Goal: Transaction & Acquisition: Purchase product/service

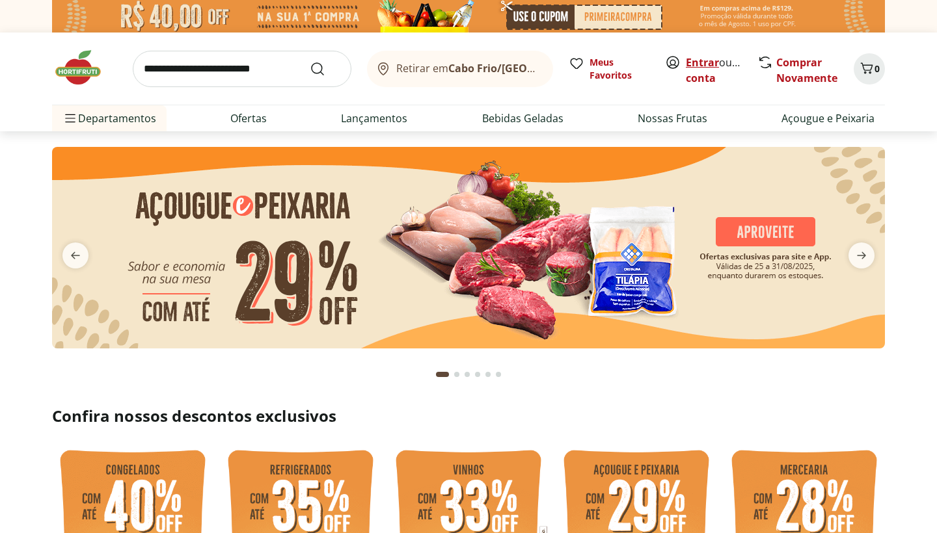
click at [710, 61] on link "Entrar" at bounding box center [702, 62] width 33 height 14
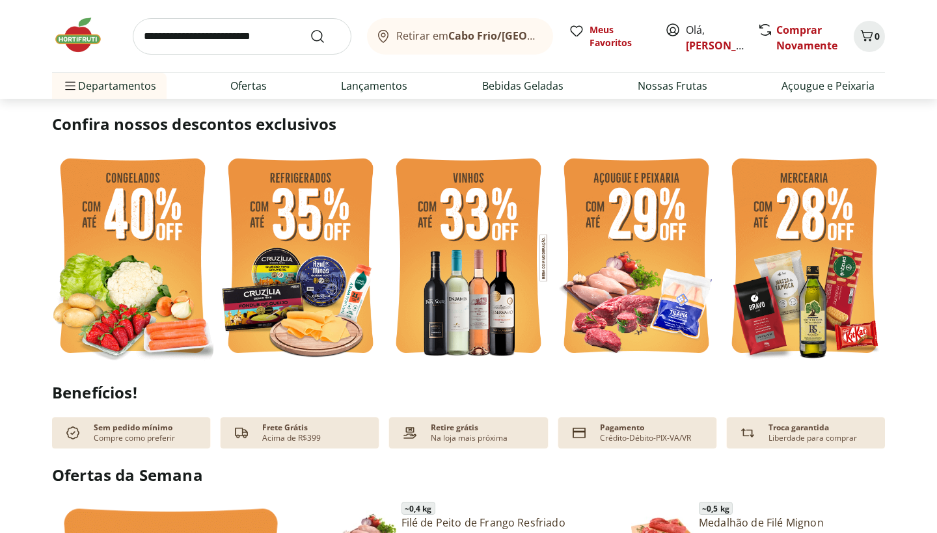
scroll to position [292, 0]
click at [184, 322] on img at bounding box center [132, 257] width 161 height 215
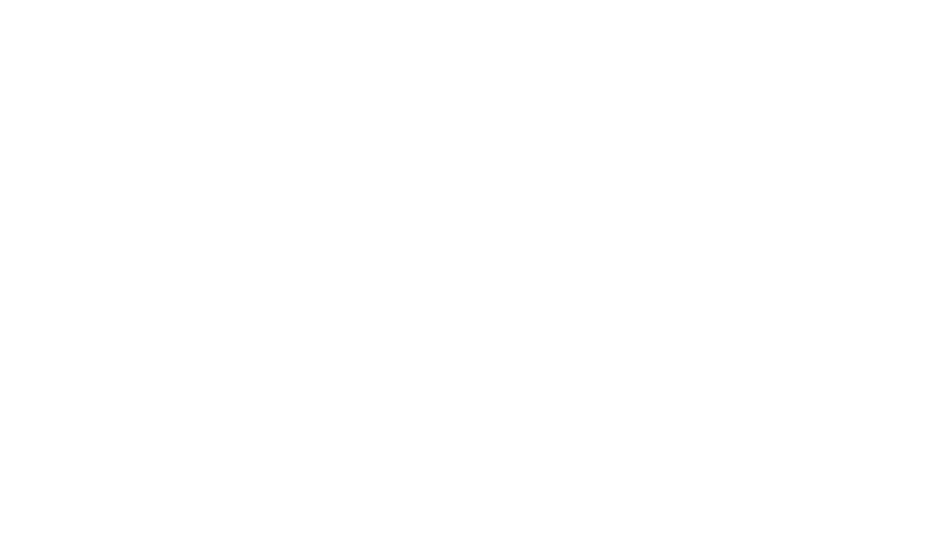
select select "**********"
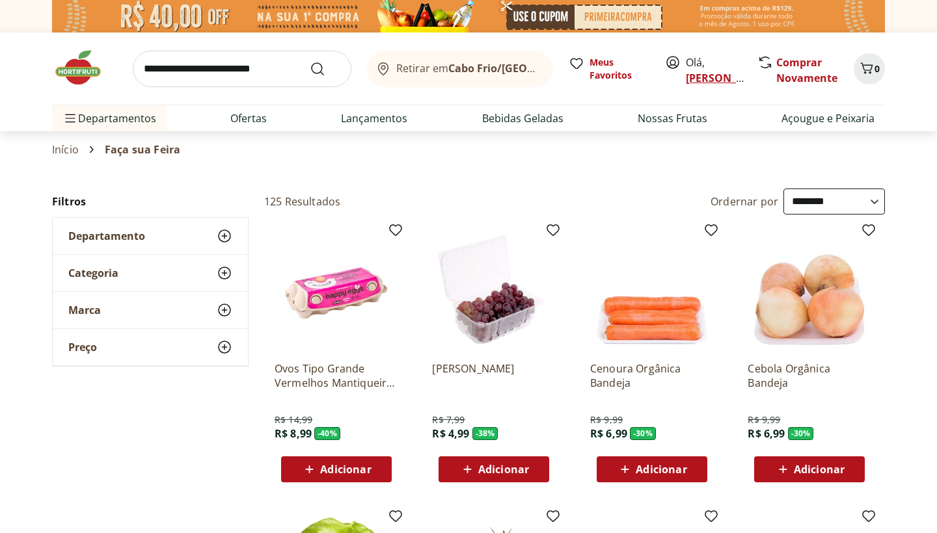
click at [706, 79] on link "Vanessa" at bounding box center [728, 78] width 85 height 14
click at [699, 59] on span "Olá, Vanessa" at bounding box center [715, 70] width 58 height 31
click at [245, 76] on input "search" at bounding box center [242, 69] width 219 height 36
type input "***"
click at [325, 68] on button "Submit Search" at bounding box center [325, 69] width 31 height 16
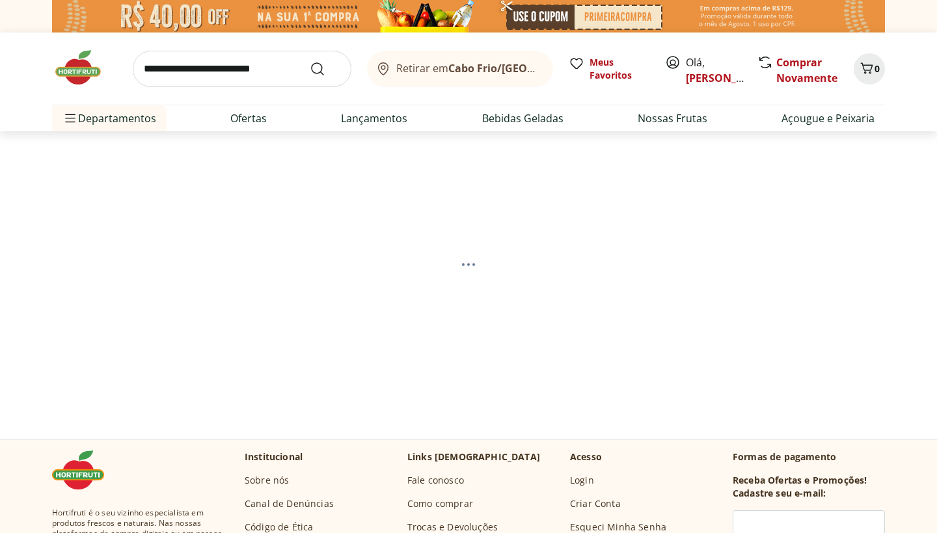
select select "**********"
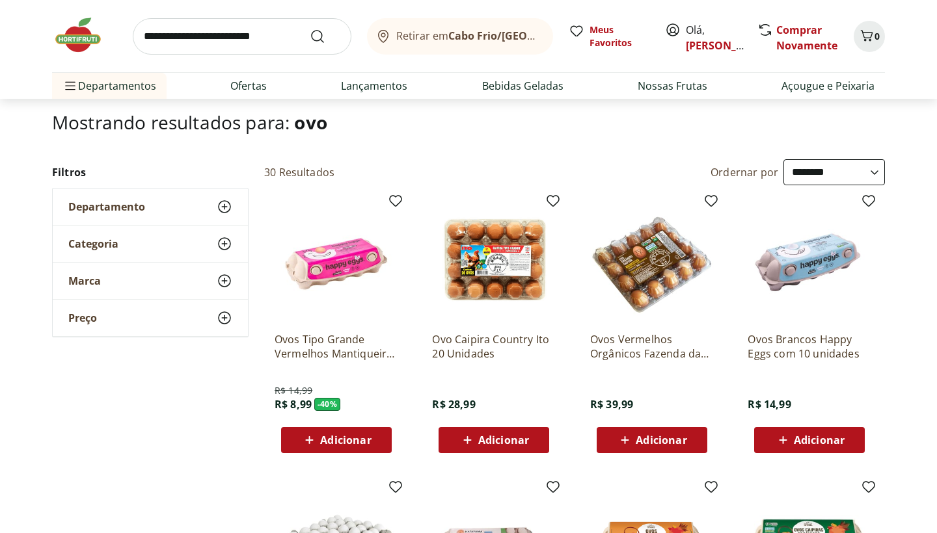
scroll to position [77, 0]
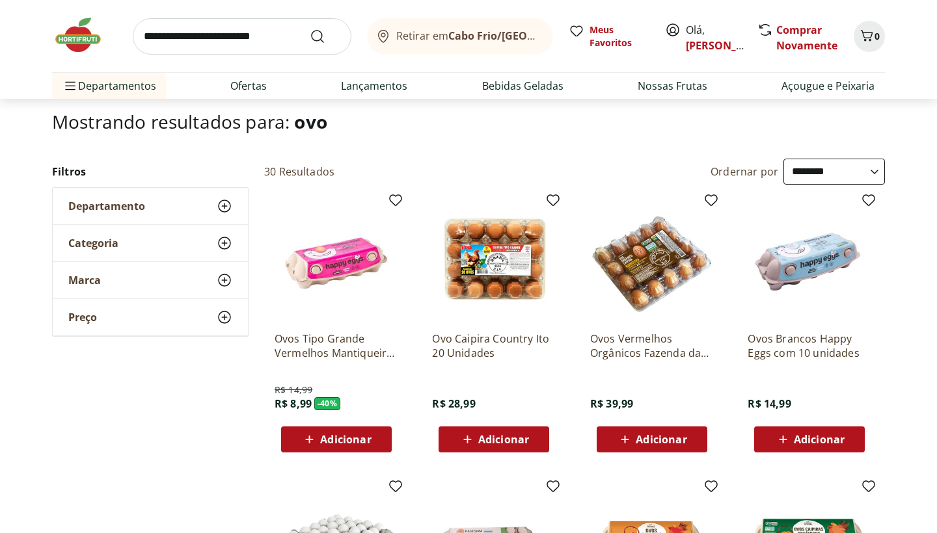
click at [357, 309] on img at bounding box center [337, 260] width 124 height 124
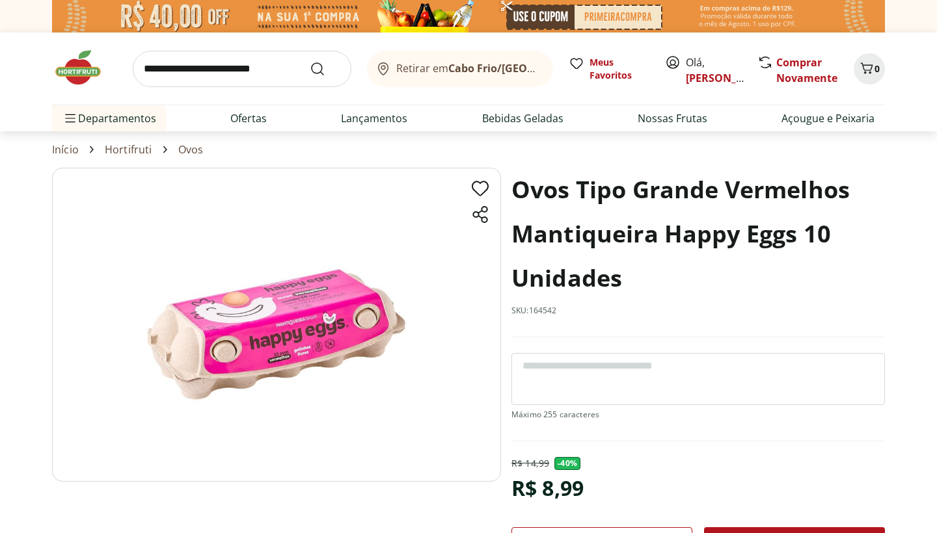
select select "**********"
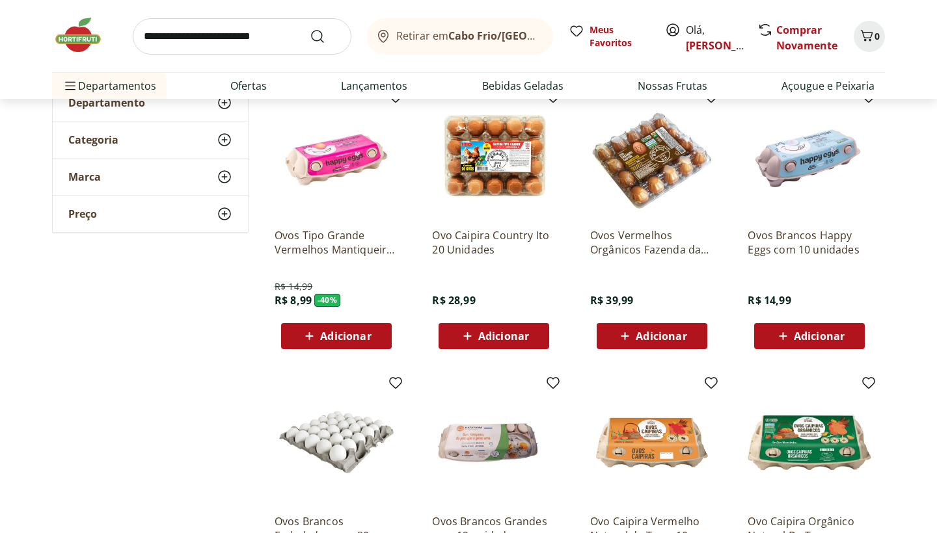
scroll to position [195, 0]
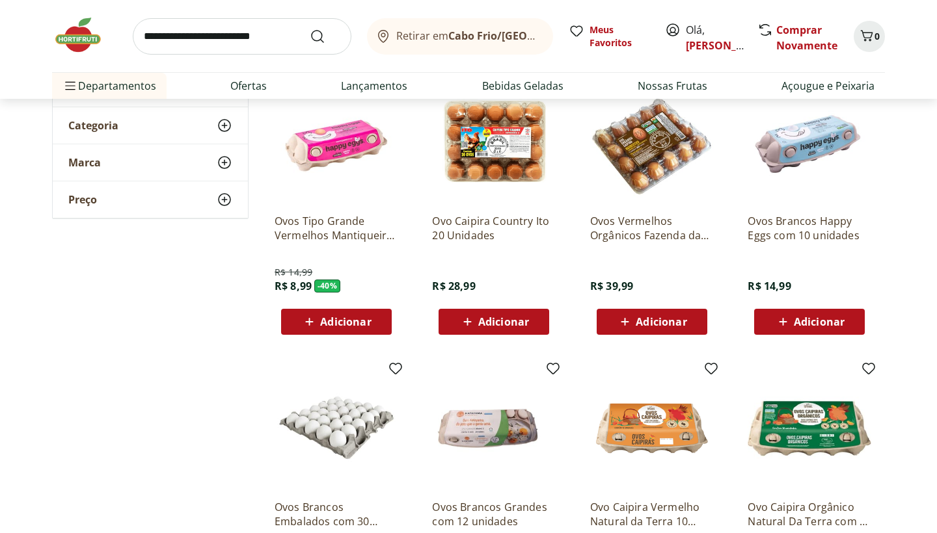
click at [346, 325] on span "Adicionar" at bounding box center [345, 322] width 51 height 10
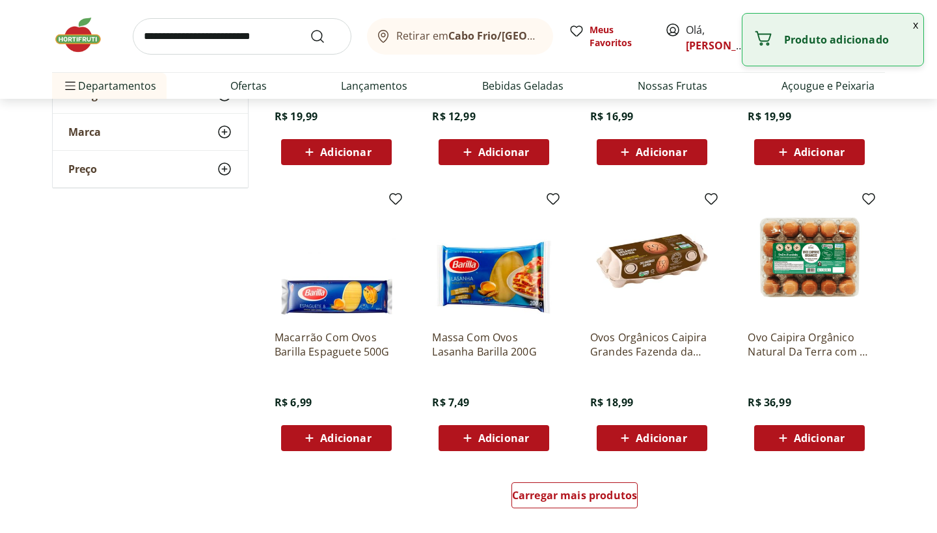
scroll to position [744, 0]
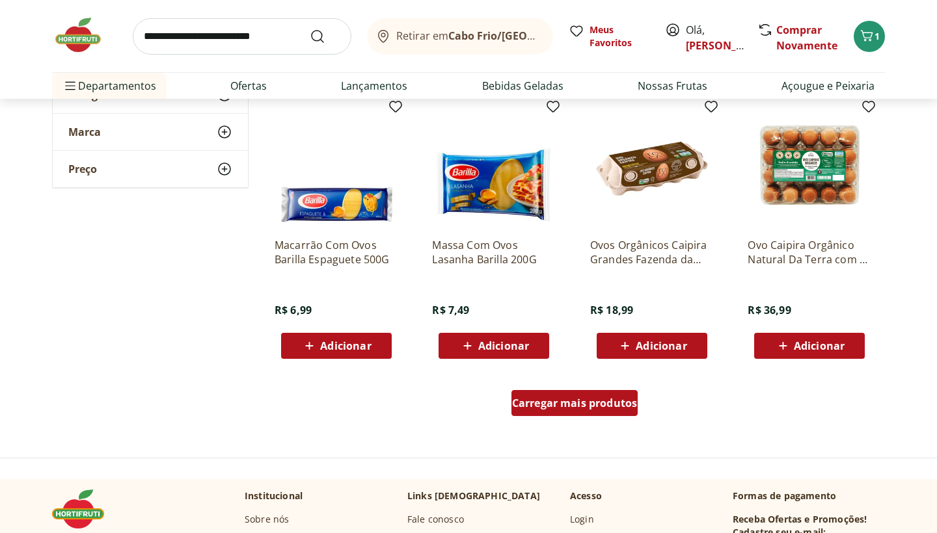
click at [554, 413] on div "Carregar mais produtos" at bounding box center [574, 403] width 127 height 26
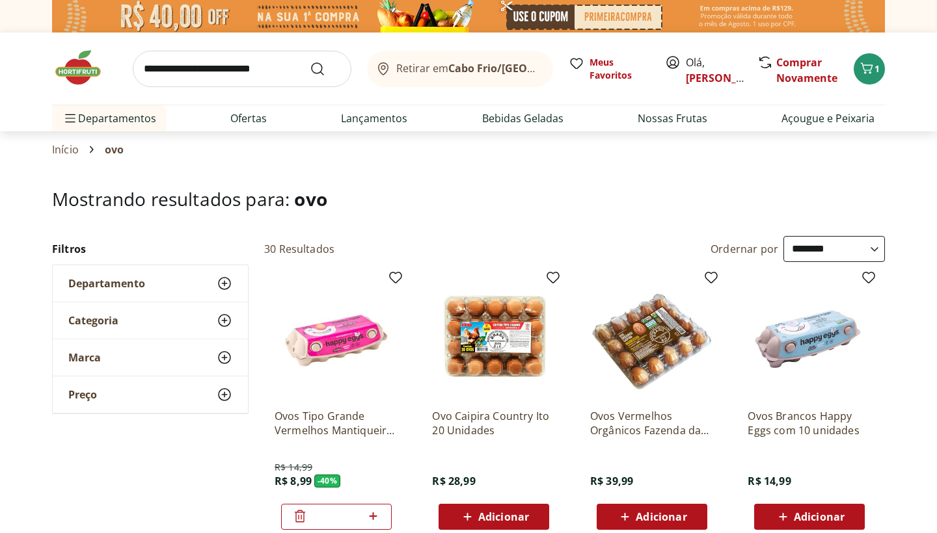
scroll to position [0, 0]
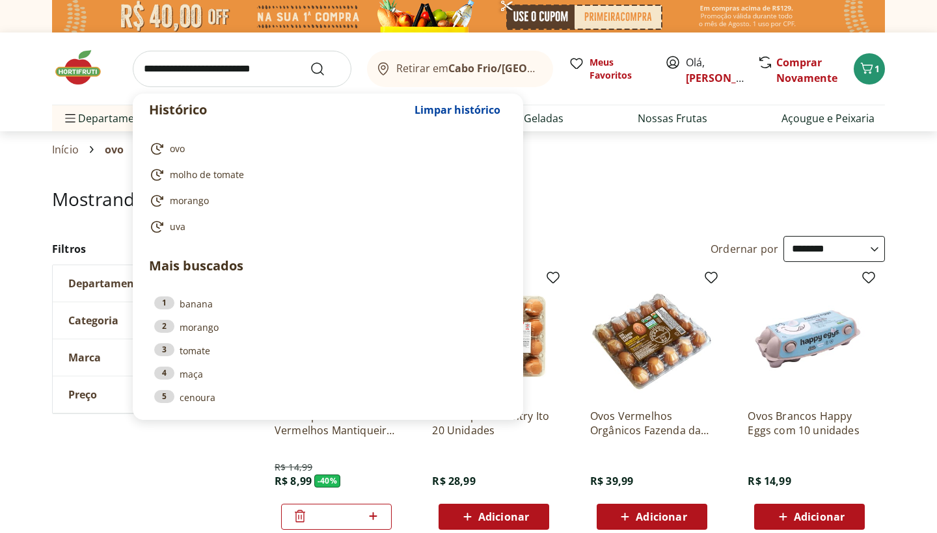
click at [262, 69] on input "search" at bounding box center [242, 69] width 219 height 36
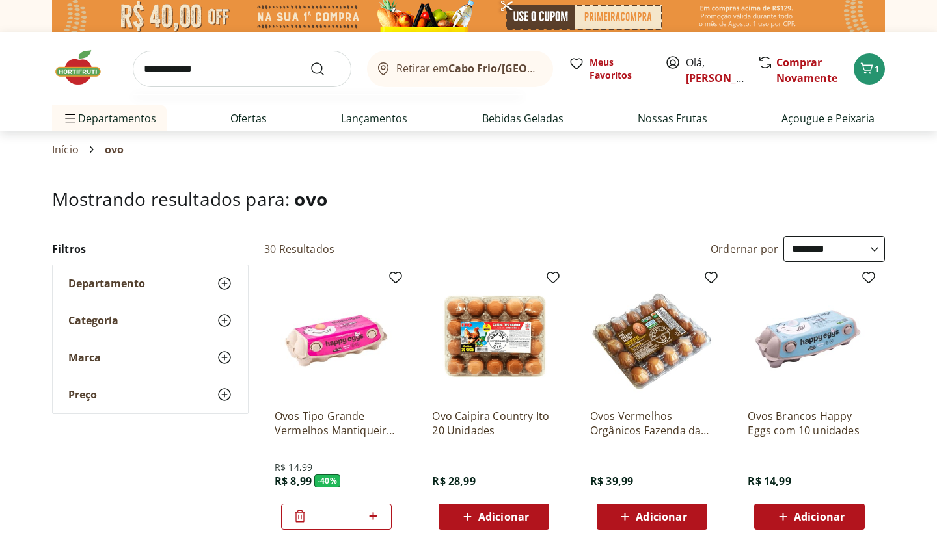
type input "**********"
click at [325, 68] on button "Submit Search" at bounding box center [325, 69] width 31 height 16
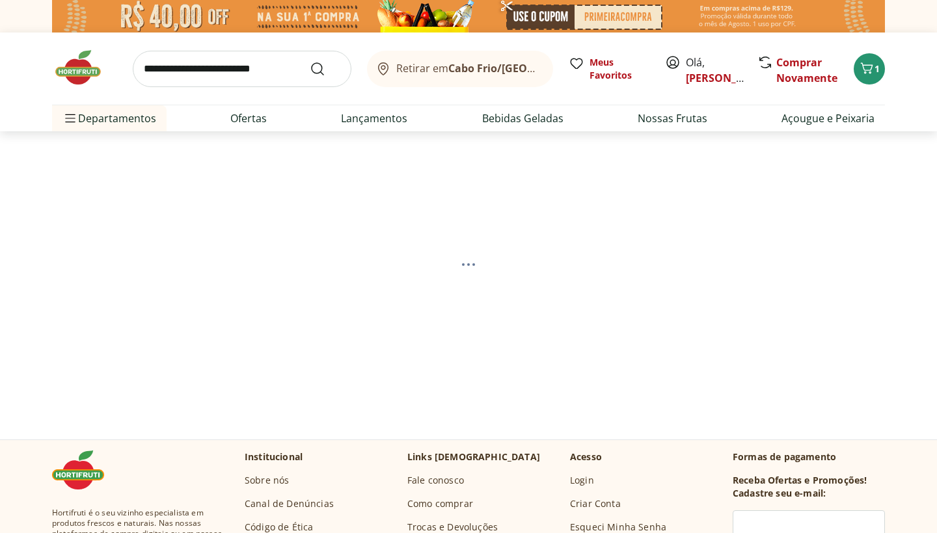
select select "**********"
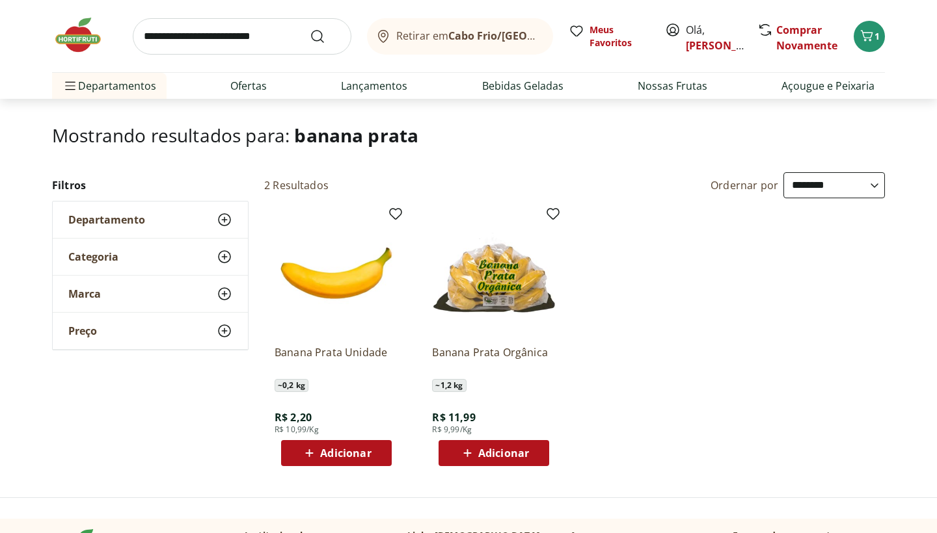
scroll to position [70, 0]
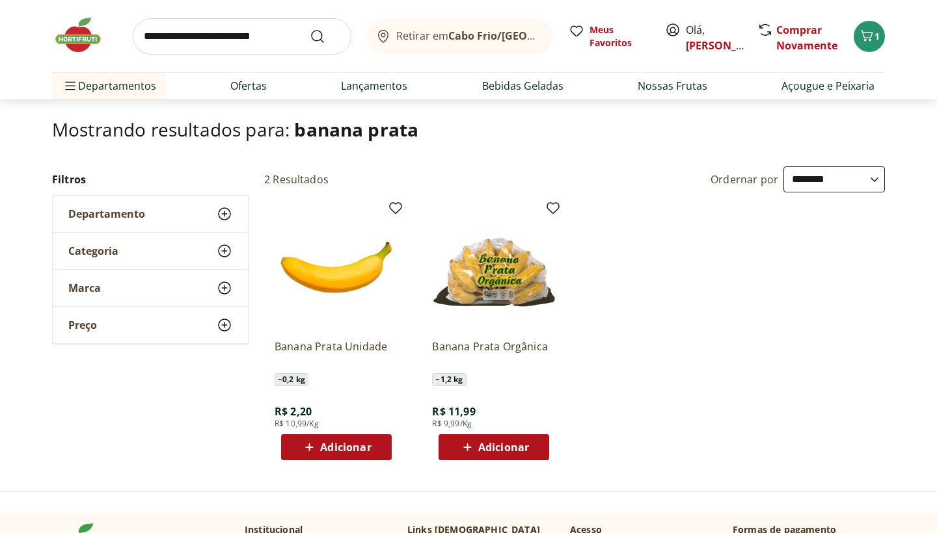
click at [343, 436] on div "Adicionar" at bounding box center [336, 447] width 90 height 23
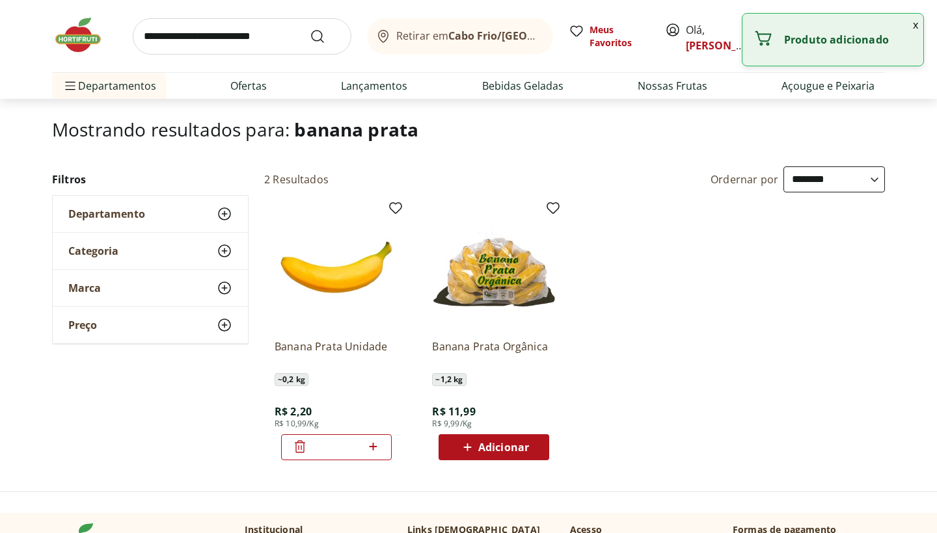
click at [378, 449] on icon at bounding box center [373, 447] width 16 height 16
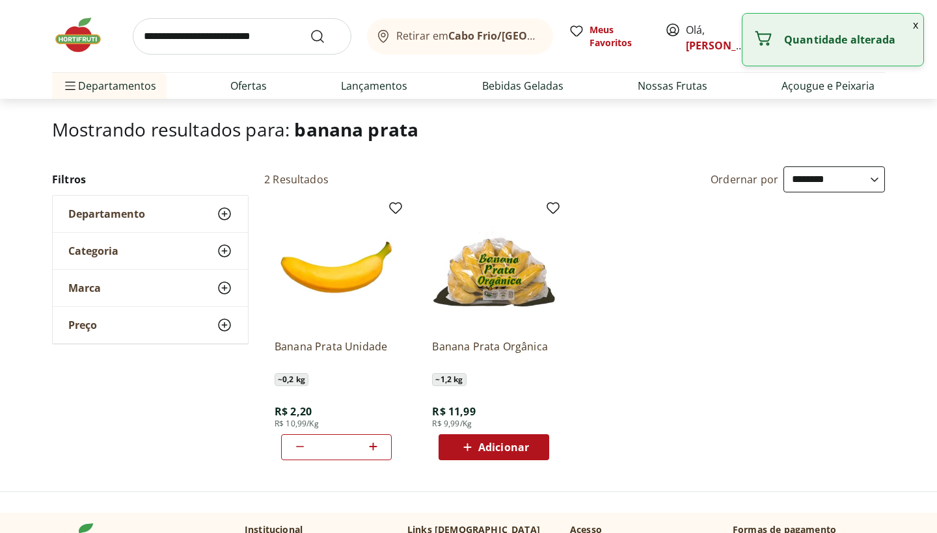
click at [378, 449] on icon at bounding box center [373, 447] width 16 height 16
type input "*"
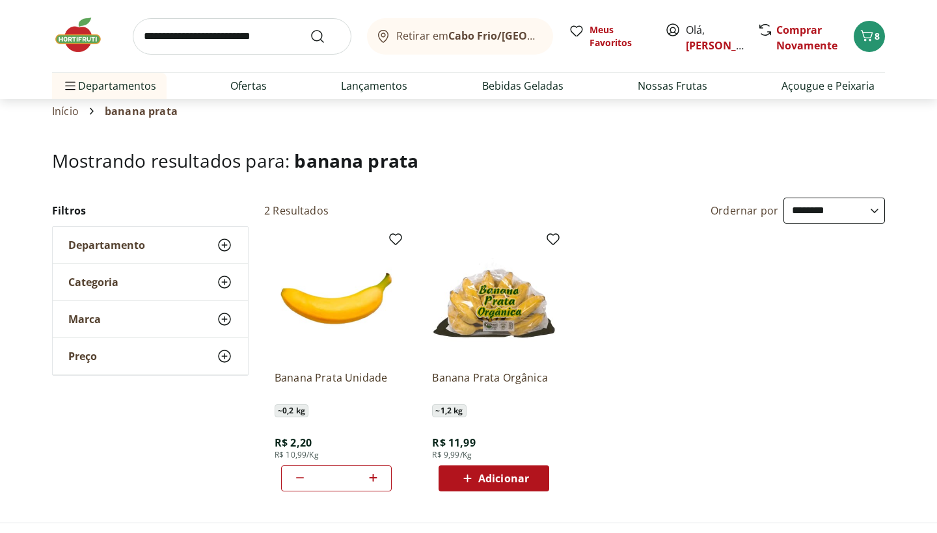
scroll to position [42, 0]
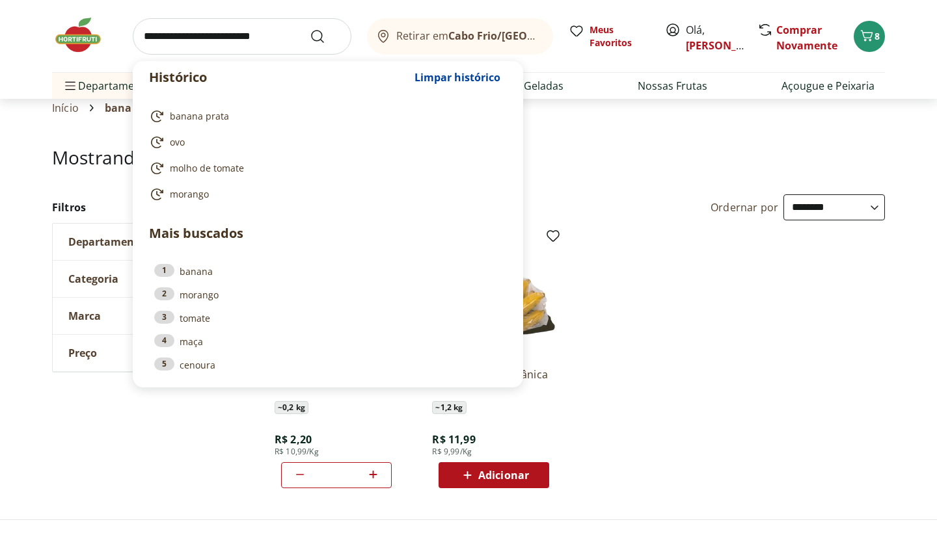
click at [239, 31] on input "search" at bounding box center [242, 36] width 219 height 36
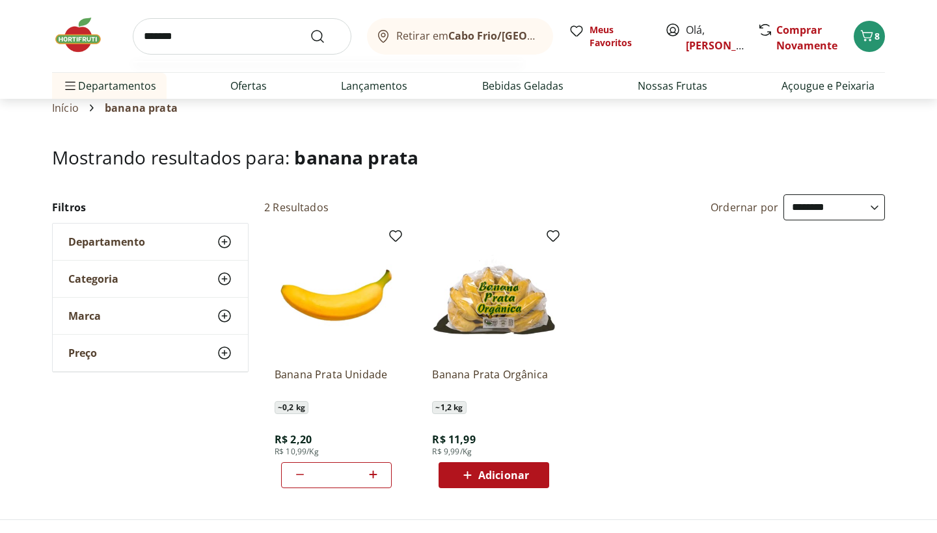
type input "*******"
click at [325, 36] on button "Submit Search" at bounding box center [325, 37] width 31 height 16
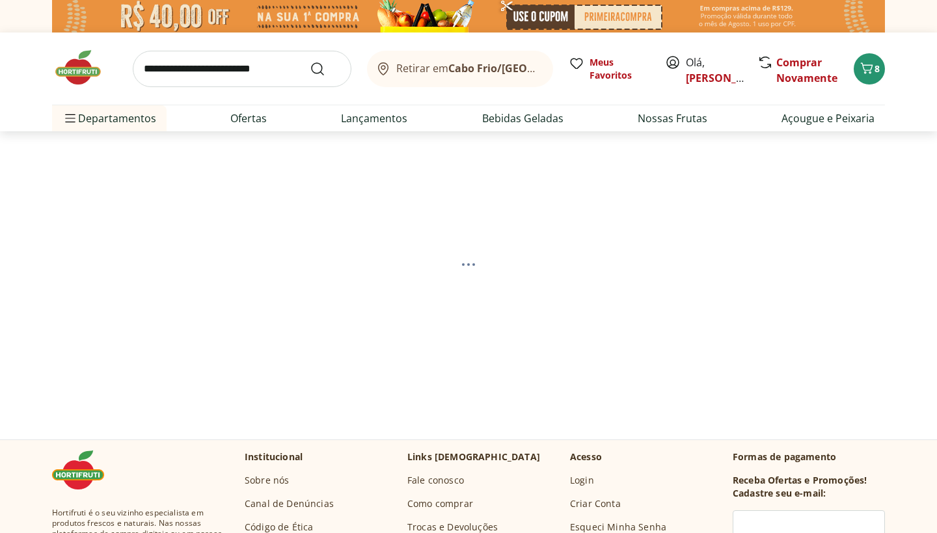
select select "**********"
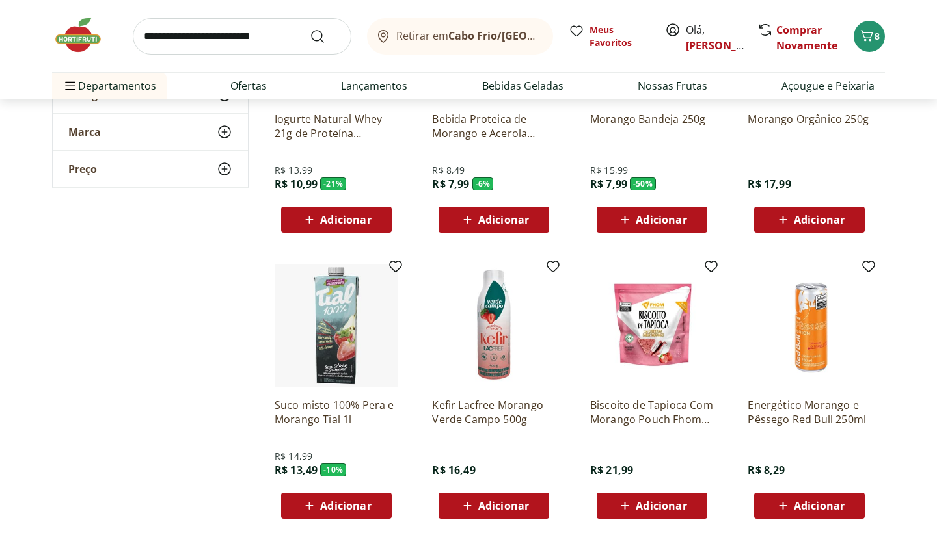
scroll to position [227, 0]
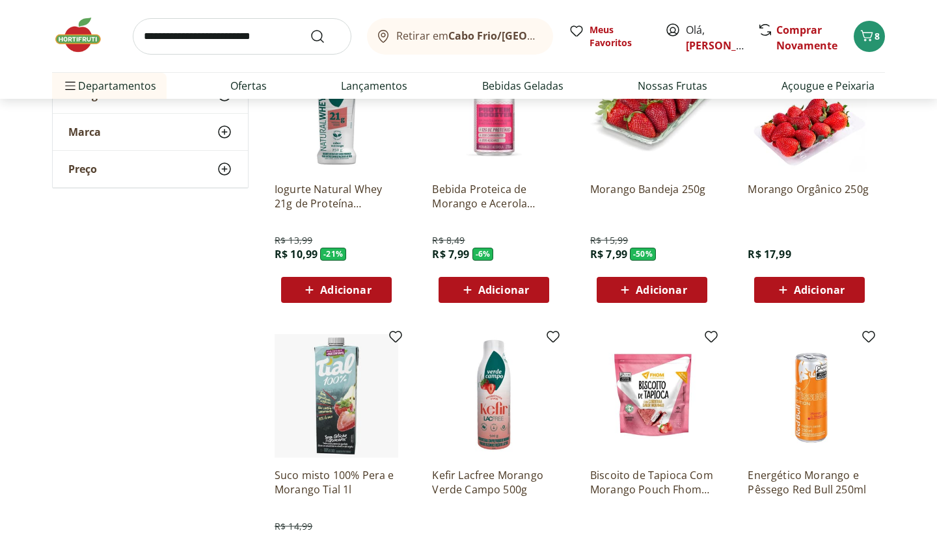
click at [671, 293] on span "Adicionar" at bounding box center [661, 290] width 51 height 10
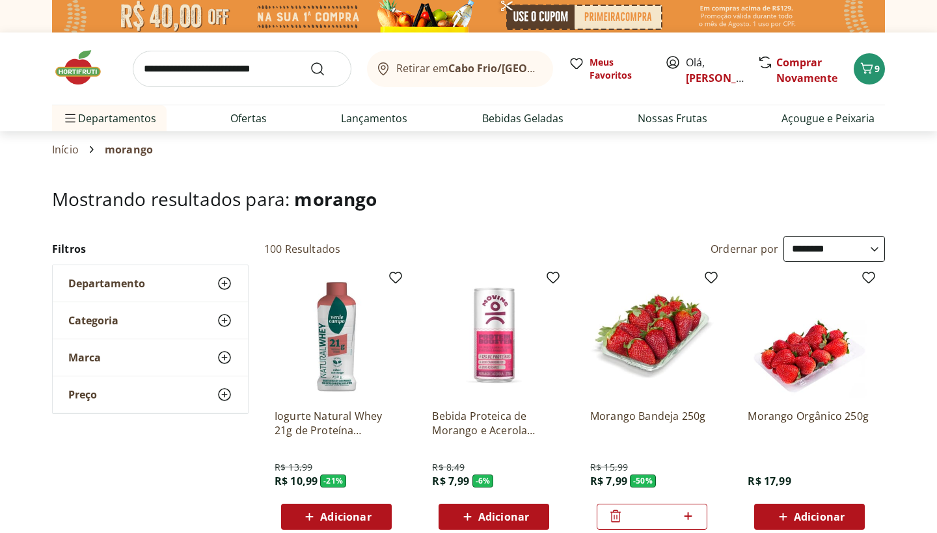
scroll to position [0, 0]
click at [230, 60] on input "search" at bounding box center [242, 69] width 219 height 36
type input "***"
click at [325, 68] on button "Submit Search" at bounding box center [325, 69] width 31 height 16
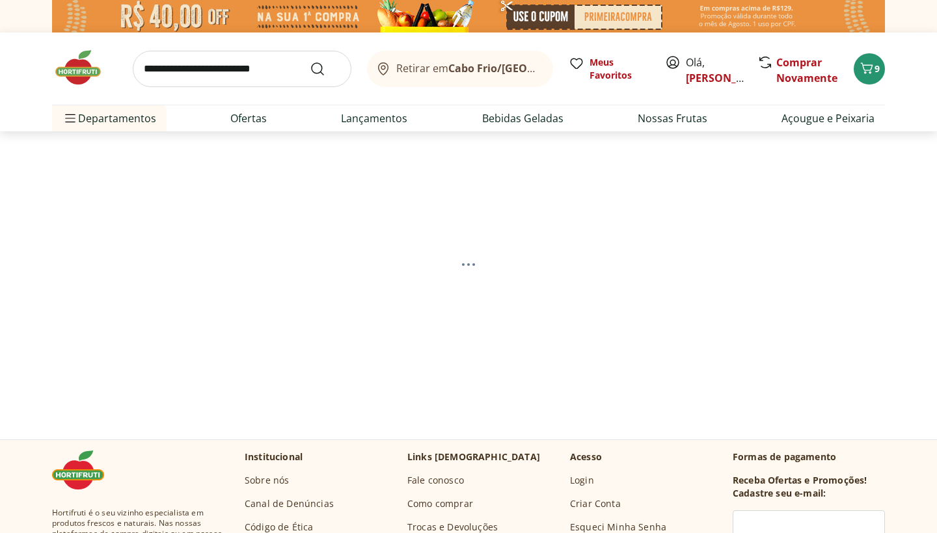
select select "**********"
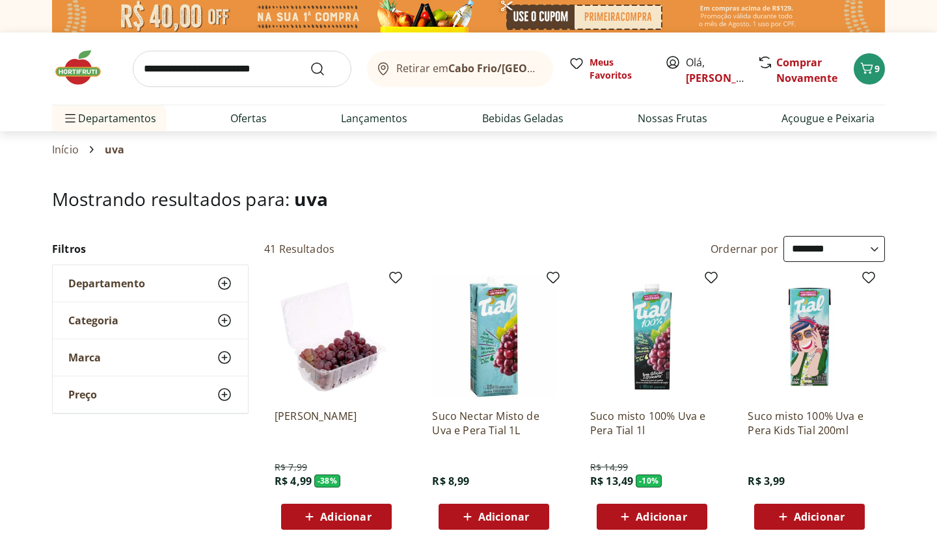
click at [262, 75] on input "search" at bounding box center [242, 69] width 219 height 36
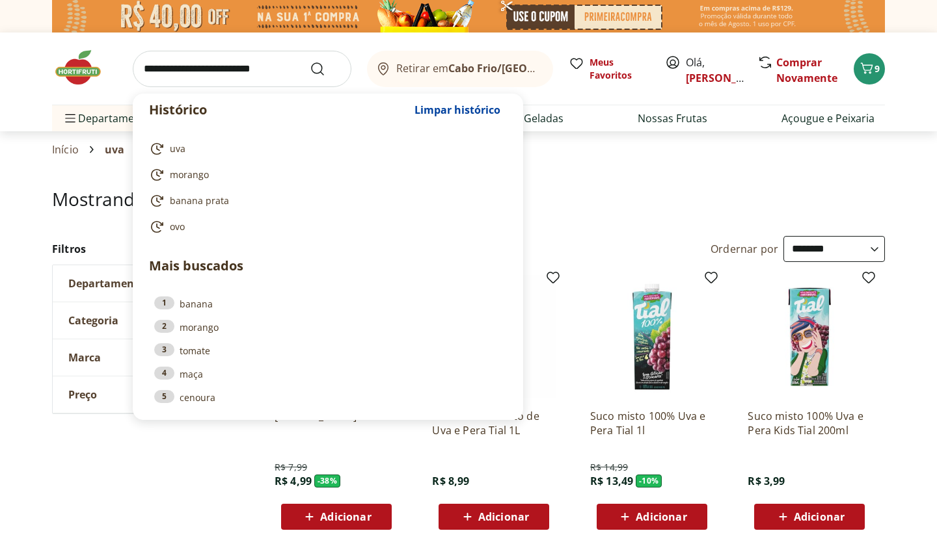
click at [580, 165] on section "Início uva" at bounding box center [468, 149] width 833 height 36
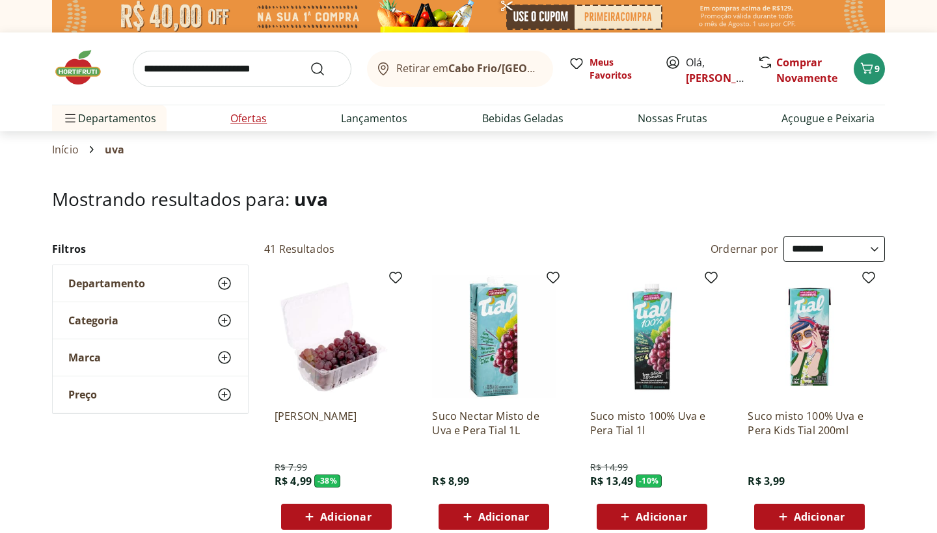
click at [255, 122] on link "Ofertas" at bounding box center [248, 119] width 36 height 16
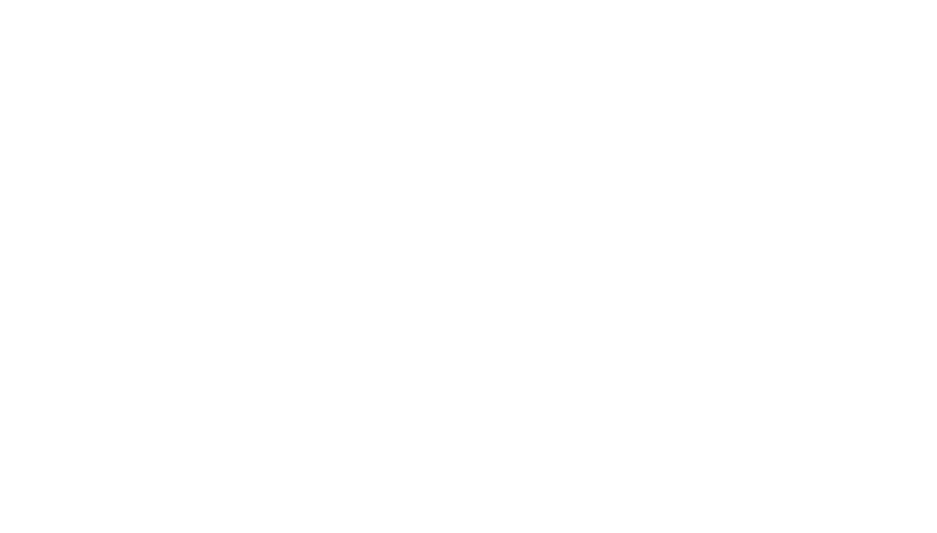
select select "**********"
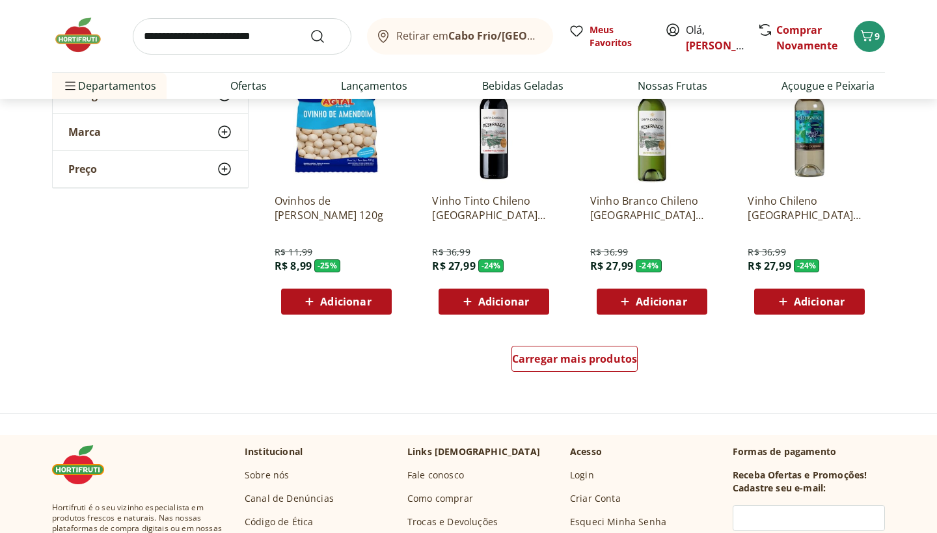
scroll to position [597, 0]
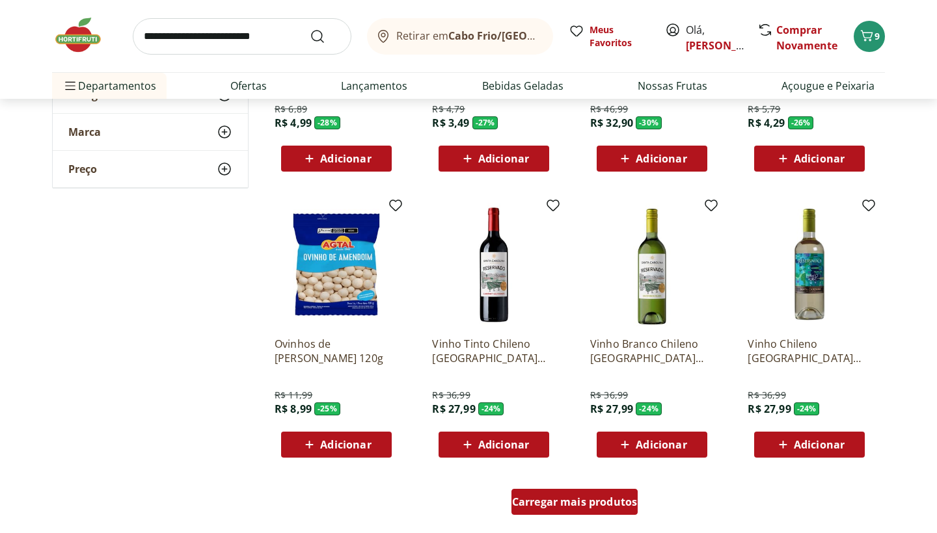
click at [568, 505] on span "Carregar mais produtos" at bounding box center [575, 502] width 126 height 10
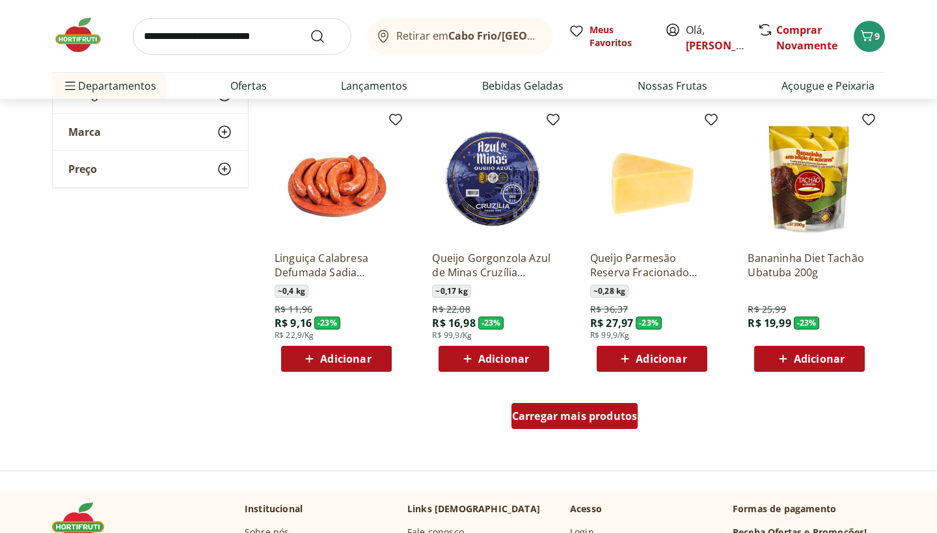
scroll to position [1535, 0]
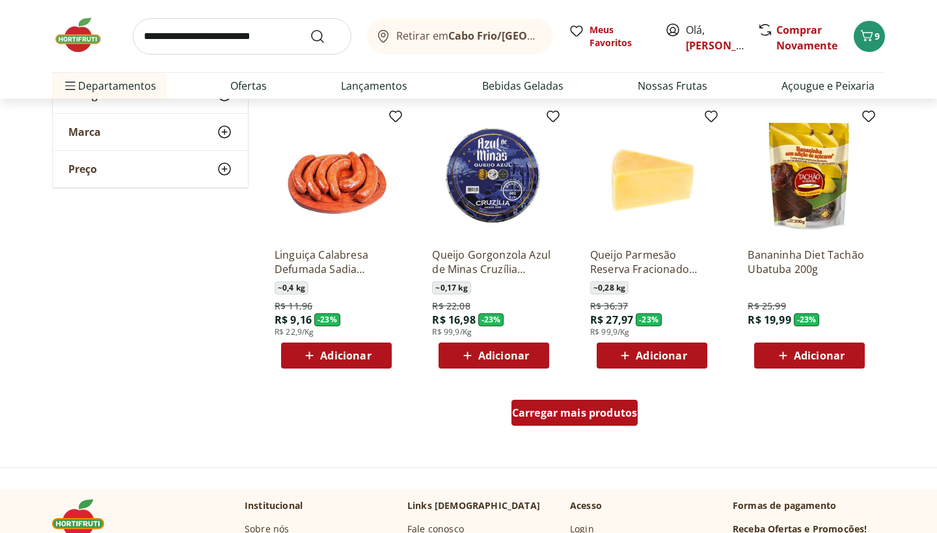
click at [567, 422] on div "Carregar mais produtos" at bounding box center [574, 413] width 127 height 26
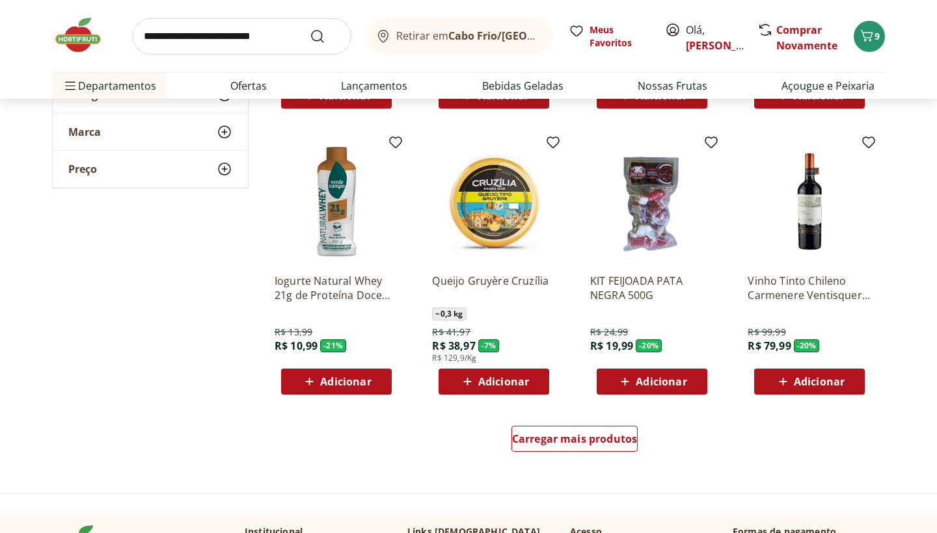
scroll to position [2363, 0]
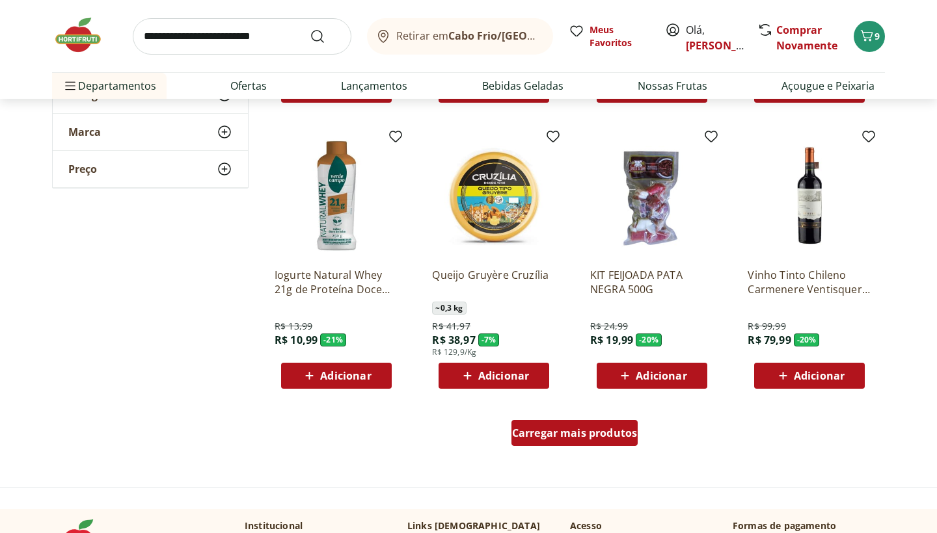
click at [563, 436] on span "Carregar mais produtos" at bounding box center [575, 433] width 126 height 10
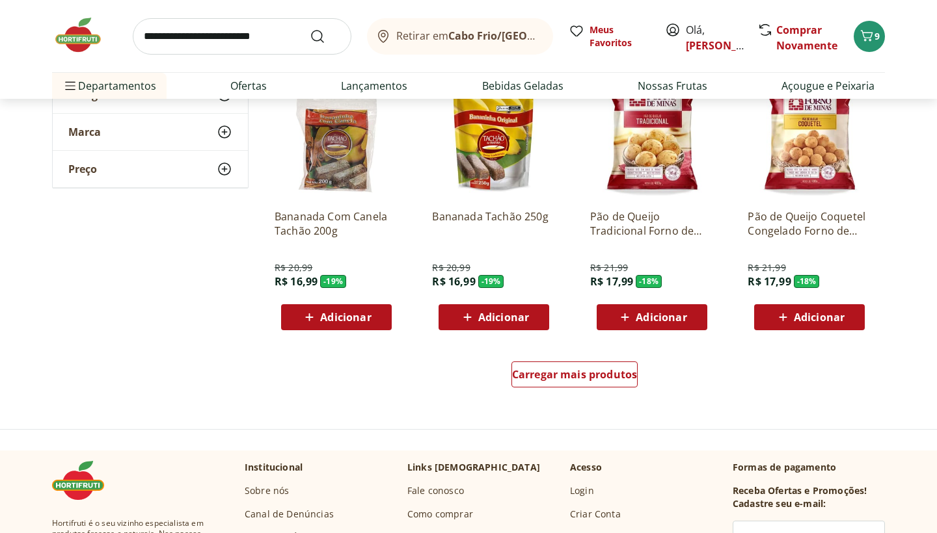
scroll to position [3271, 0]
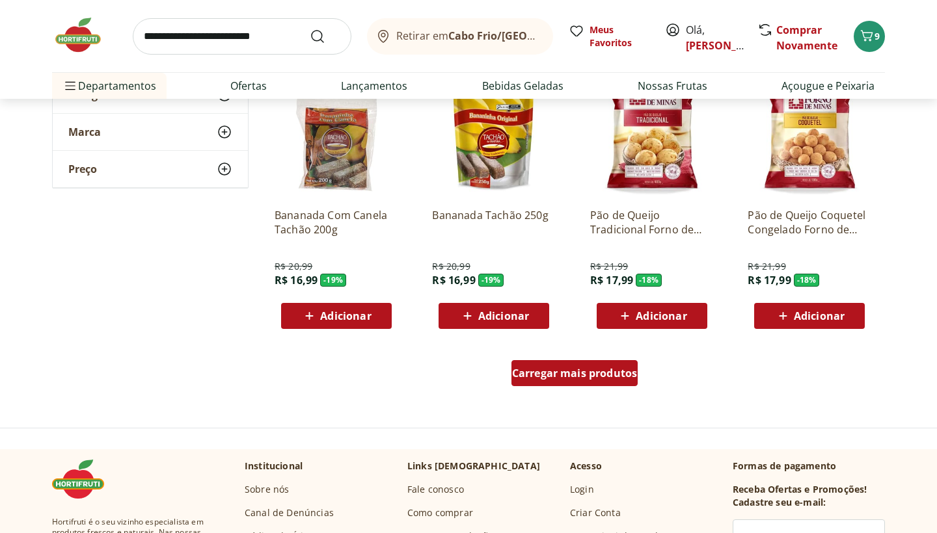
click at [561, 381] on div "Carregar mais produtos" at bounding box center [574, 373] width 127 height 26
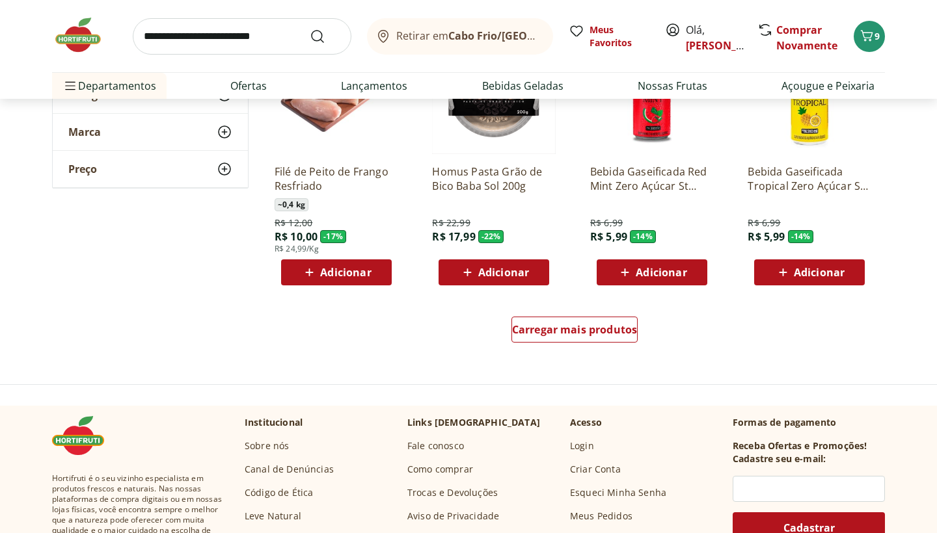
scroll to position [4166, 0]
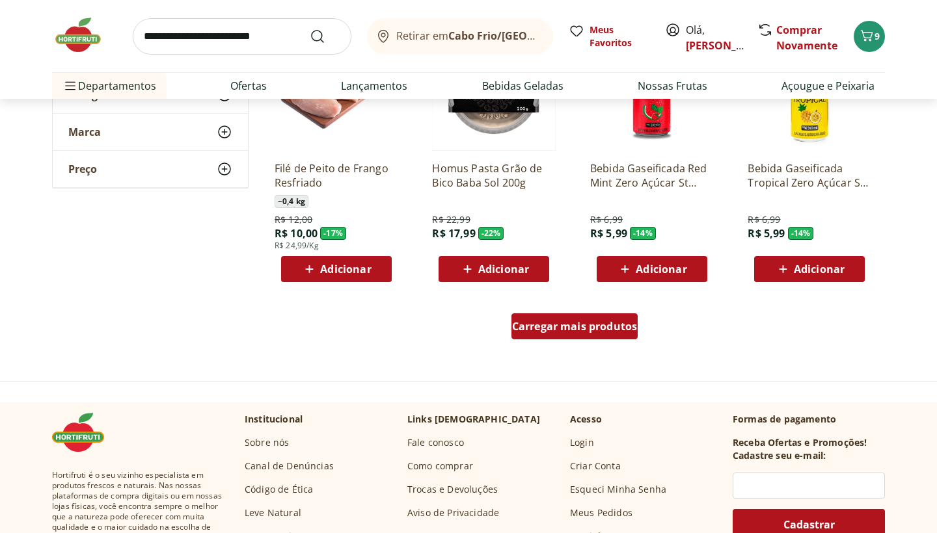
click at [609, 331] on span "Carregar mais produtos" at bounding box center [575, 326] width 126 height 10
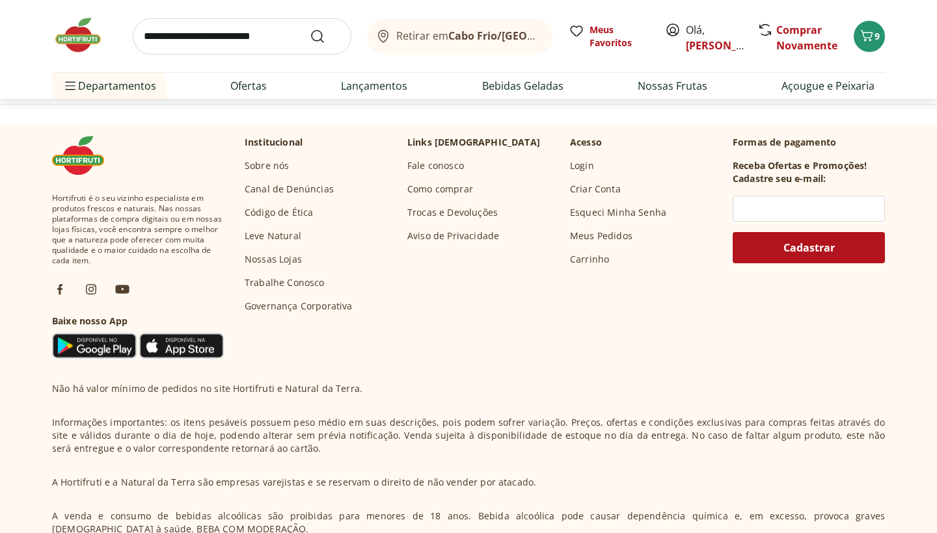
scroll to position [4988, 0]
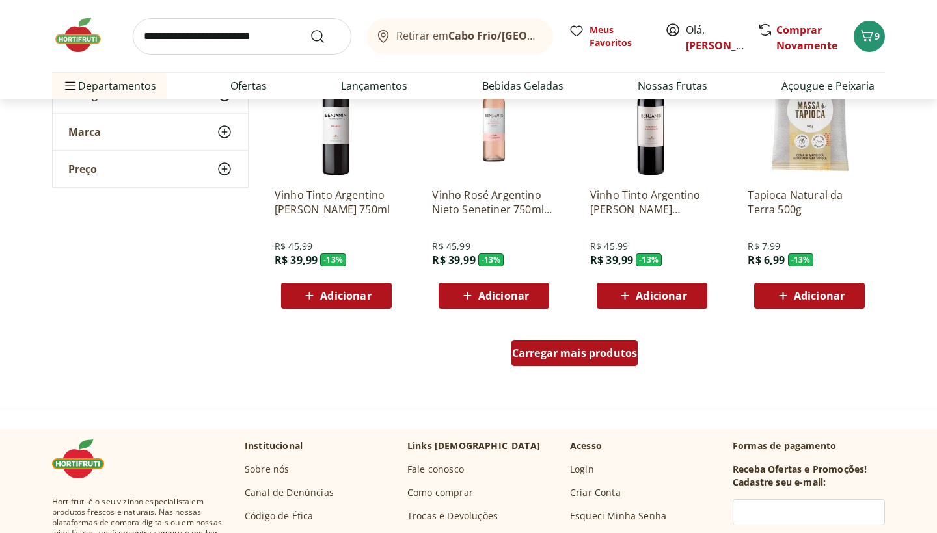
click at [590, 367] on link "Carregar mais produtos" at bounding box center [574, 355] width 127 height 31
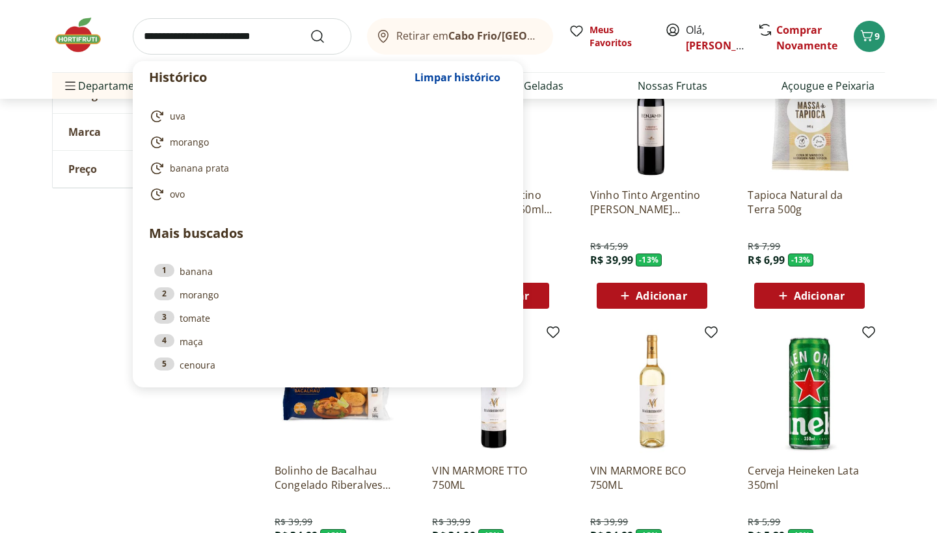
click at [276, 37] on input "search" at bounding box center [242, 36] width 219 height 36
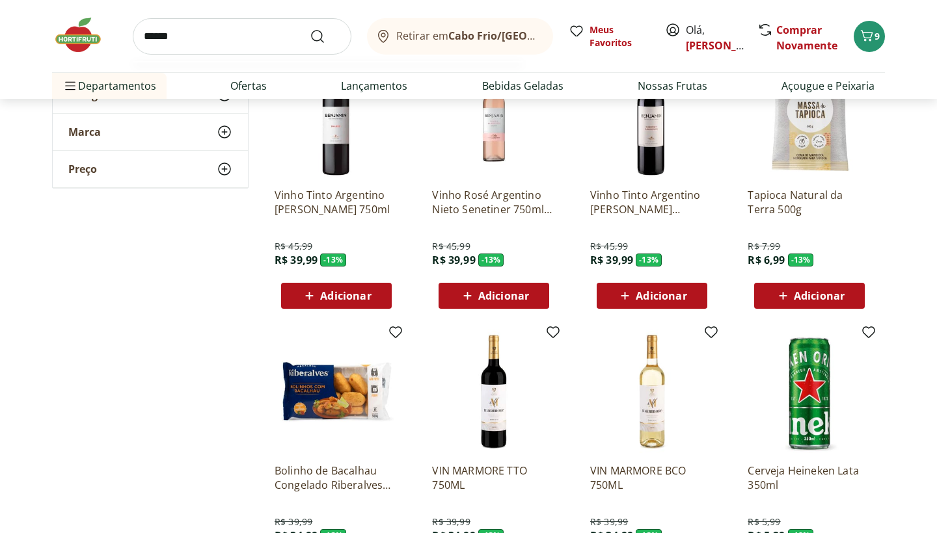
type input "*******"
click at [325, 36] on button "Submit Search" at bounding box center [325, 37] width 31 height 16
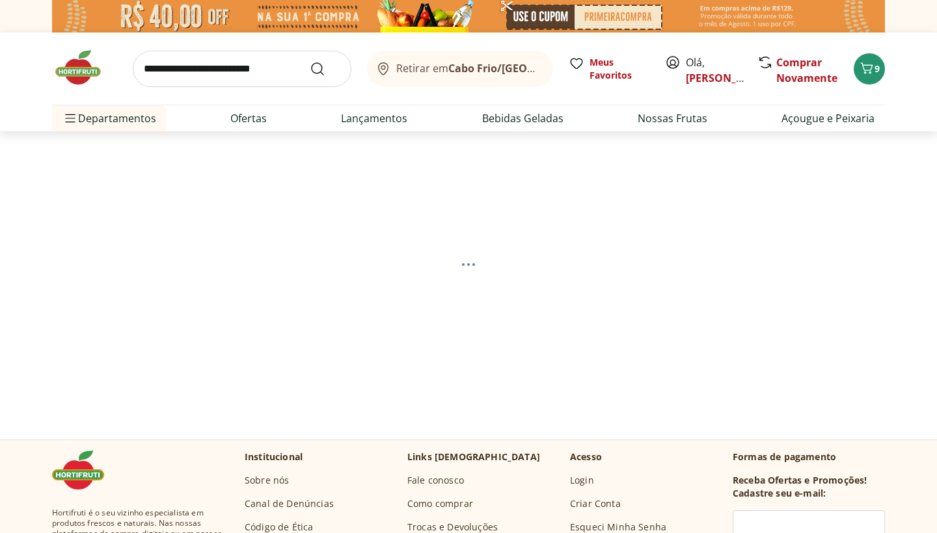
select select "**********"
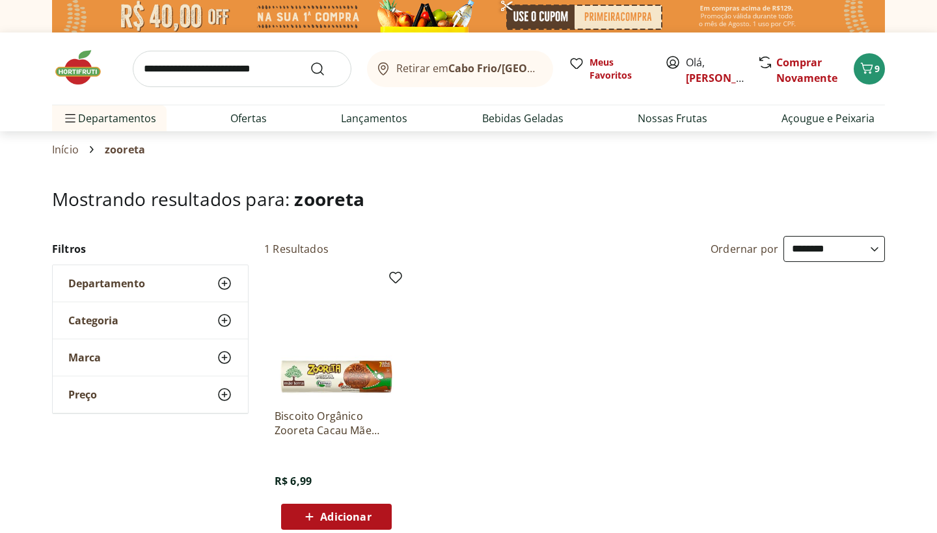
click at [329, 393] on img at bounding box center [337, 337] width 124 height 124
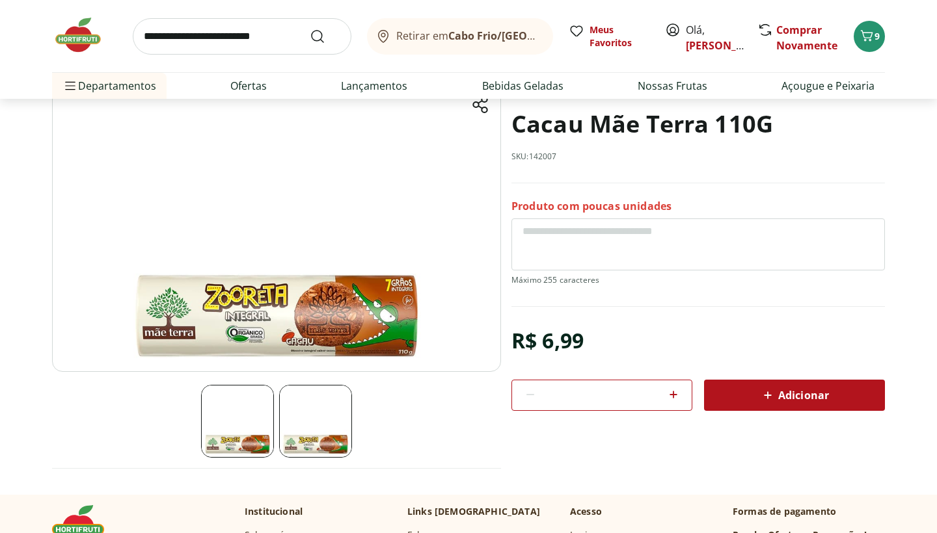
scroll to position [96, 0]
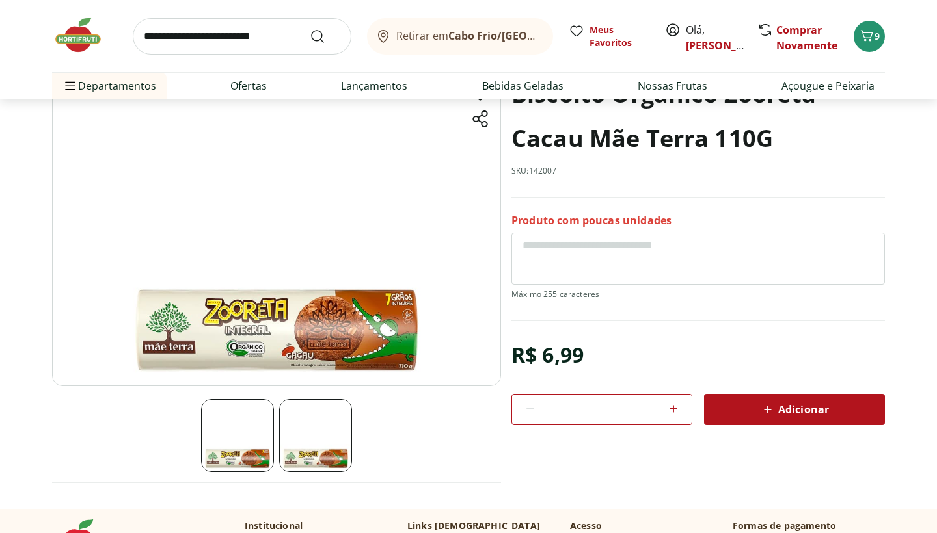
click at [286, 433] on img at bounding box center [315, 435] width 73 height 73
click at [255, 438] on img at bounding box center [237, 435] width 73 height 73
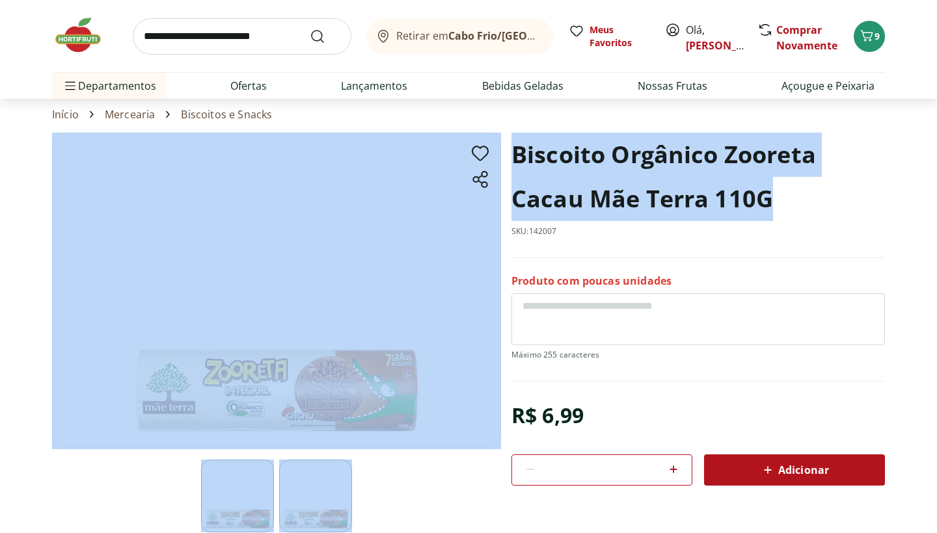
scroll to position [34, 0]
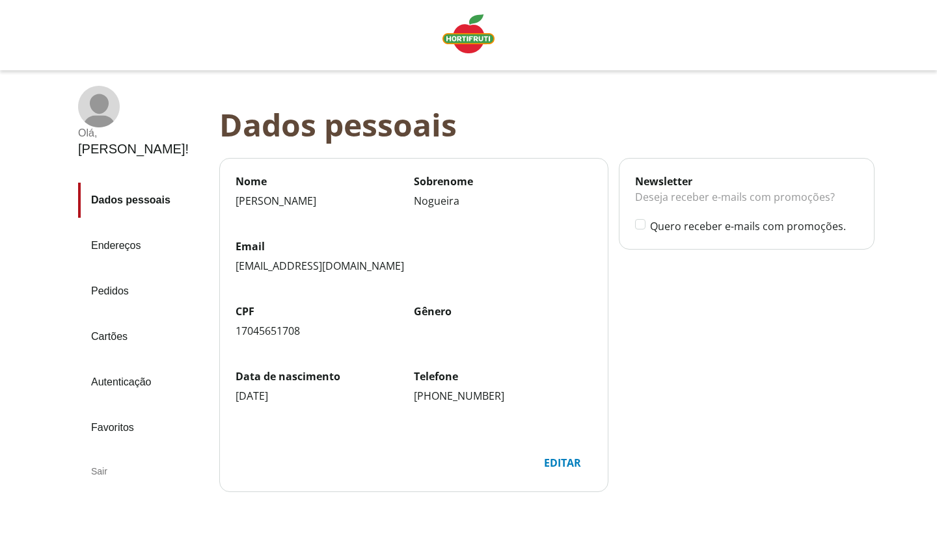
click at [114, 274] on link "Pedidos" at bounding box center [143, 291] width 131 height 35
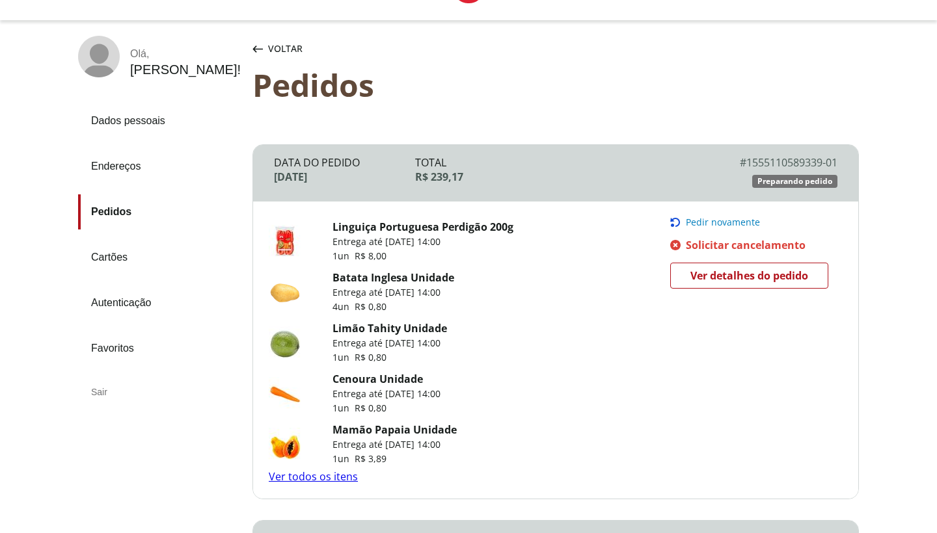
scroll to position [60, 0]
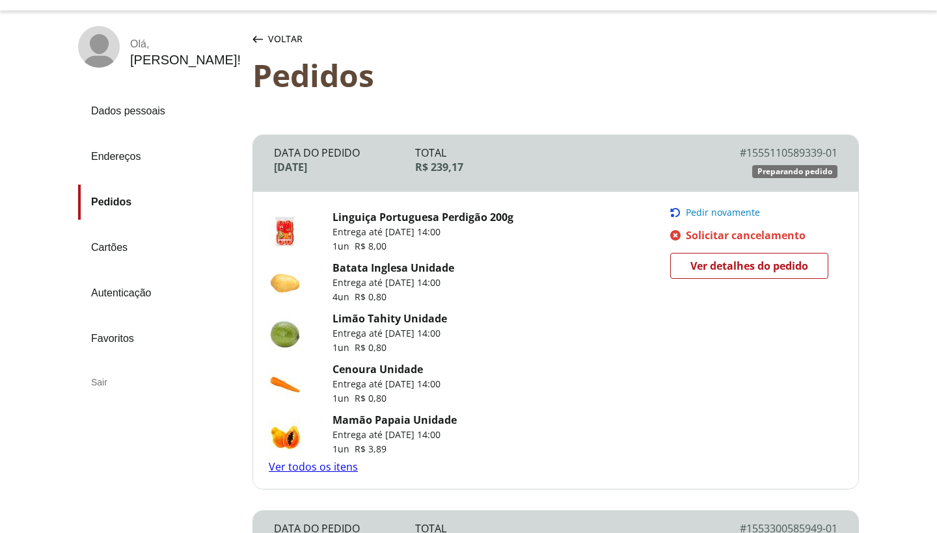
click at [317, 467] on link "Ver todos os itens" at bounding box center [313, 467] width 89 height 14
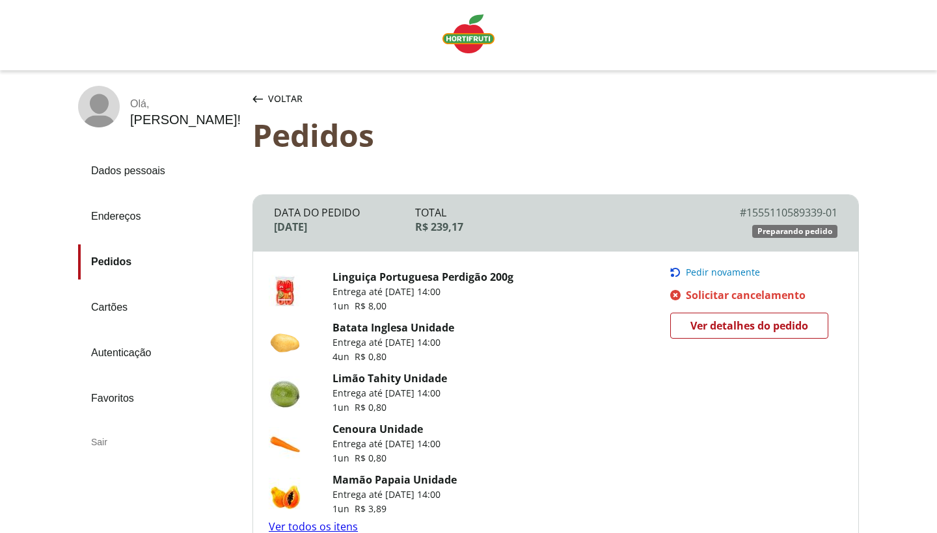
scroll to position [60, 0]
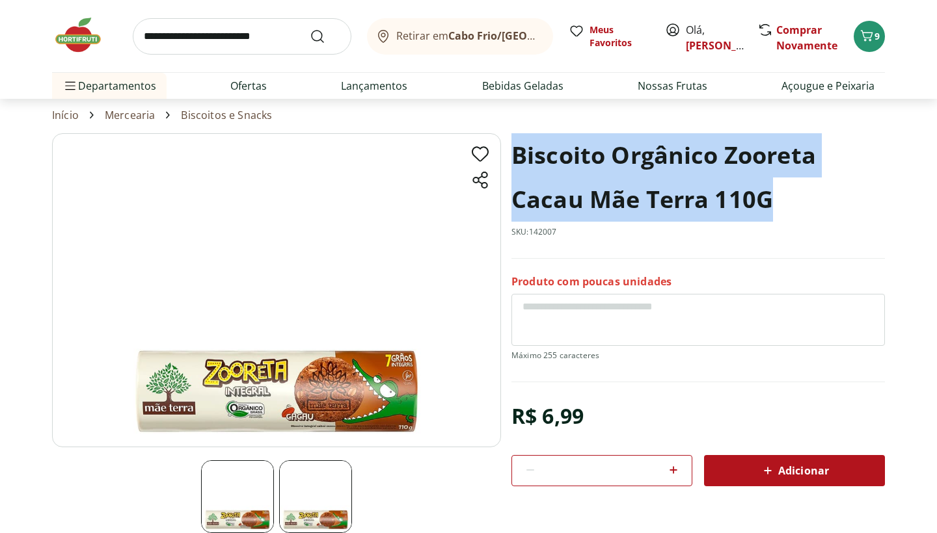
click at [511, 148] on h1 "Biscoito Orgânico Zooreta Cacau Mãe Terra 110G" at bounding box center [697, 177] width 373 height 88
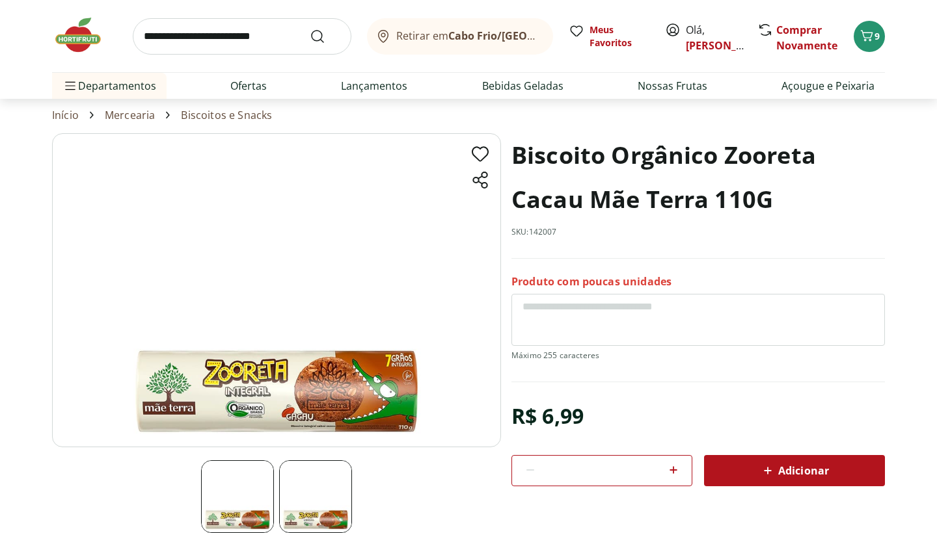
click at [257, 32] on input "search" at bounding box center [242, 36] width 219 height 36
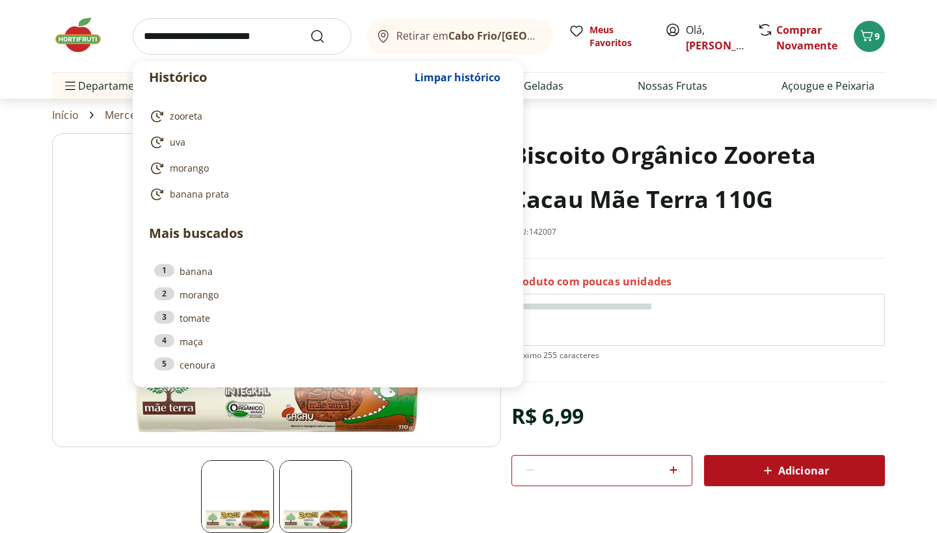
type input "*"
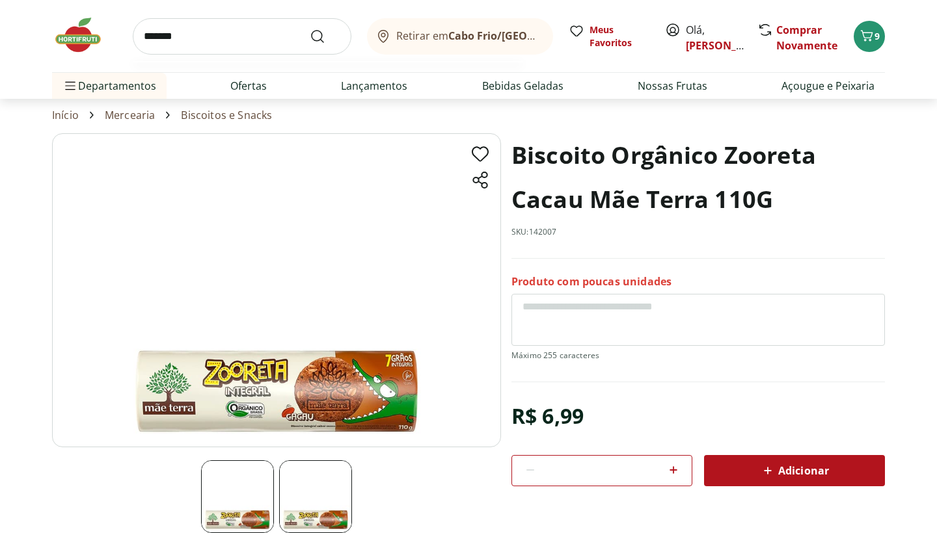
type input "*******"
click at [325, 36] on button "Submit Search" at bounding box center [325, 37] width 31 height 16
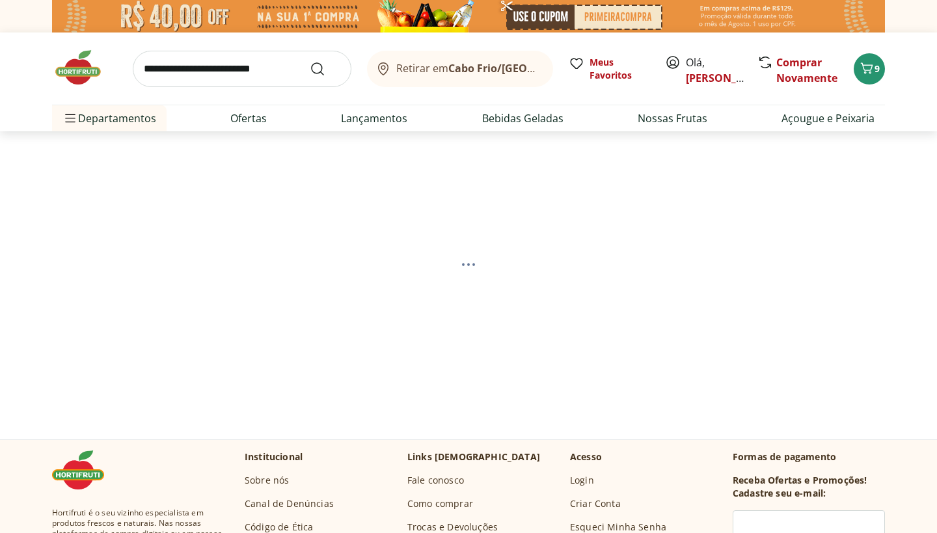
select select "**********"
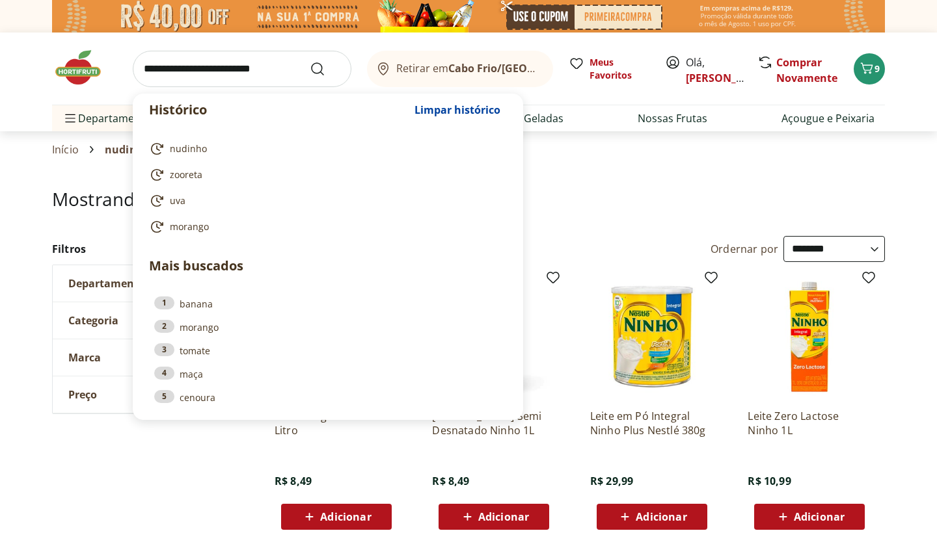
click at [241, 71] on input "search" at bounding box center [242, 69] width 219 height 36
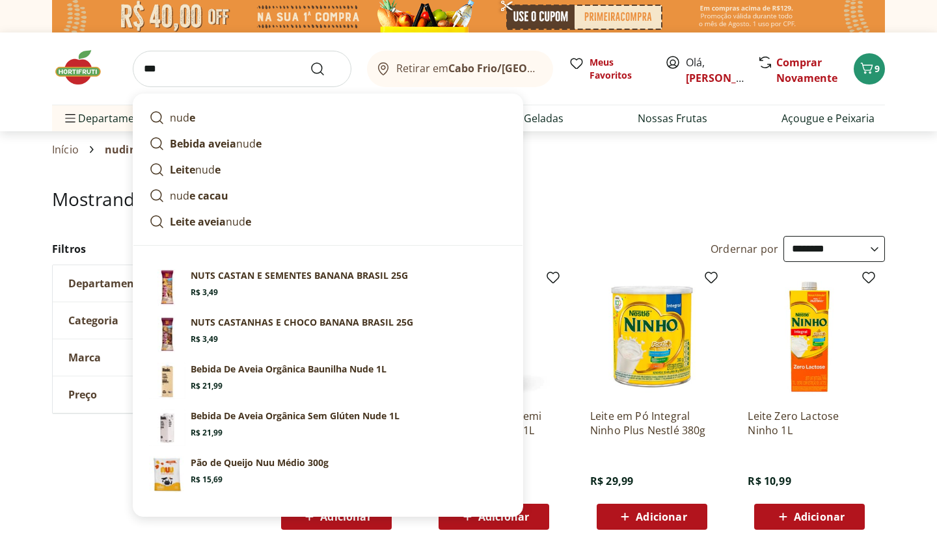
type input "****"
click at [325, 68] on button "Submit Search" at bounding box center [325, 69] width 31 height 16
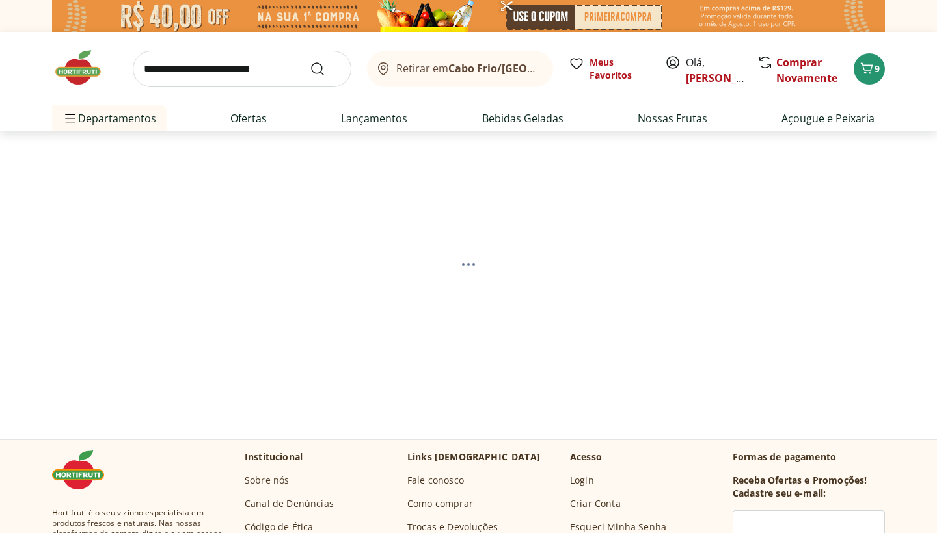
select select "**********"
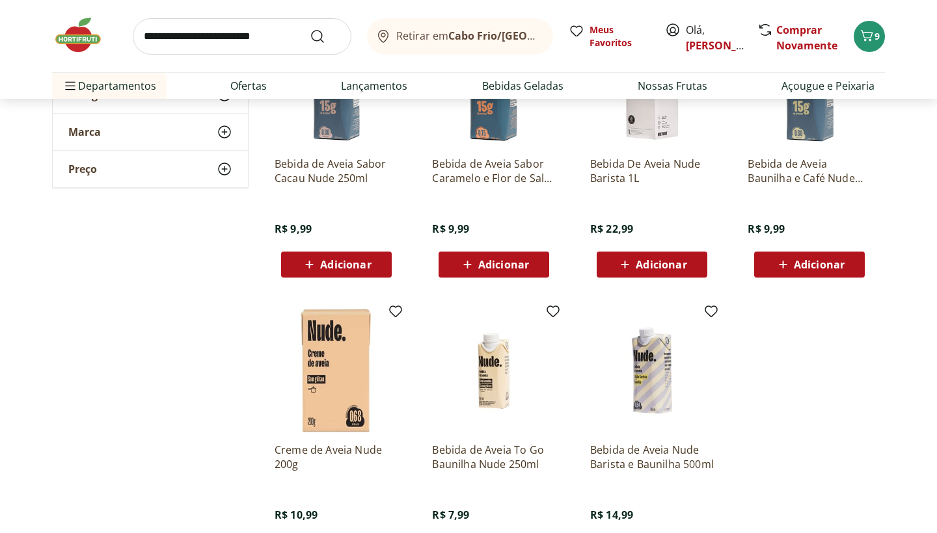
scroll to position [539, 0]
click at [662, 467] on p "Bebida de Aveia Nude Barista e Baunilha 500ml" at bounding box center [652, 456] width 124 height 29
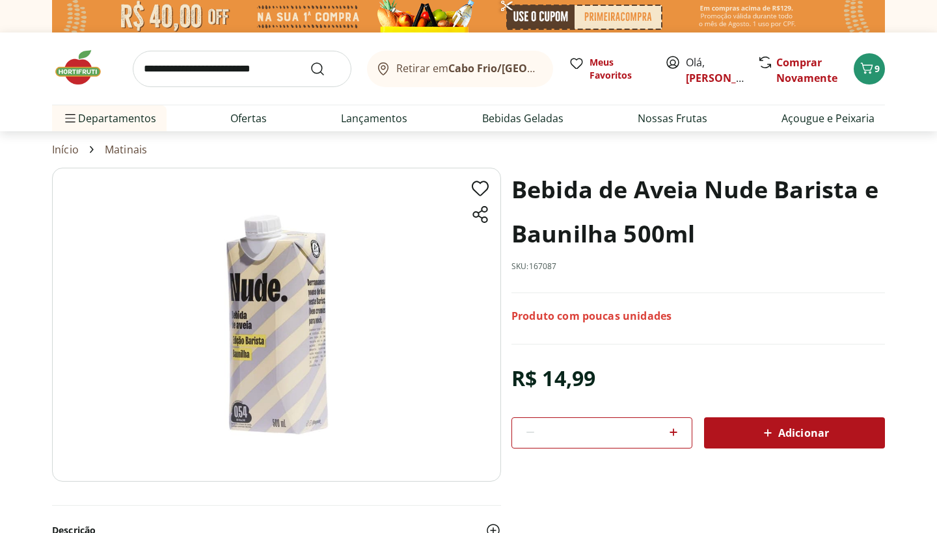
select select "**********"
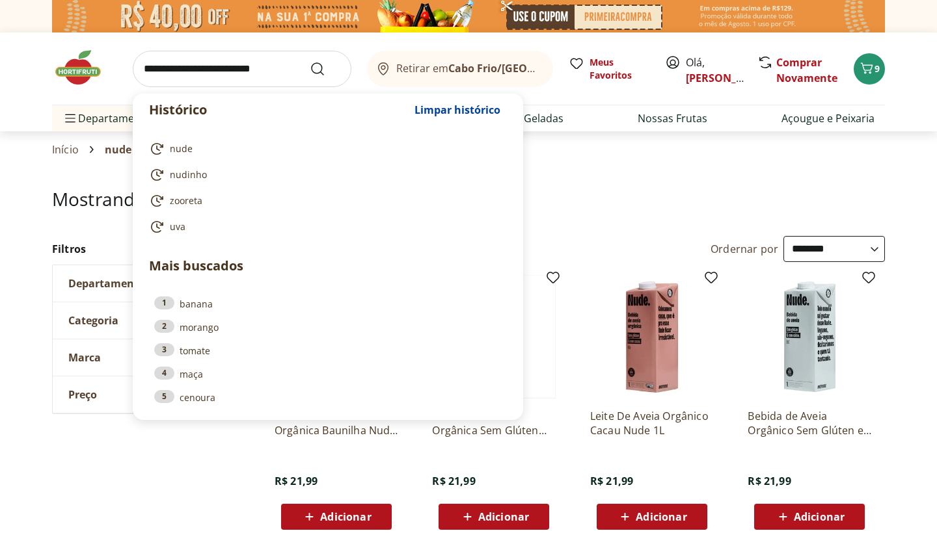
click at [293, 68] on input "search" at bounding box center [242, 69] width 219 height 36
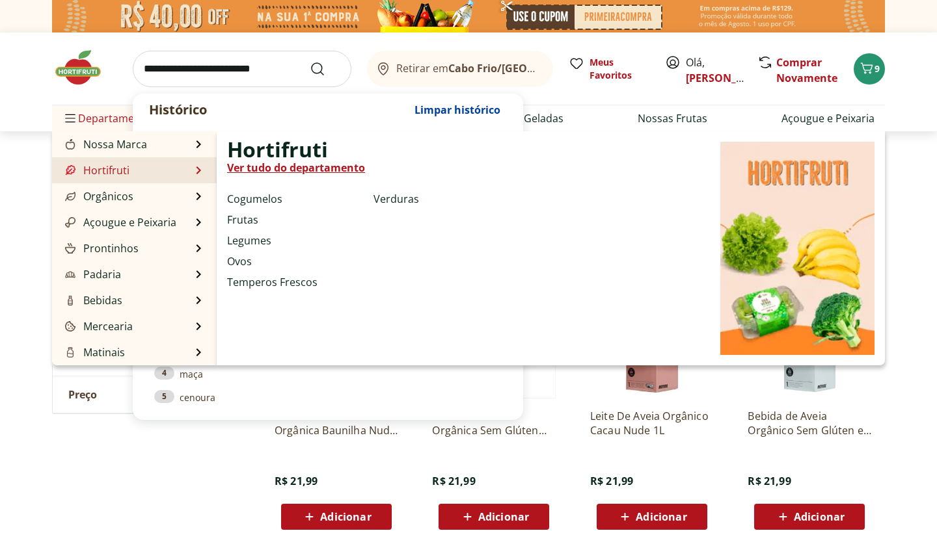
click at [195, 169] on li "Hortifruti Hortifruti Ver tudo do departamento Cogumelos Frutas Legumes Ovos Te…" at bounding box center [134, 170] width 165 height 26
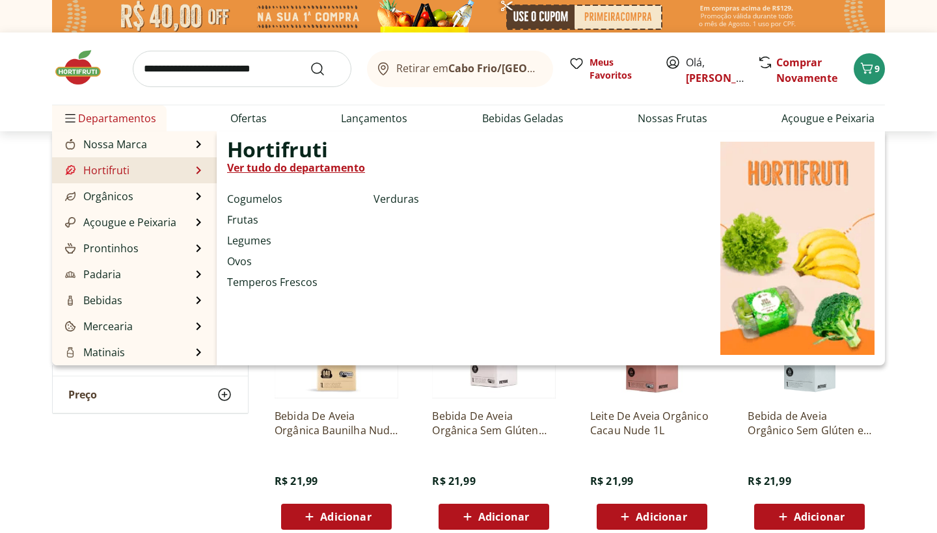
click at [182, 170] on li "Hortifruti Hortifruti Ver tudo do departamento Cogumelos Frutas Legumes Ovos Te…" at bounding box center [134, 170] width 165 height 26
click at [120, 171] on link "Hortifruti" at bounding box center [95, 171] width 67 height 16
select select "**********"
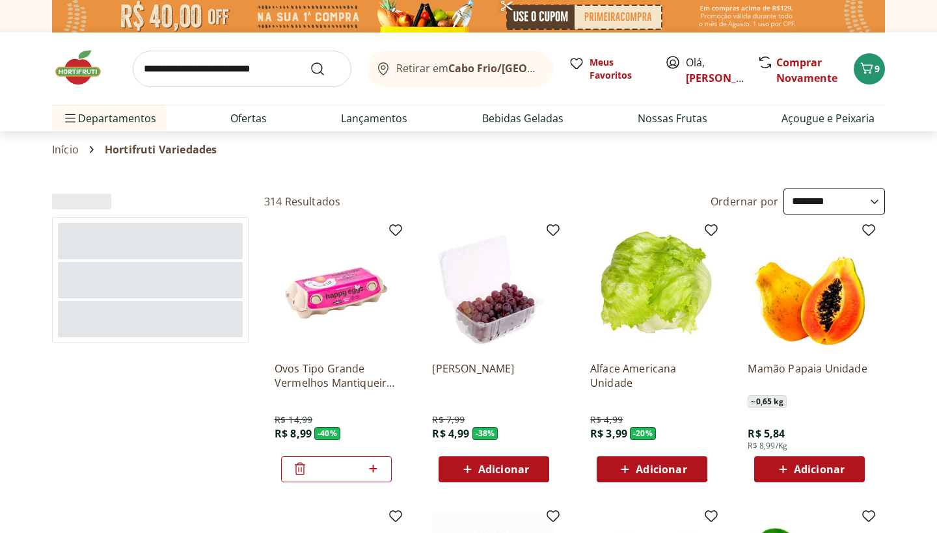
type input "*"
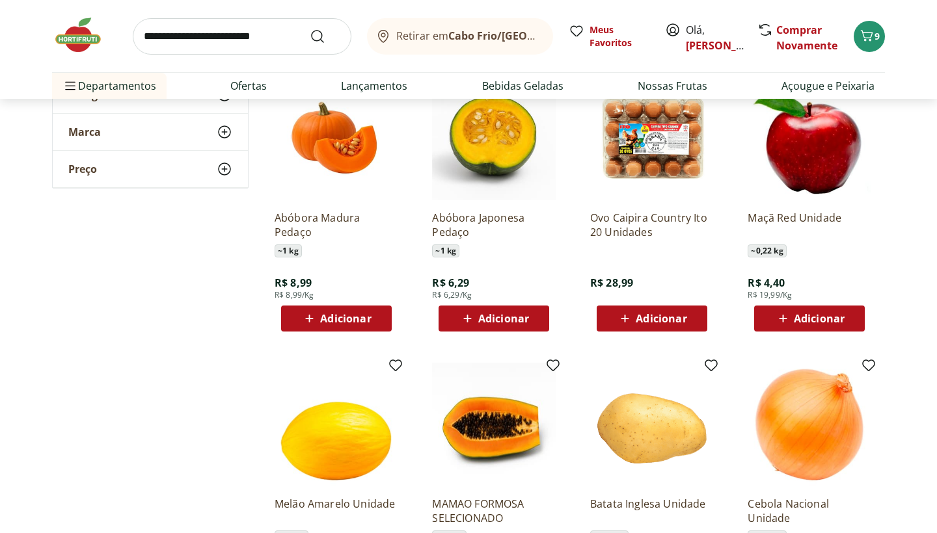
scroll to position [446, 0]
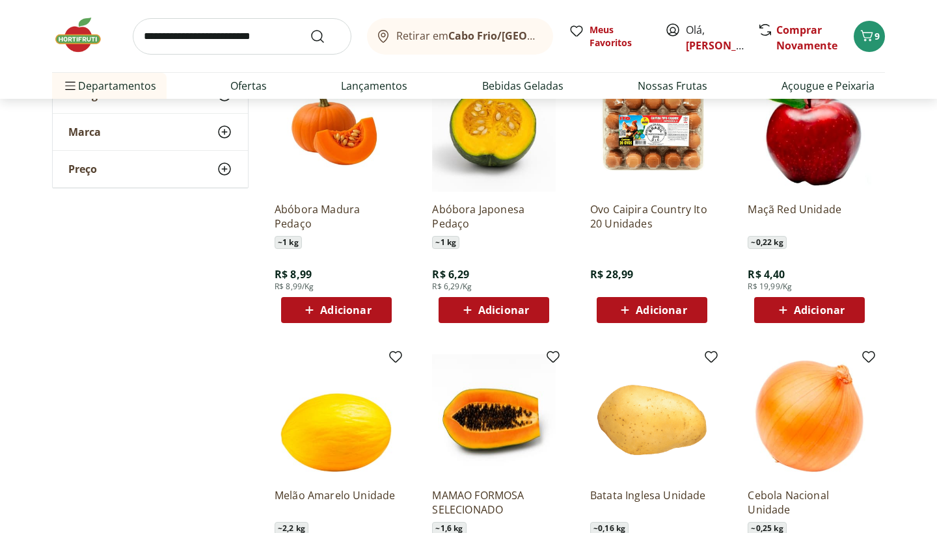
click at [466, 308] on icon at bounding box center [467, 310] width 16 height 16
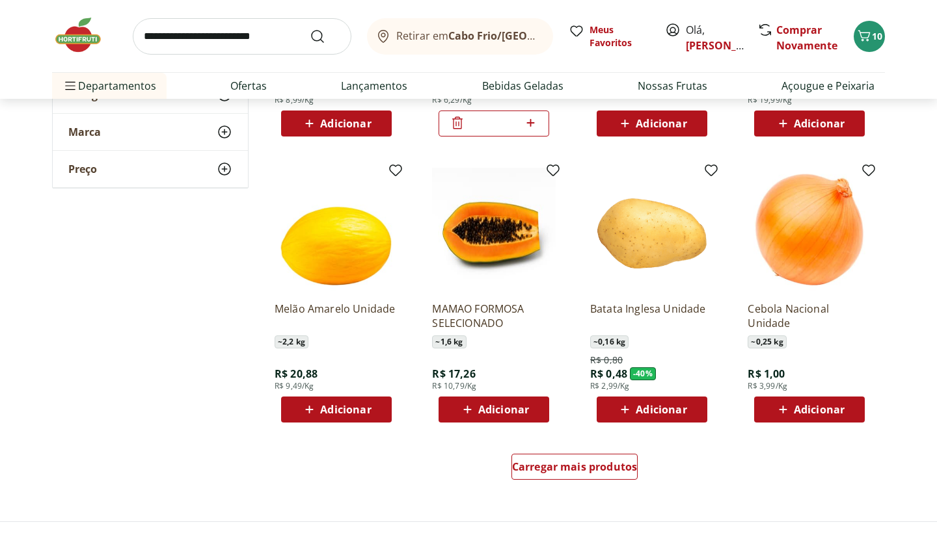
scroll to position [634, 0]
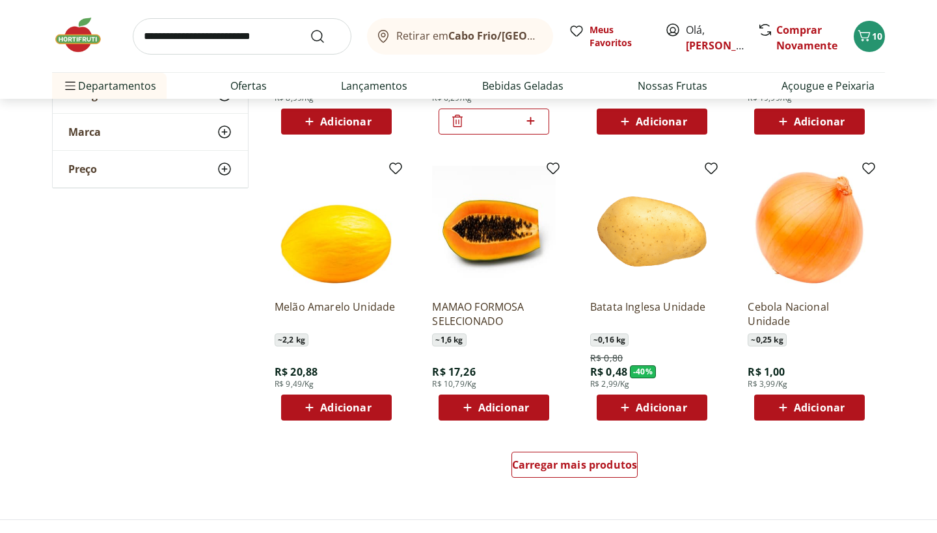
click at [632, 405] on icon at bounding box center [625, 408] width 16 height 16
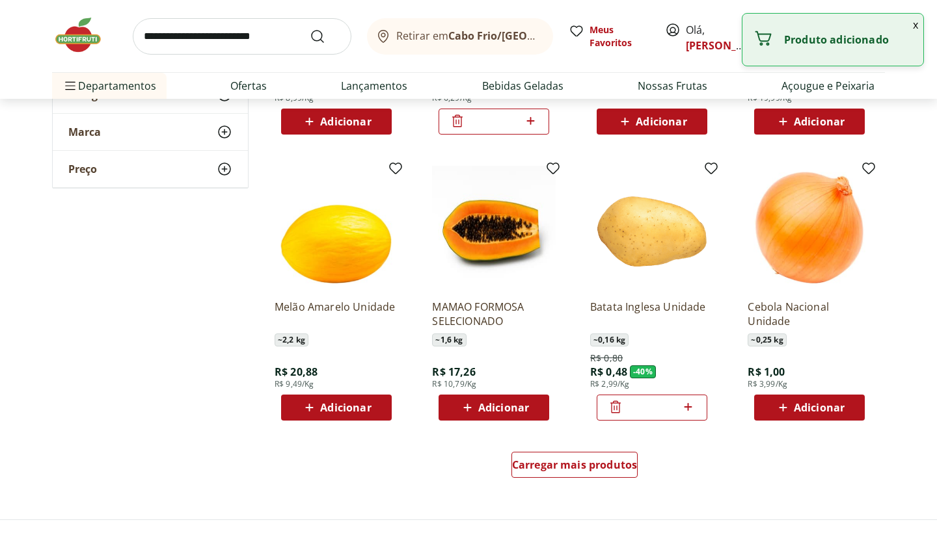
click at [691, 412] on icon at bounding box center [688, 407] width 16 height 16
click at [693, 409] on icon at bounding box center [688, 407] width 16 height 16
type input "*"
click at [607, 470] on span "Carregar mais produtos" at bounding box center [575, 465] width 126 height 10
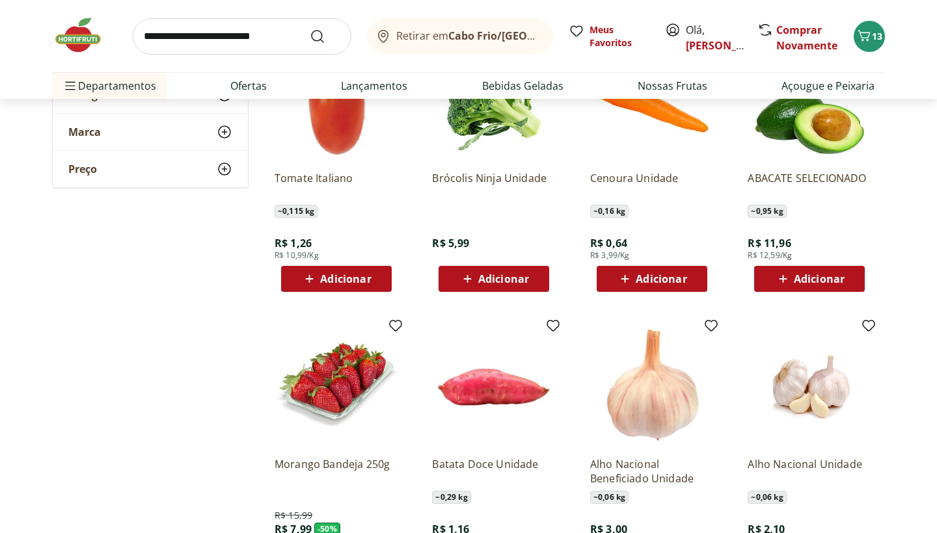
scroll to position [1058, 0]
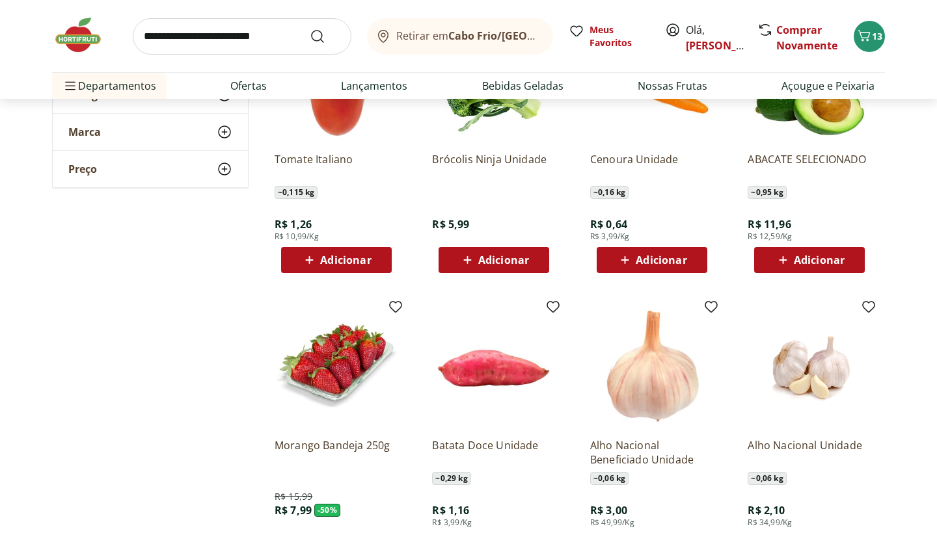
click at [643, 257] on span "Adicionar" at bounding box center [661, 260] width 51 height 10
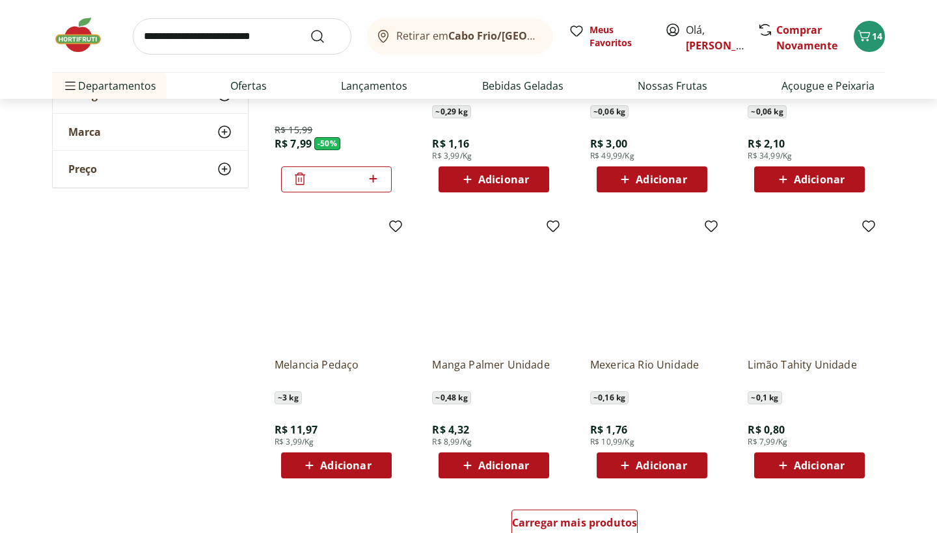
scroll to position [1426, 0]
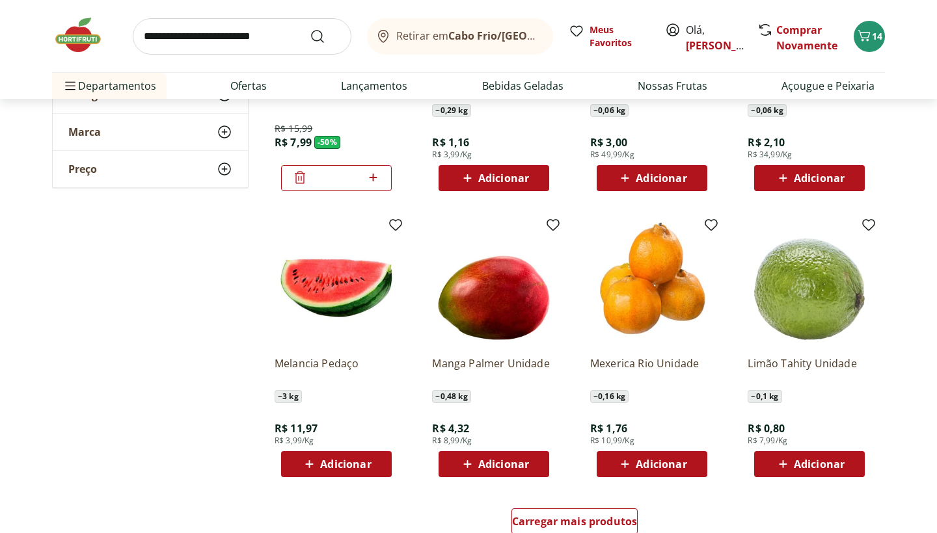
click at [511, 463] on span "Adicionar" at bounding box center [503, 464] width 51 height 10
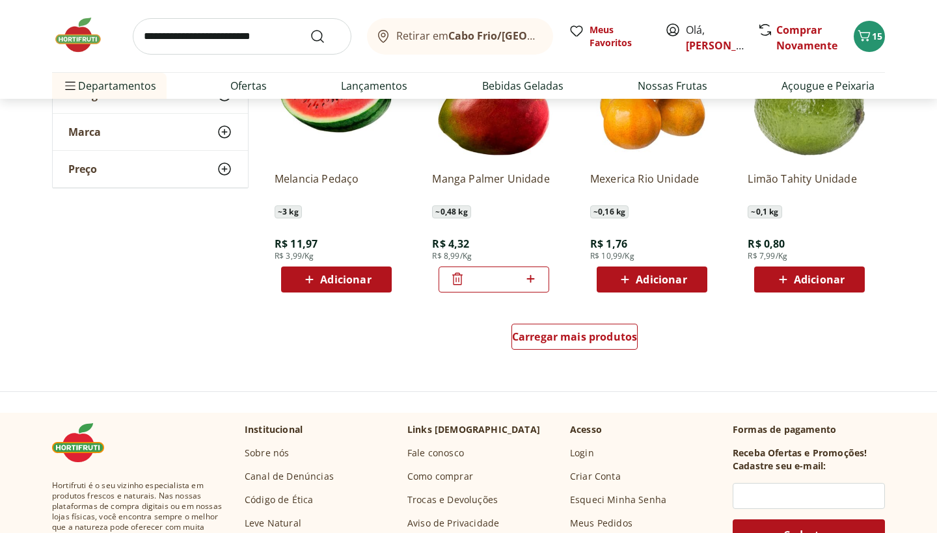
scroll to position [1626, 0]
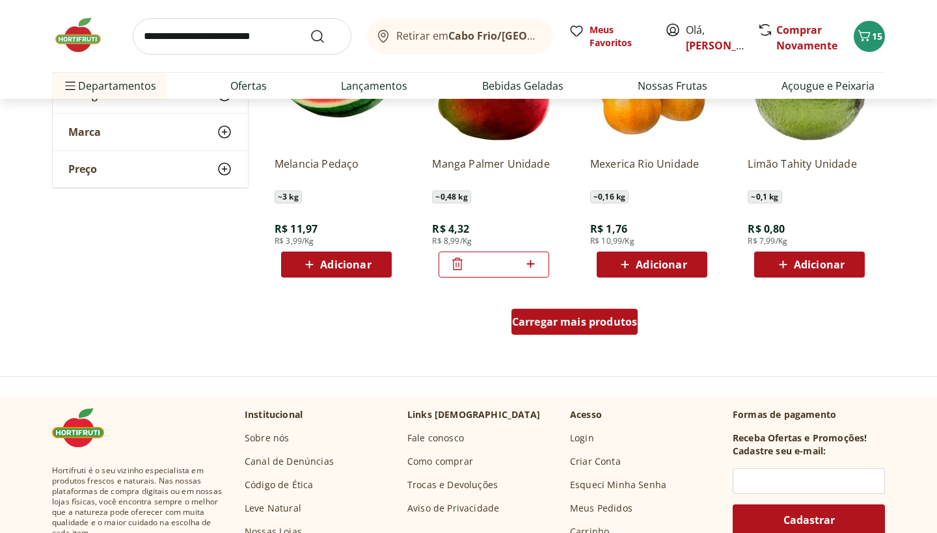
click at [556, 321] on span "Carregar mais produtos" at bounding box center [575, 322] width 126 height 10
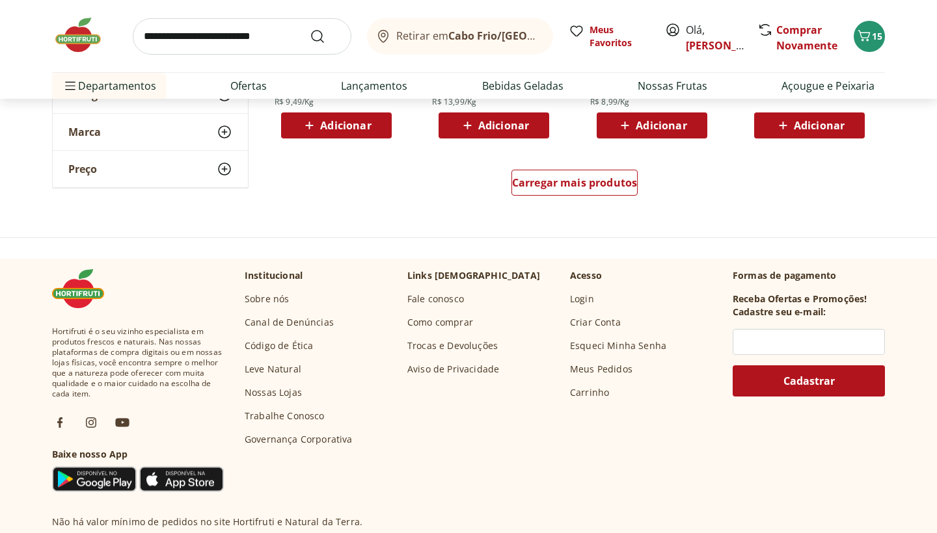
scroll to position [2619, 0]
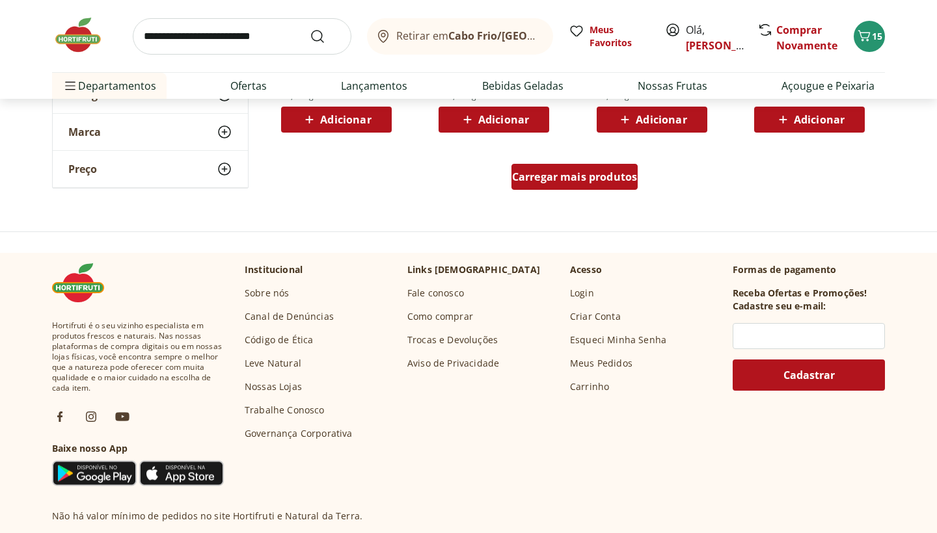
click at [556, 174] on span "Carregar mais produtos" at bounding box center [575, 177] width 126 height 10
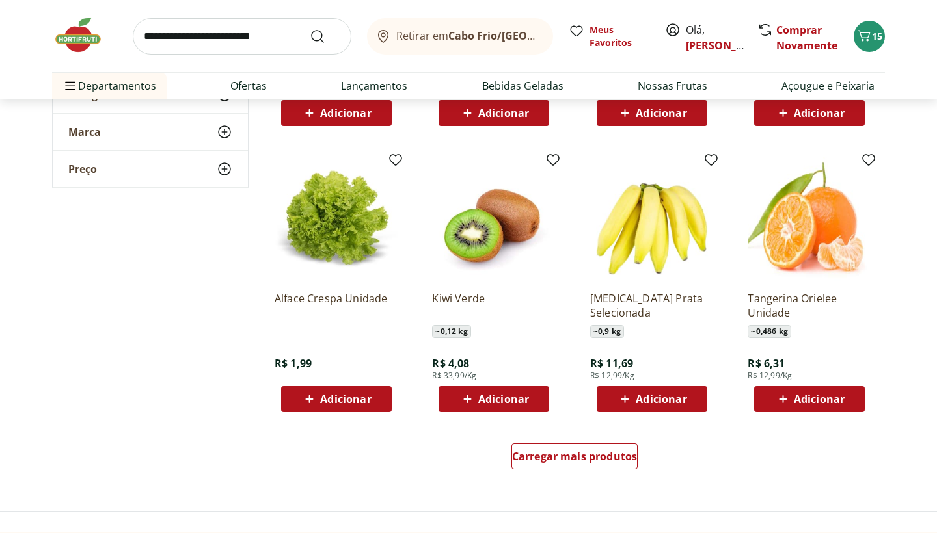
scroll to position [3189, 0]
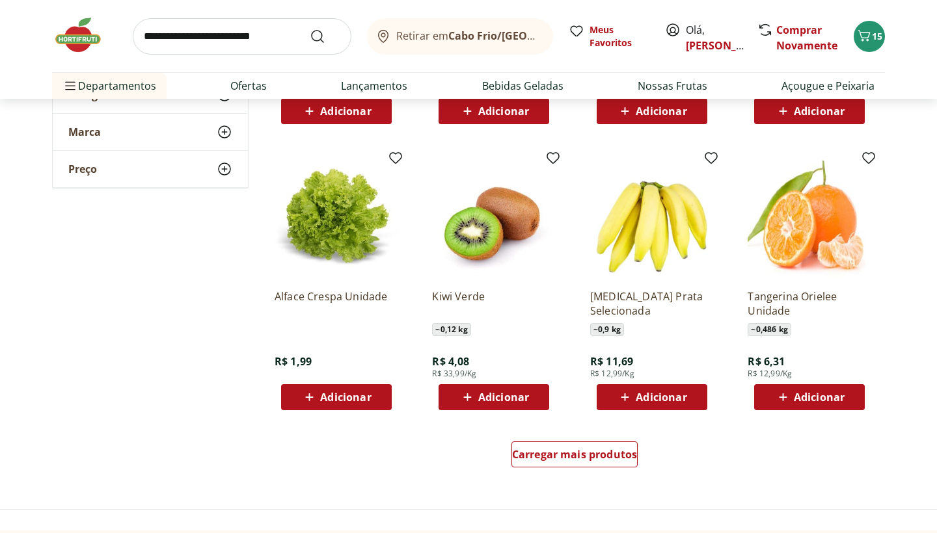
click at [505, 394] on span "Adicionar" at bounding box center [503, 397] width 51 height 10
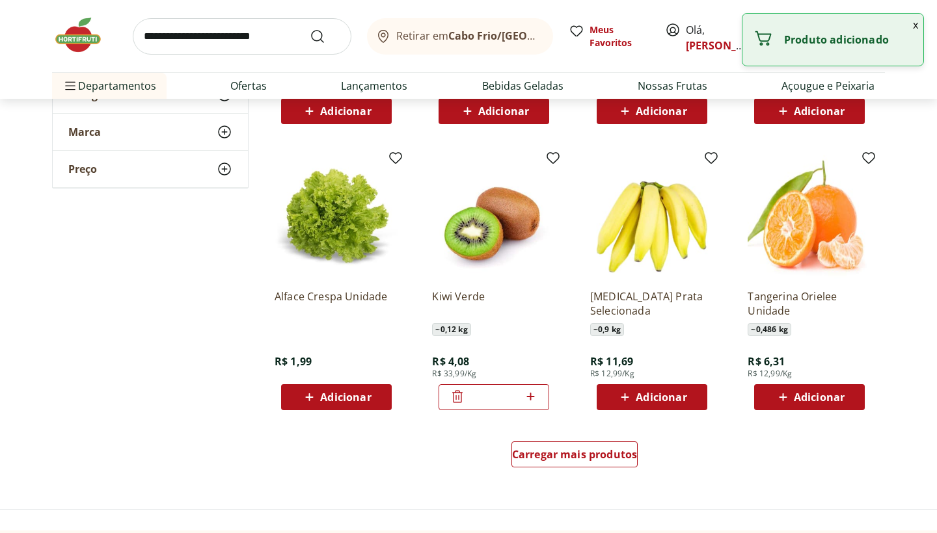
click at [531, 401] on icon at bounding box center [530, 397] width 16 height 16
type input "*"
click at [561, 462] on div "Carregar mais produtos" at bounding box center [574, 455] width 127 height 26
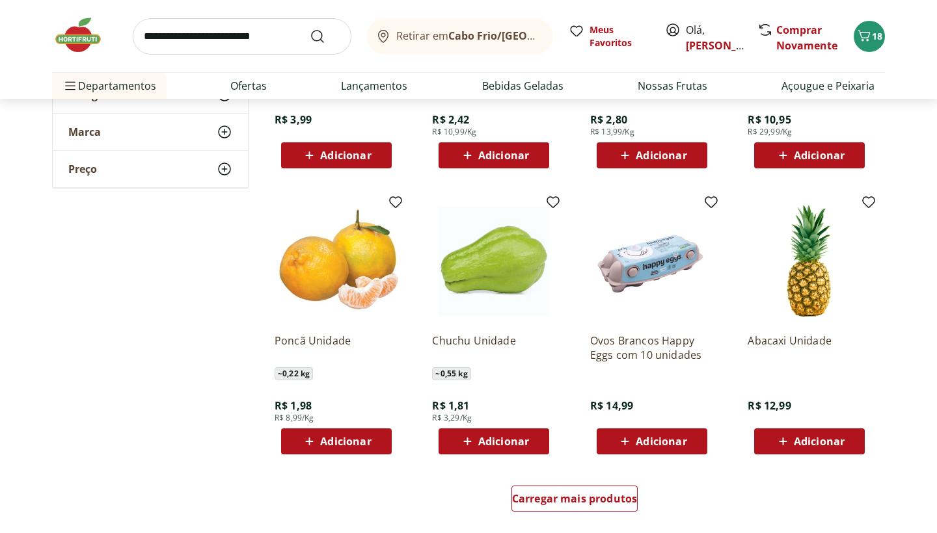
scroll to position [3995, 0]
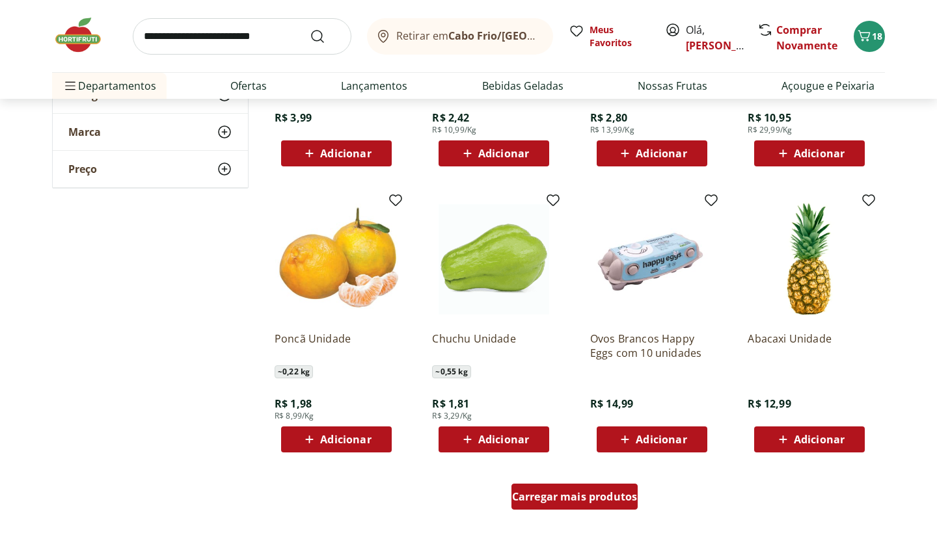
click at [559, 497] on span "Carregar mais produtos" at bounding box center [575, 497] width 126 height 10
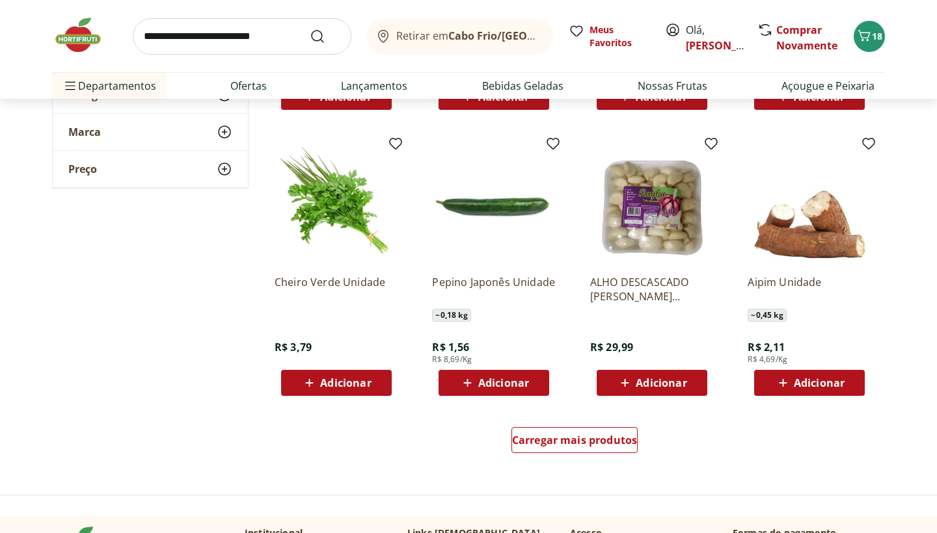
scroll to position [4918, 0]
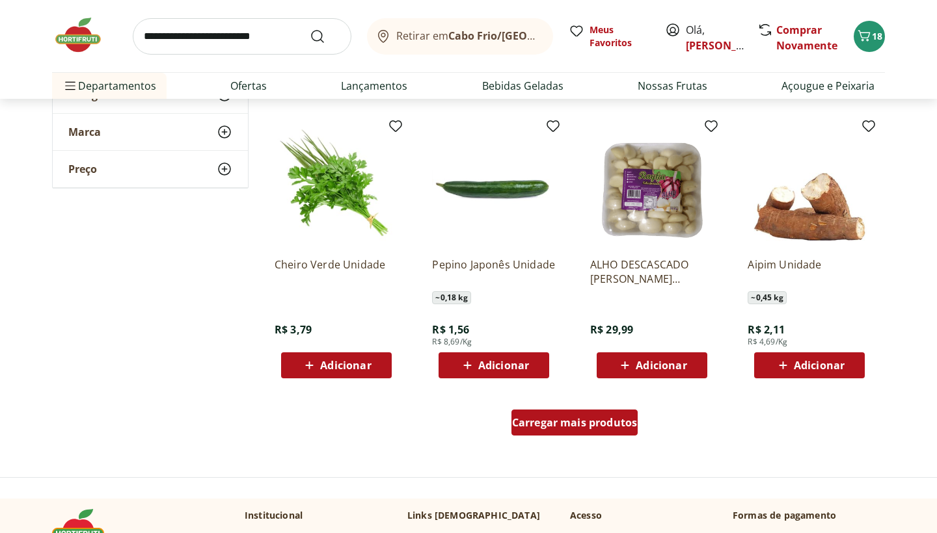
click at [559, 427] on span "Carregar mais produtos" at bounding box center [575, 423] width 126 height 10
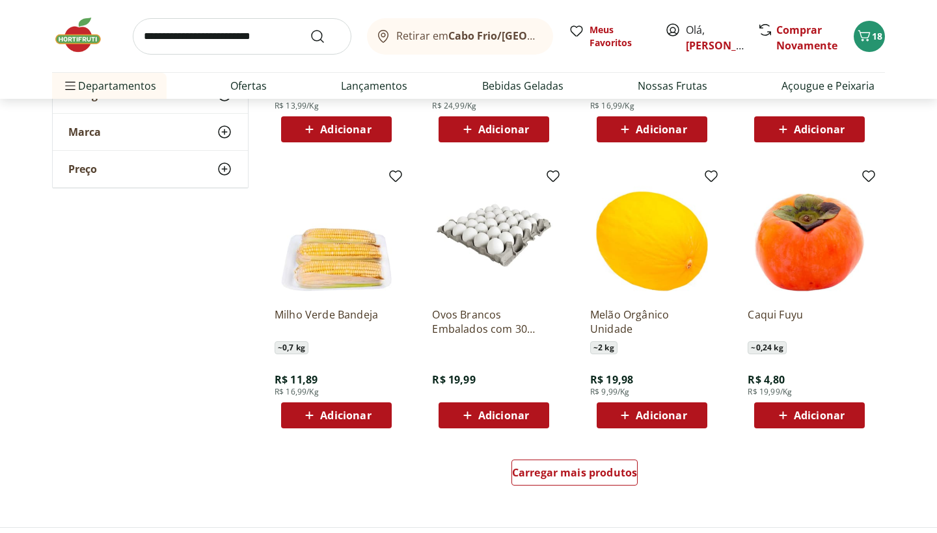
scroll to position [5717, 0]
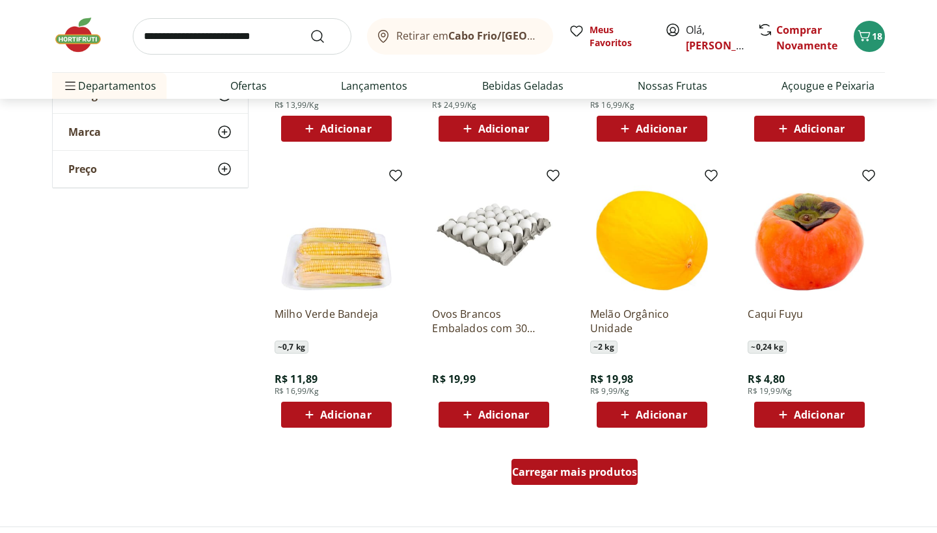
click at [557, 470] on span "Carregar mais produtos" at bounding box center [575, 472] width 126 height 10
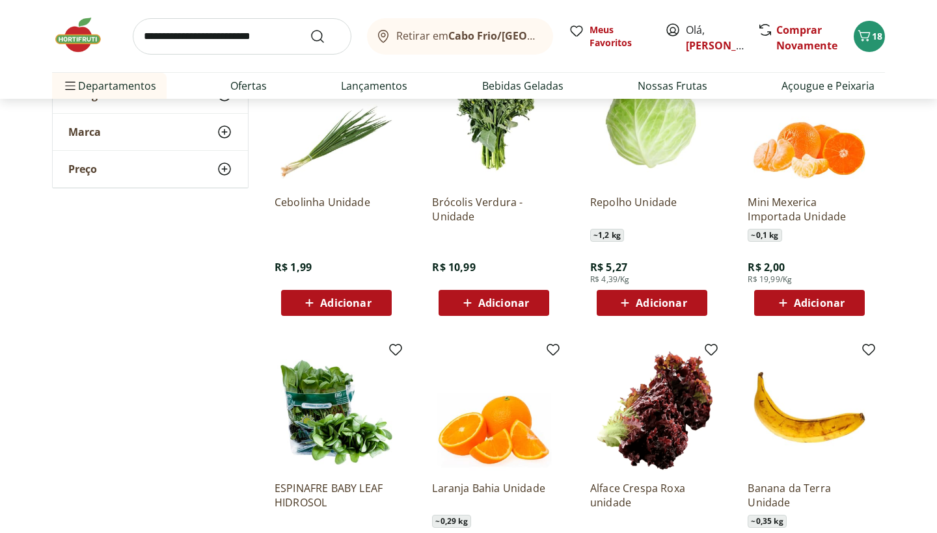
scroll to position [6389, 0]
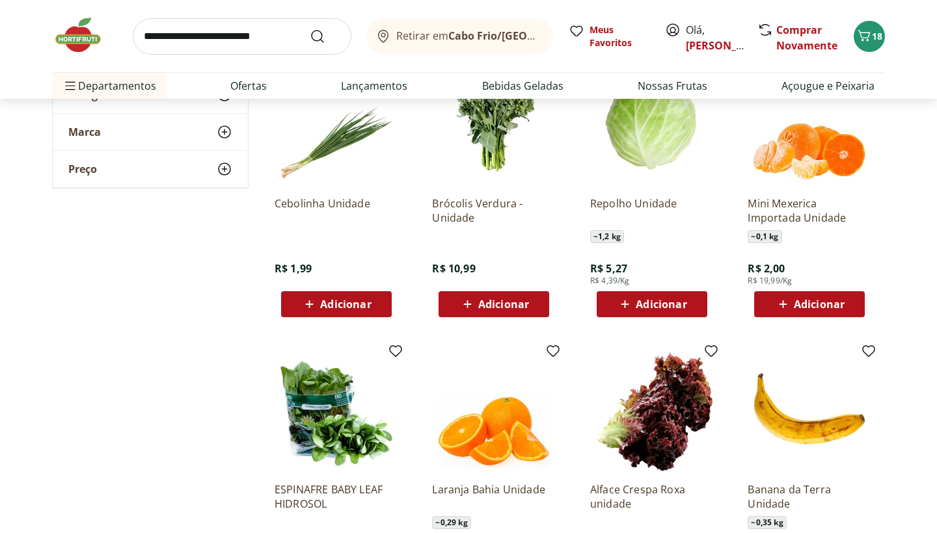
click at [803, 306] on span "Adicionar" at bounding box center [819, 304] width 51 height 10
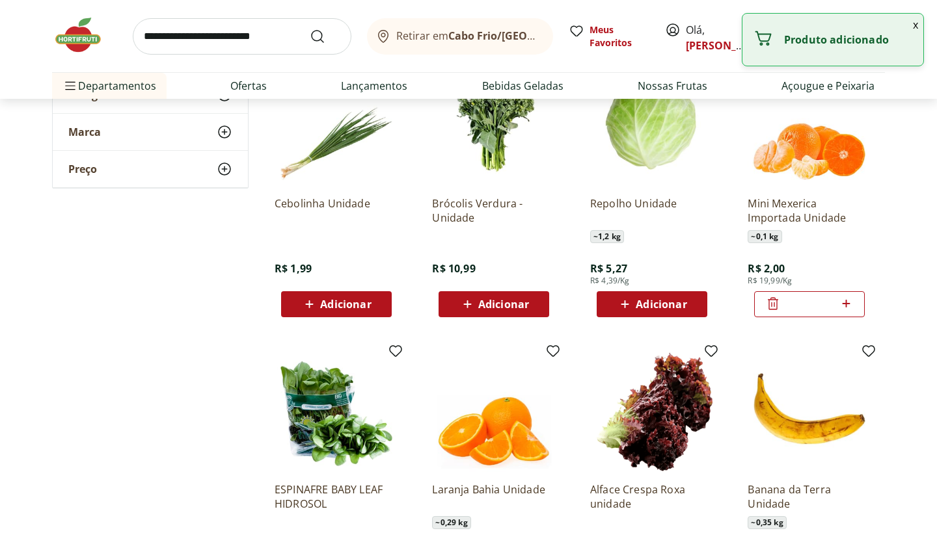
click at [850, 308] on icon at bounding box center [846, 304] width 16 height 16
click at [775, 307] on icon at bounding box center [773, 304] width 16 height 16
click at [853, 304] on icon at bounding box center [846, 304] width 16 height 16
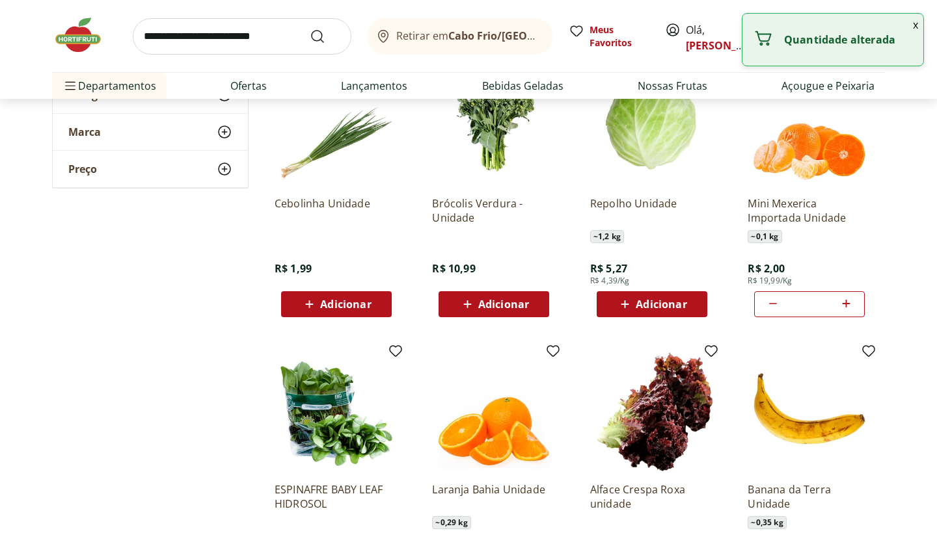
click at [853, 304] on icon at bounding box center [846, 304] width 16 height 16
type input "*"
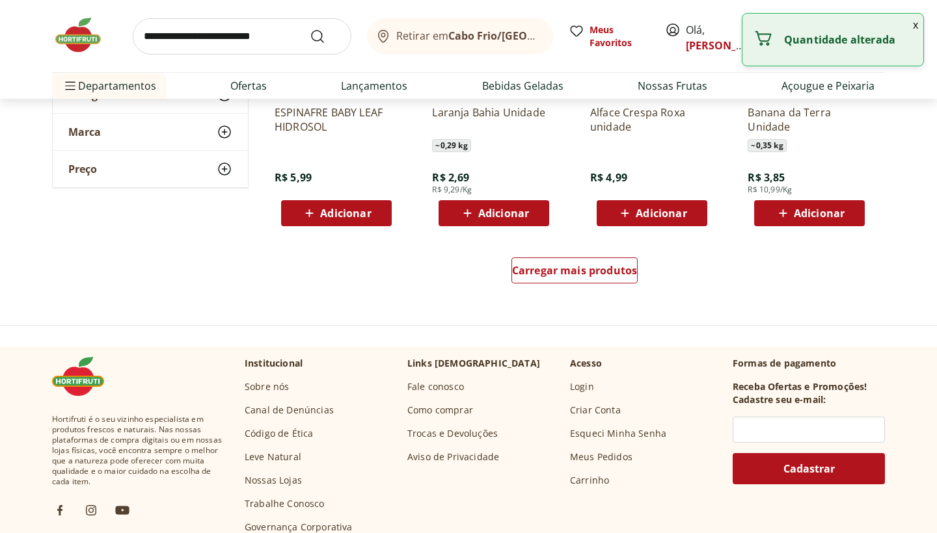
scroll to position [6778, 0]
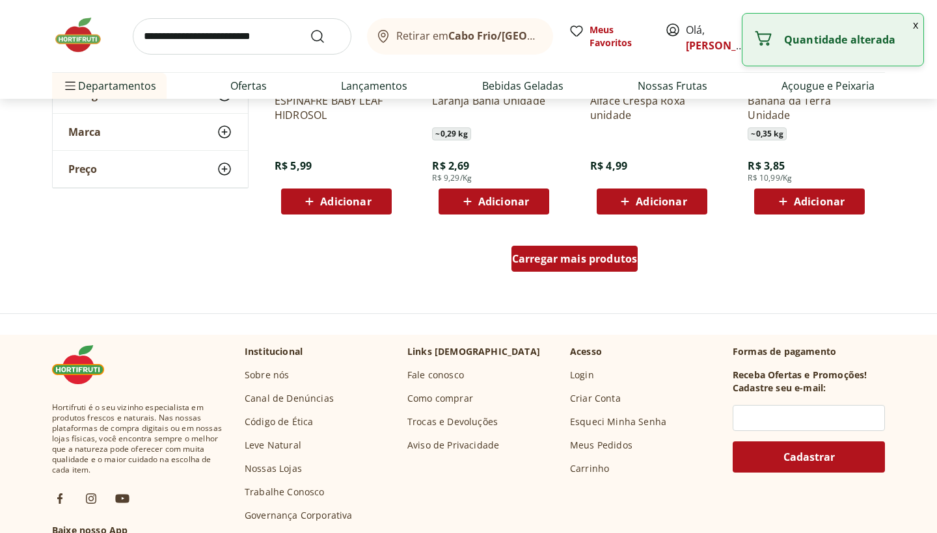
click at [585, 268] on div "Carregar mais produtos" at bounding box center [574, 259] width 127 height 26
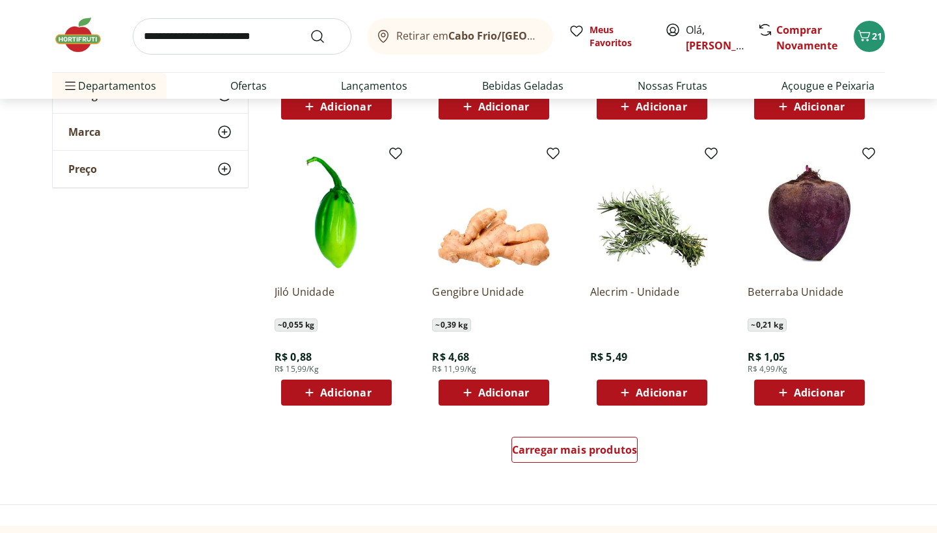
scroll to position [7437, 0]
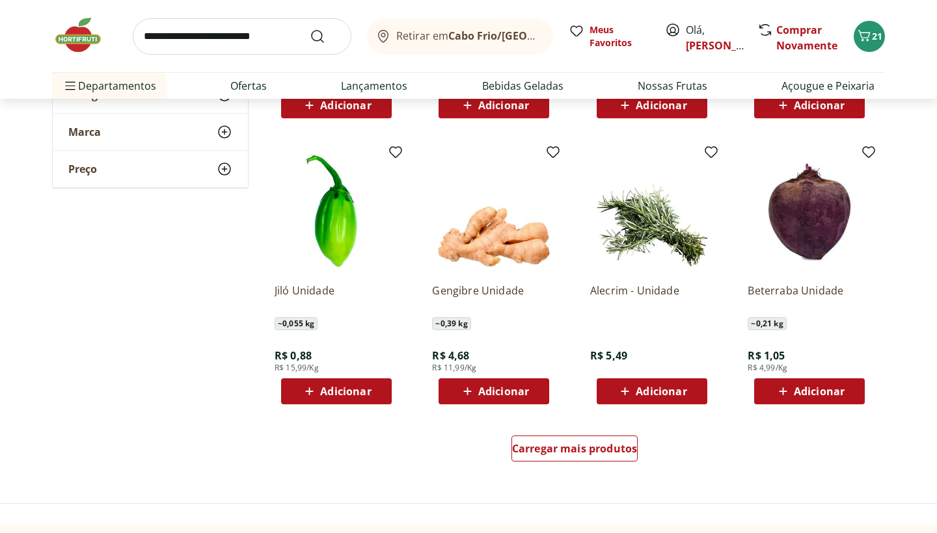
click at [630, 399] on icon at bounding box center [625, 392] width 16 height 16
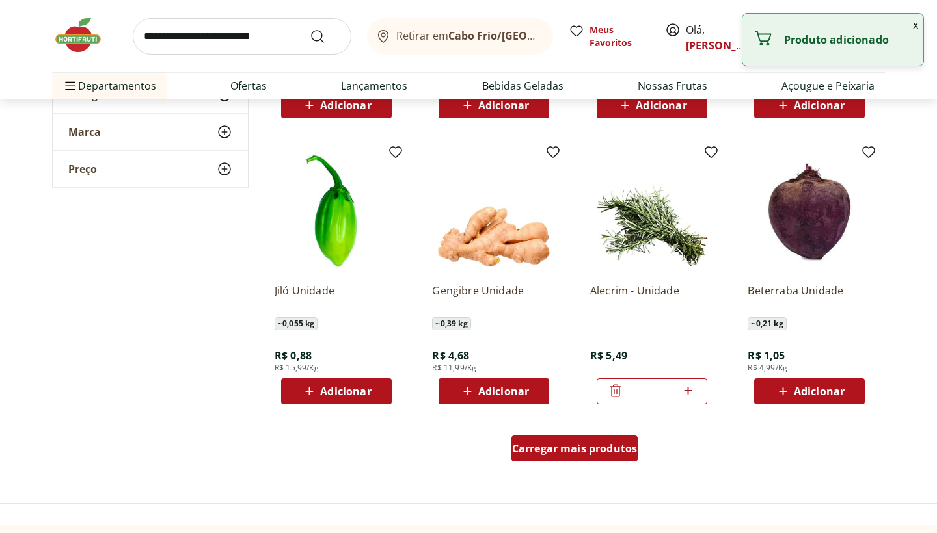
click at [592, 458] on div "Carregar mais produtos" at bounding box center [574, 449] width 127 height 26
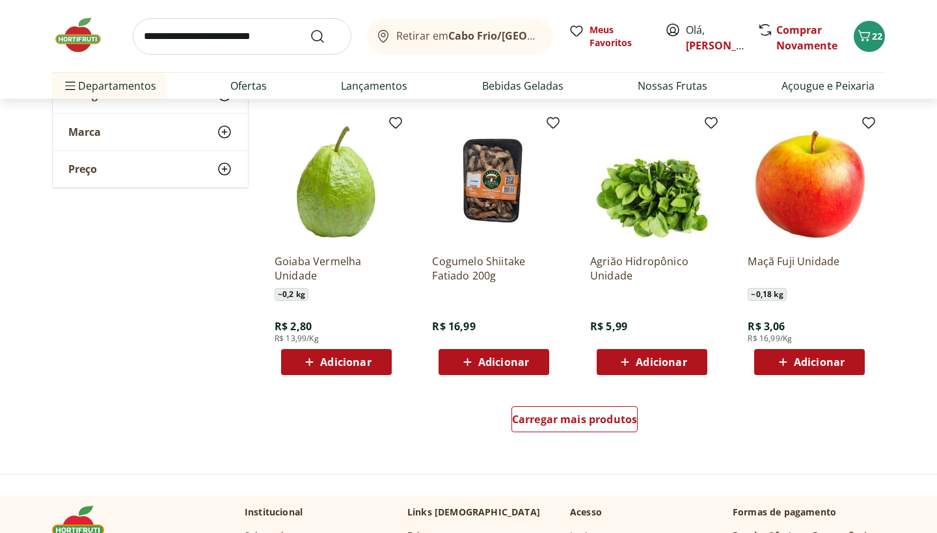
scroll to position [8354, 0]
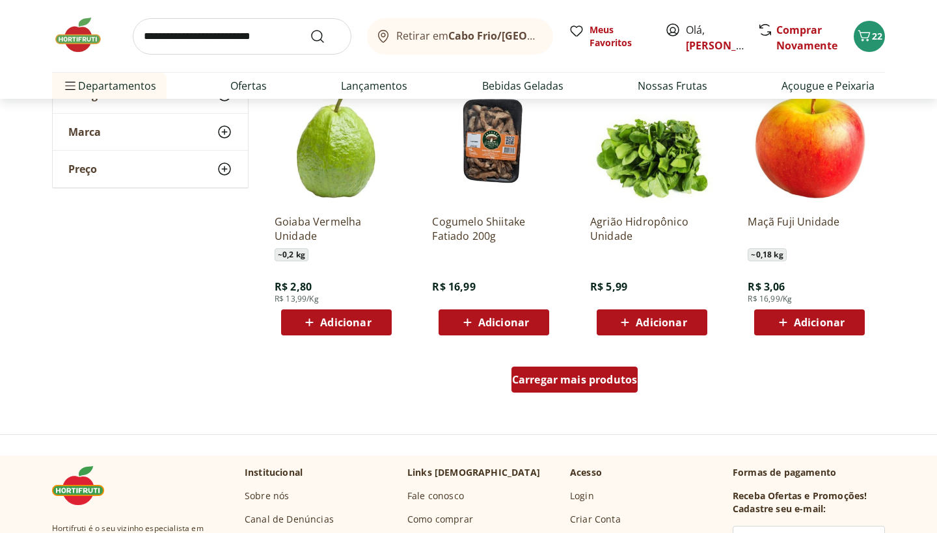
click at [579, 395] on link "Carregar mais produtos" at bounding box center [574, 382] width 127 height 31
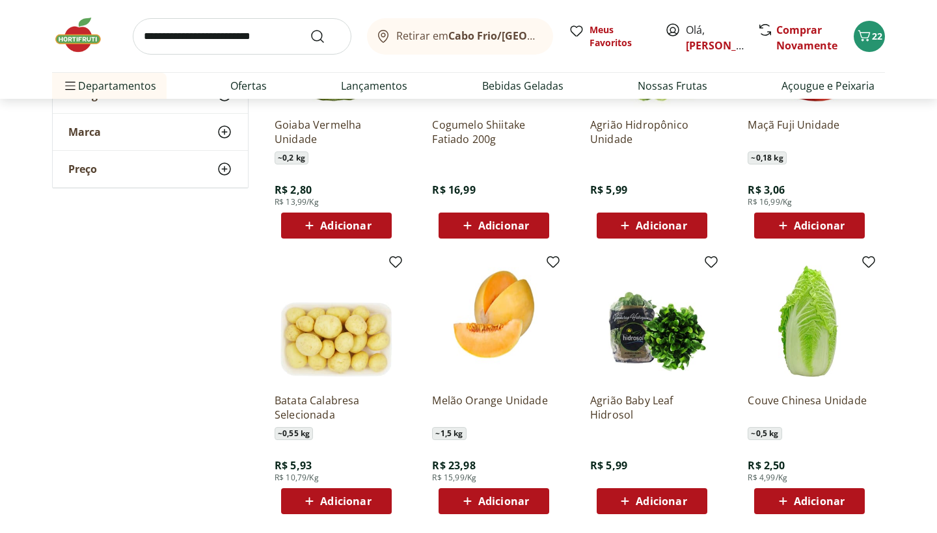
scroll to position [8447, 0]
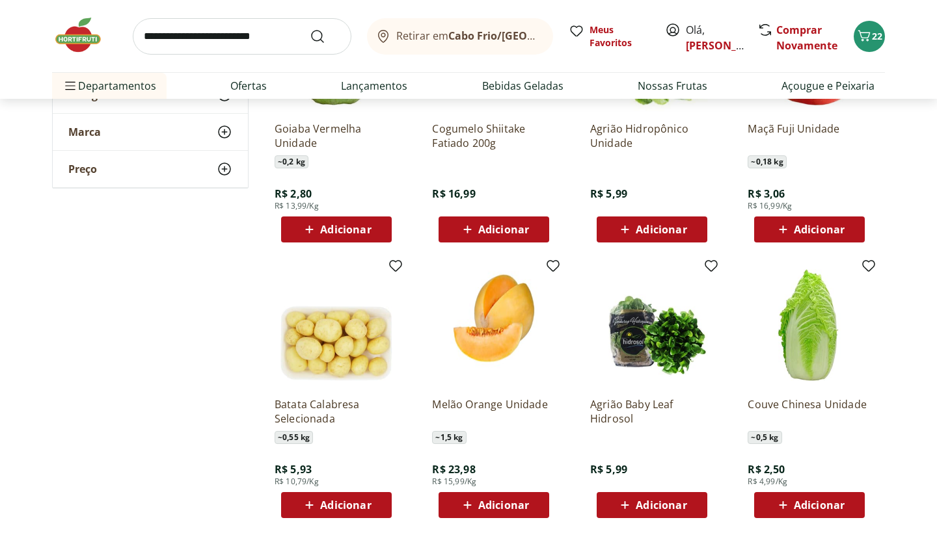
click at [791, 239] on div "Adicionar" at bounding box center [809, 229] width 90 height 23
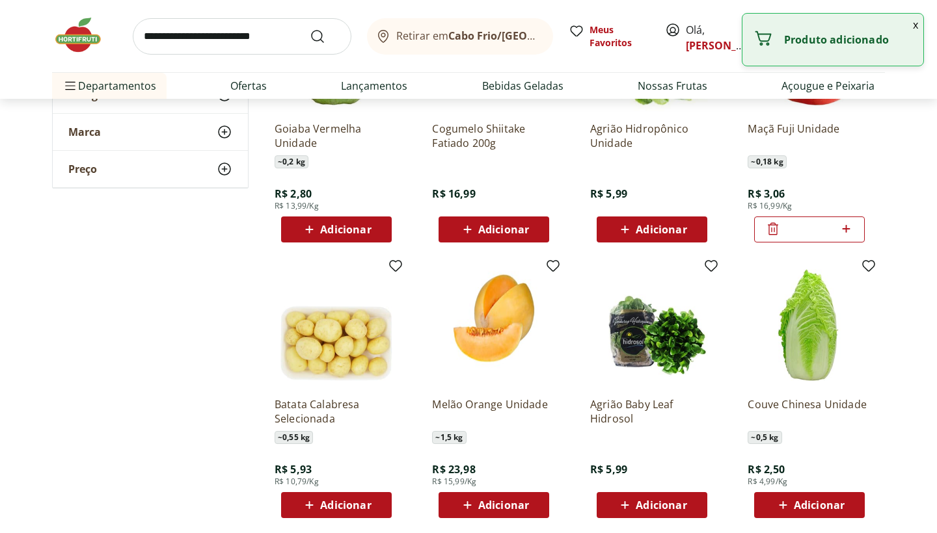
click at [842, 237] on span at bounding box center [846, 229] width 16 height 17
type input "*"
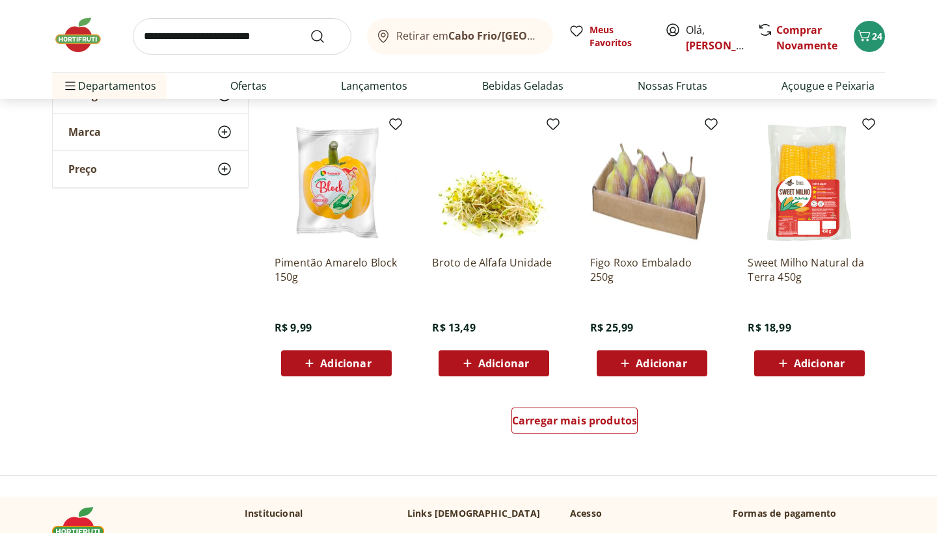
scroll to position [9166, 0]
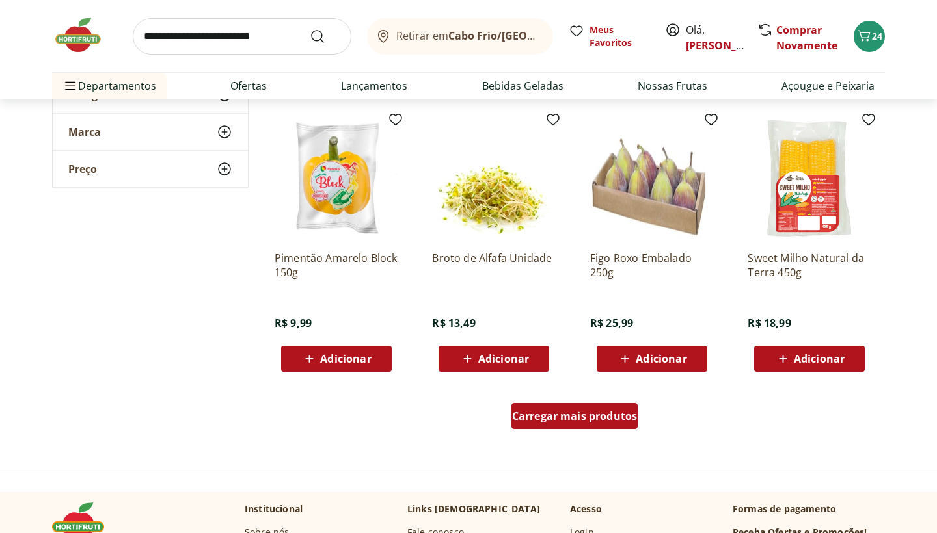
click at [556, 426] on div "Carregar mais produtos" at bounding box center [574, 416] width 127 height 26
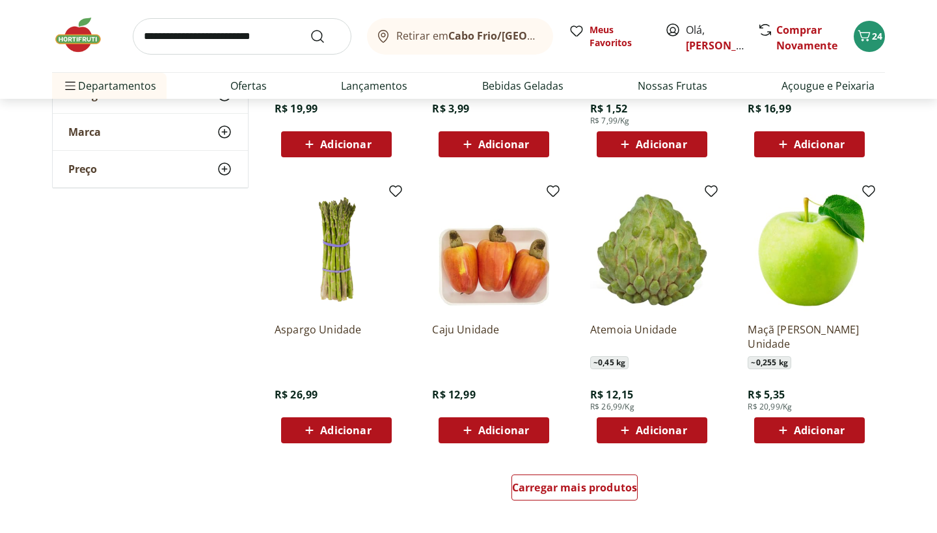
scroll to position [9944, 0]
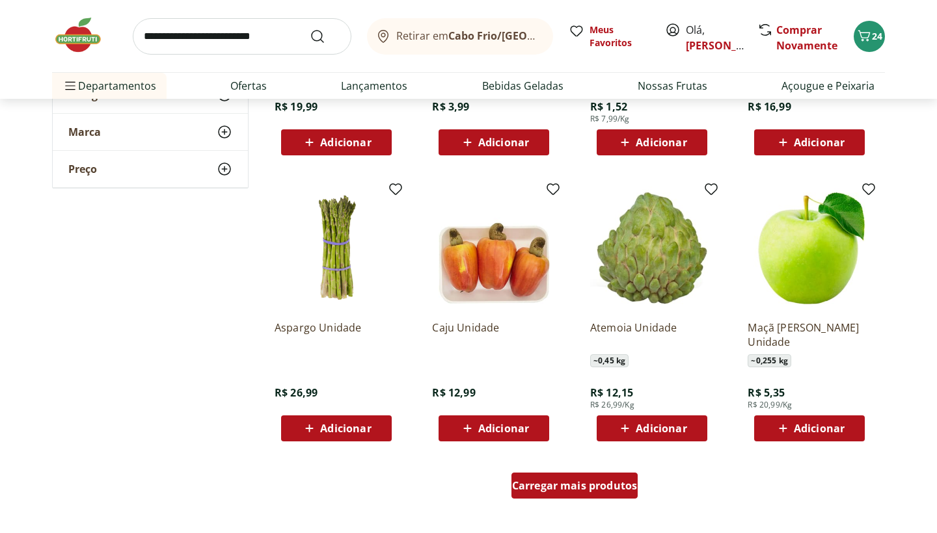
click at [564, 491] on span "Carregar mais produtos" at bounding box center [575, 486] width 126 height 10
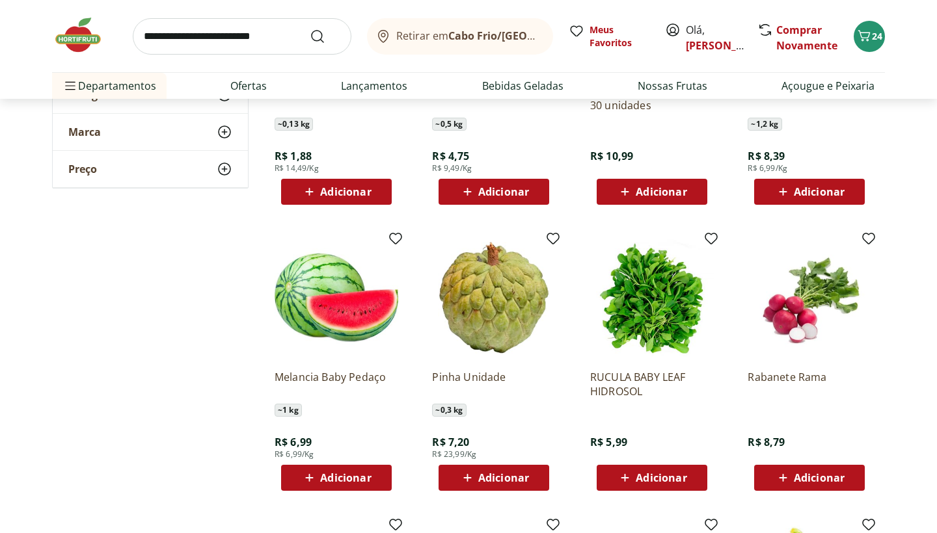
scroll to position [10466, 0]
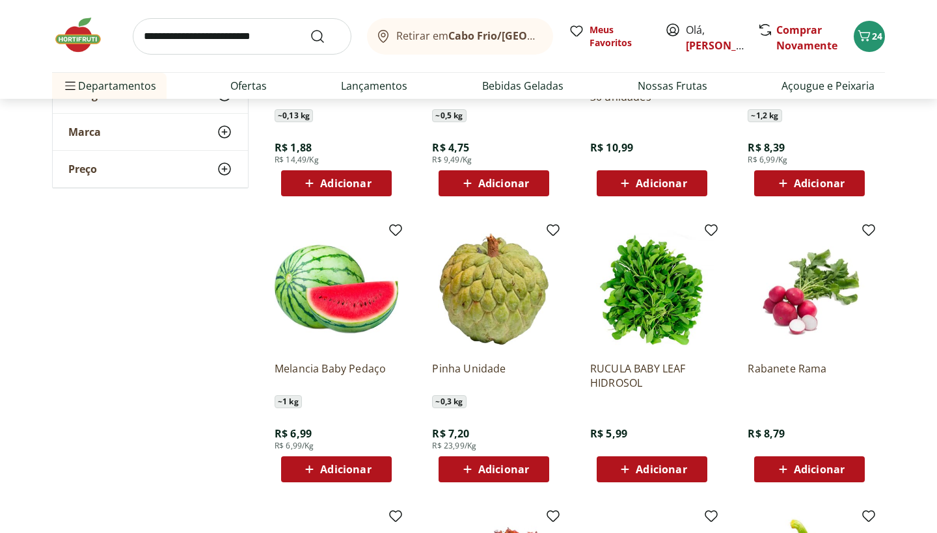
click at [349, 472] on span "Adicionar" at bounding box center [345, 469] width 51 height 10
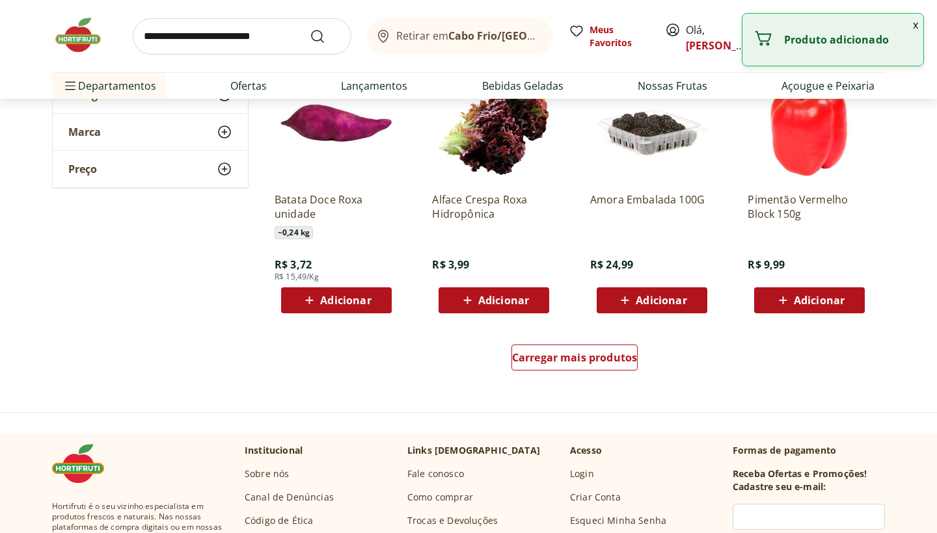
scroll to position [10935, 0]
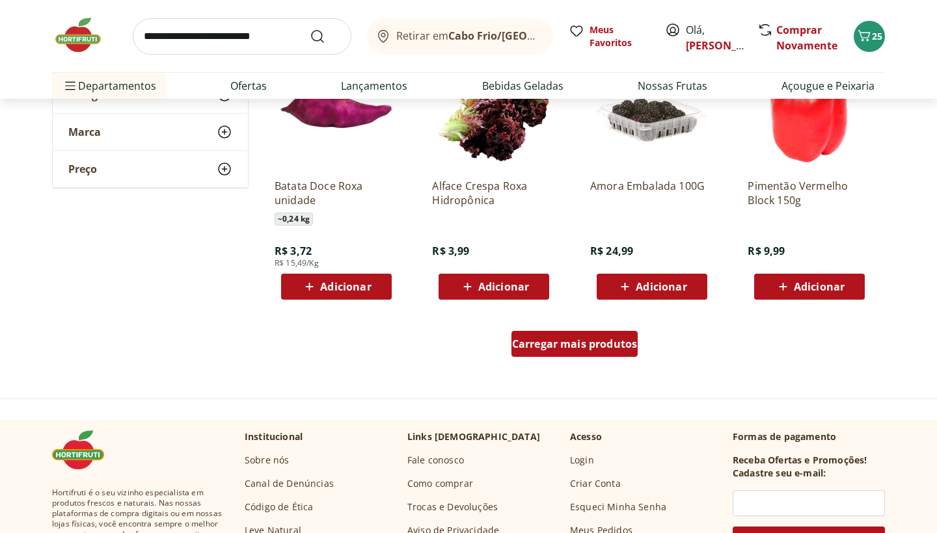
click at [558, 345] on span "Carregar mais produtos" at bounding box center [575, 344] width 126 height 10
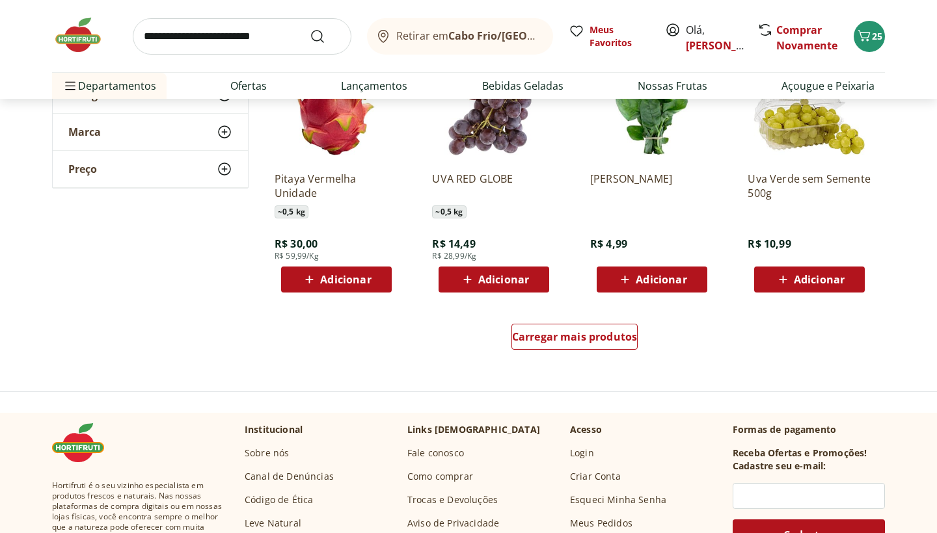
scroll to position [11802, 0]
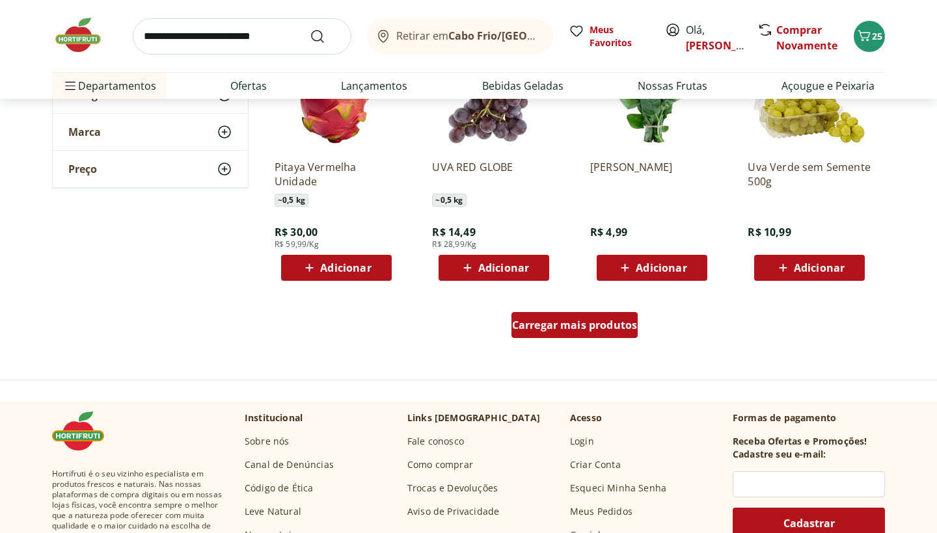
click at [556, 328] on span "Carregar mais produtos" at bounding box center [575, 325] width 126 height 10
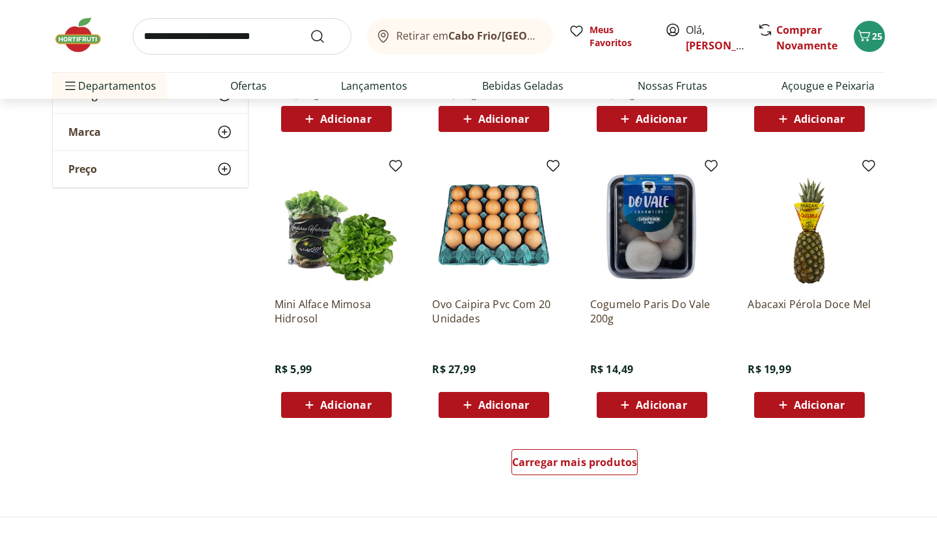
scroll to position [12521, 0]
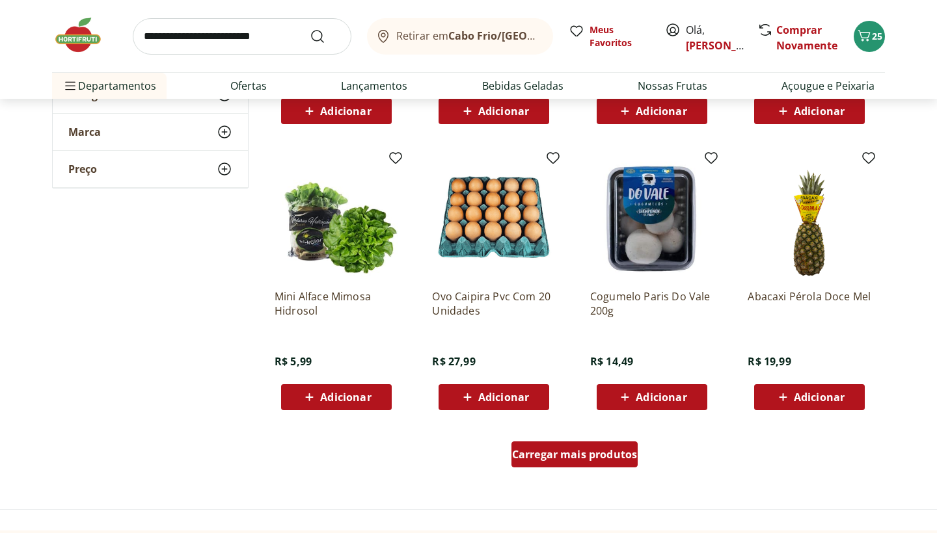
click at [556, 457] on span "Carregar mais produtos" at bounding box center [575, 455] width 126 height 10
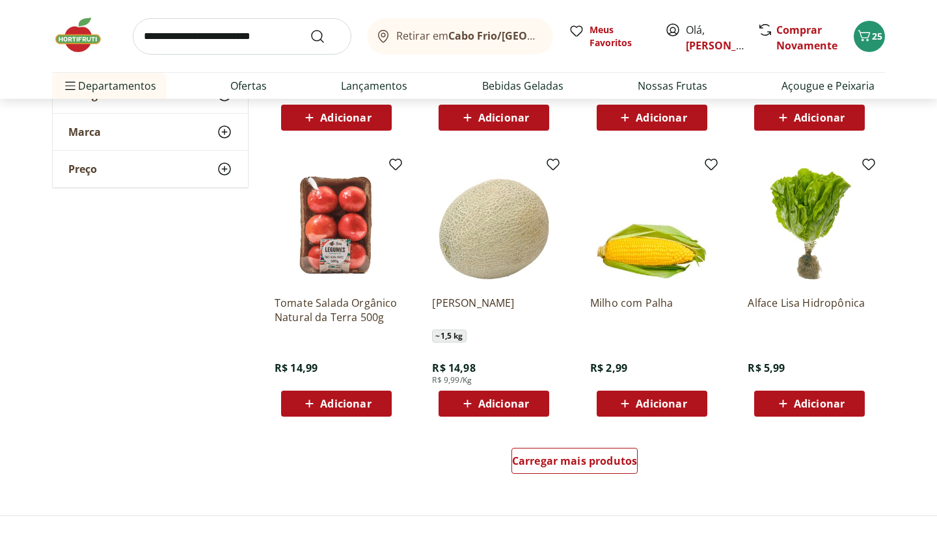
scroll to position [13398, 0]
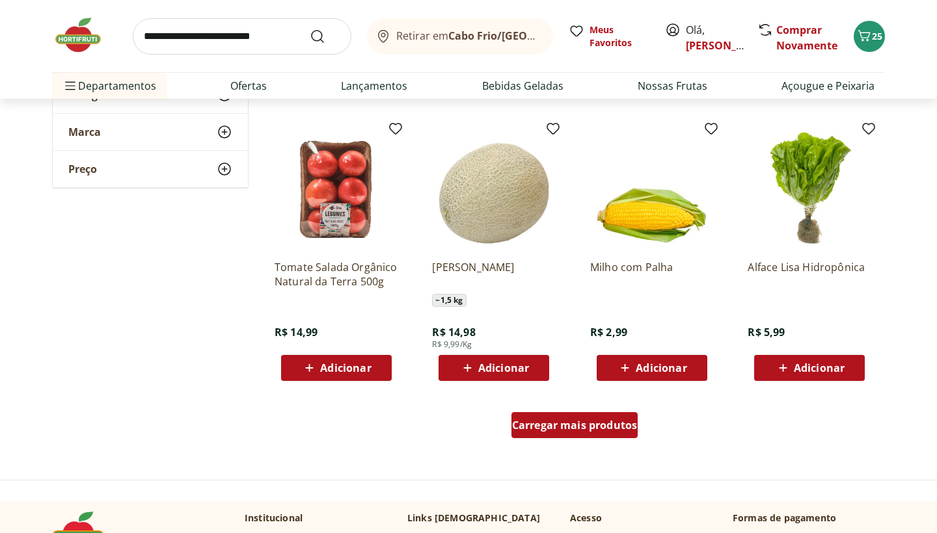
click at [557, 423] on span "Carregar mais produtos" at bounding box center [575, 425] width 126 height 10
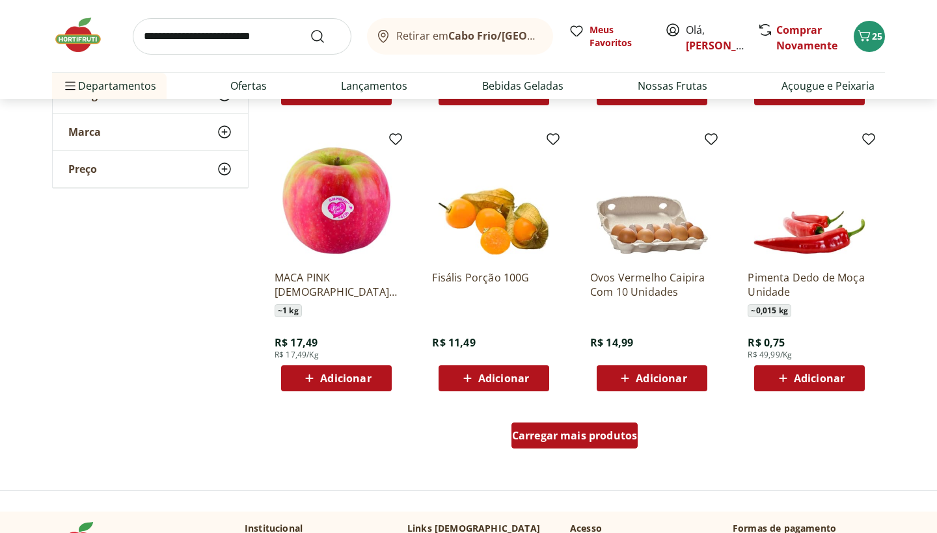
scroll to position [14235, 0]
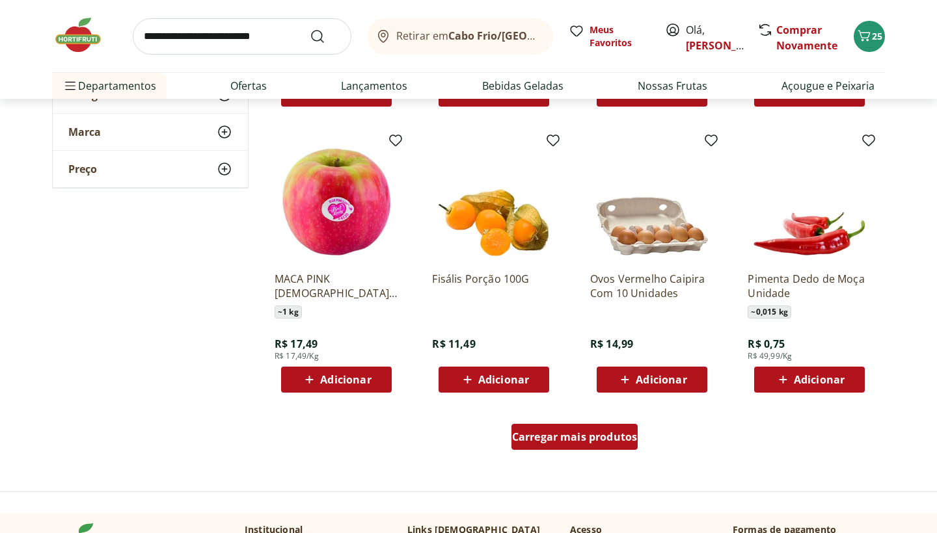
click at [557, 438] on span "Carregar mais produtos" at bounding box center [575, 437] width 126 height 10
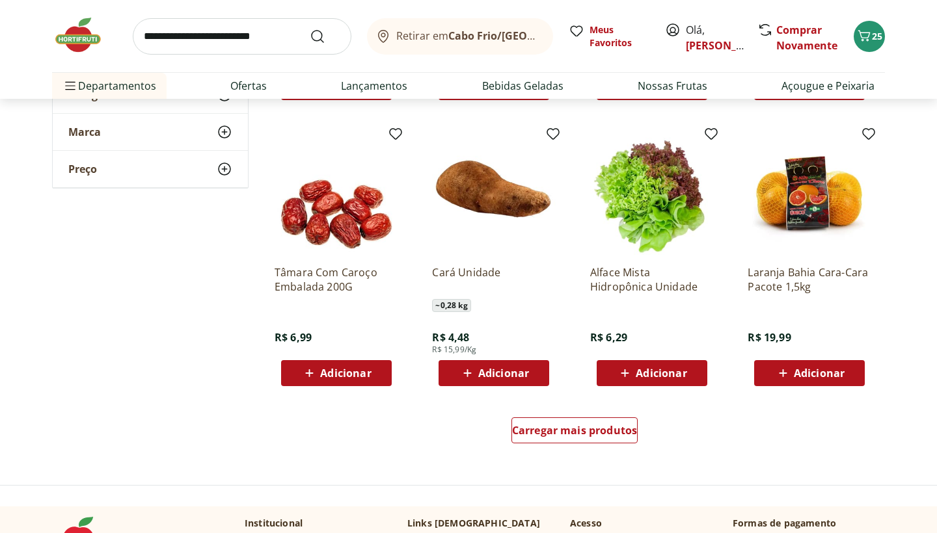
scroll to position [15090, 0]
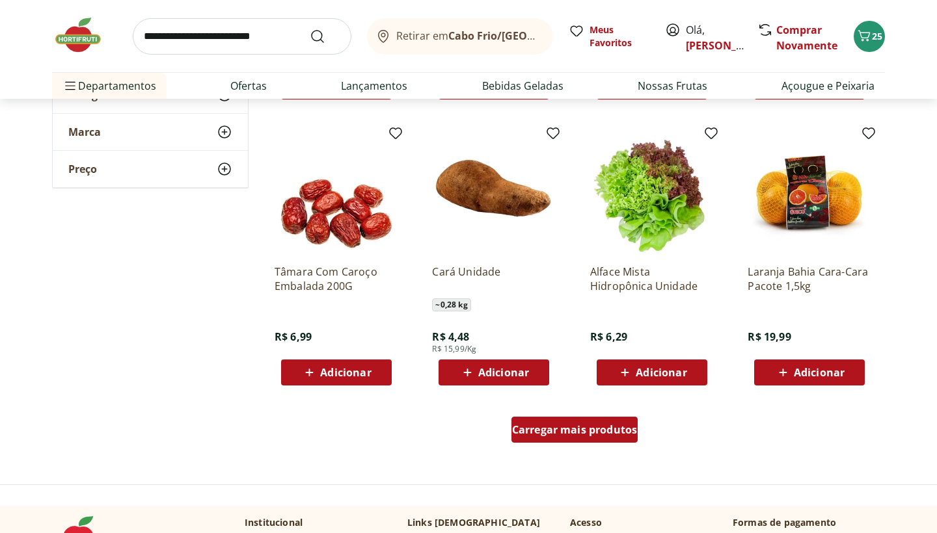
click at [562, 425] on span "Carregar mais produtos" at bounding box center [575, 430] width 126 height 10
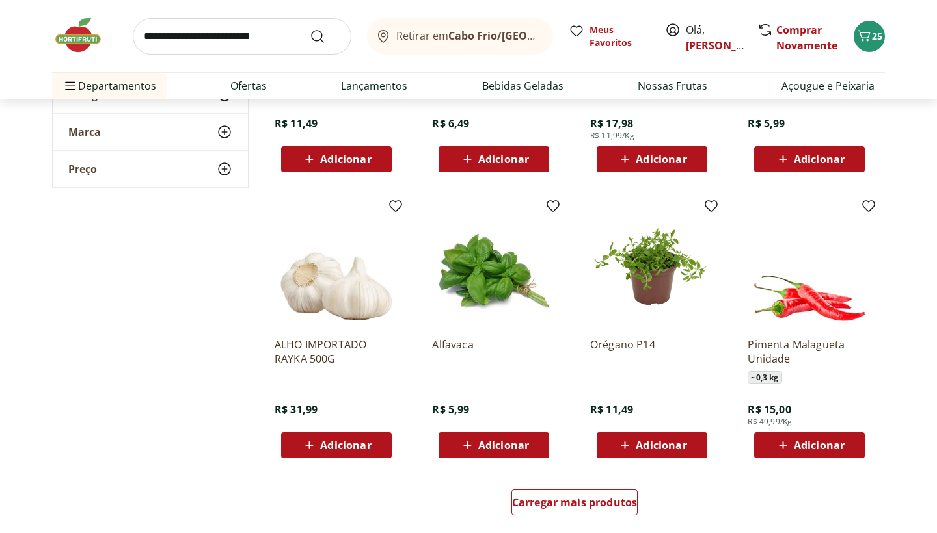
scroll to position [15870, 0]
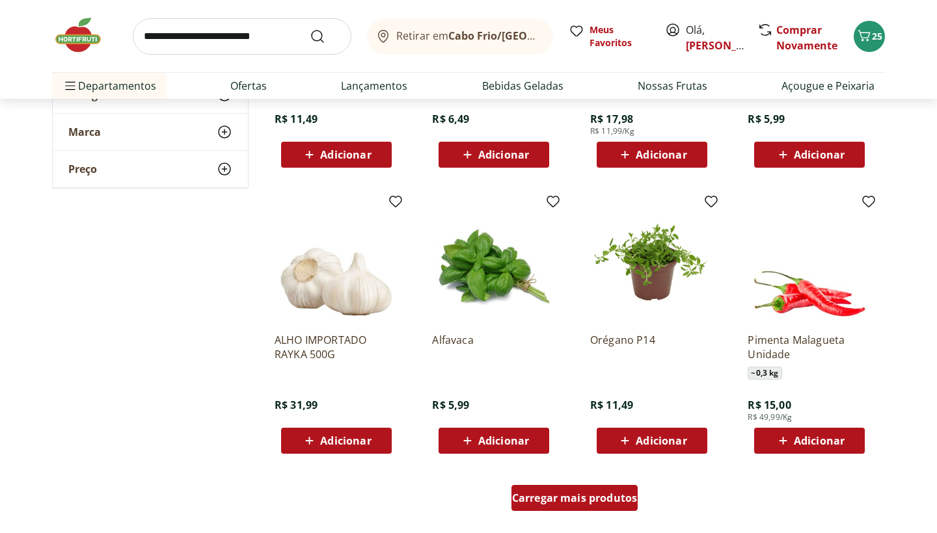
click at [555, 496] on span "Carregar mais produtos" at bounding box center [575, 498] width 126 height 10
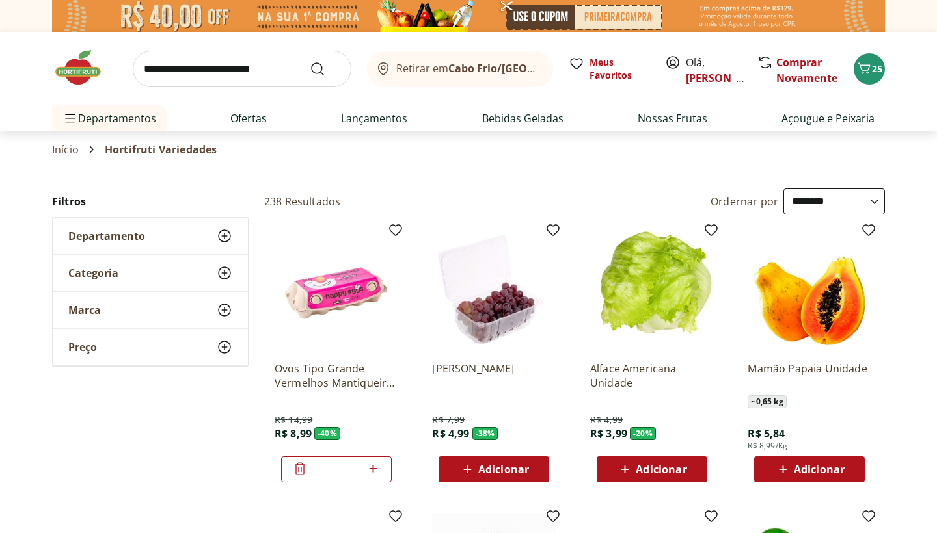
scroll to position [0, 0]
click at [874, 71] on span "25" at bounding box center [877, 68] width 10 height 12
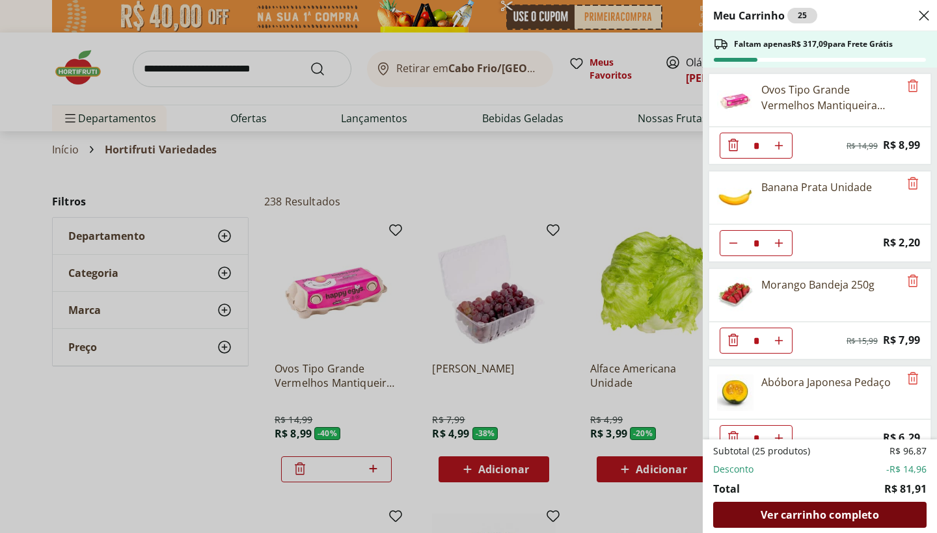
click at [837, 522] on div "Ver carrinho completo" at bounding box center [819, 515] width 213 height 26
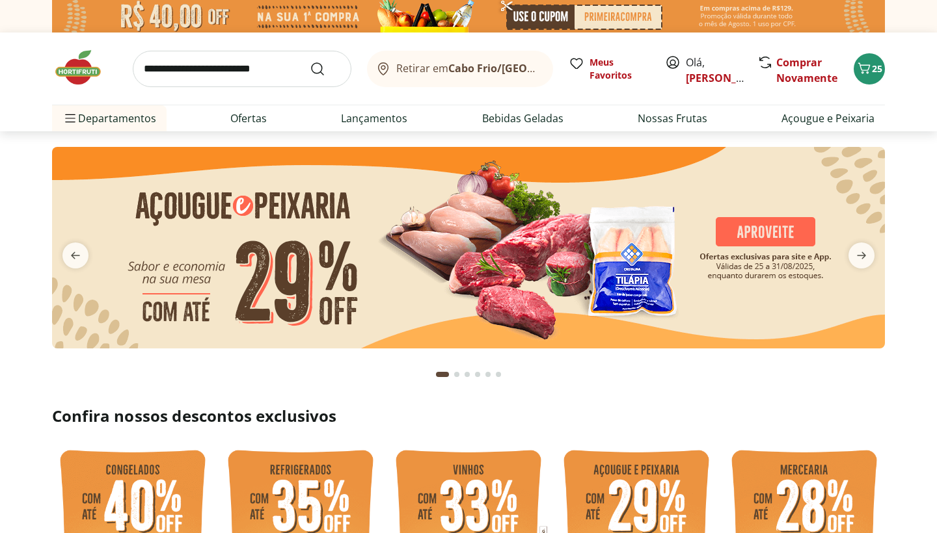
click at [222, 65] on input "search" at bounding box center [242, 69] width 219 height 36
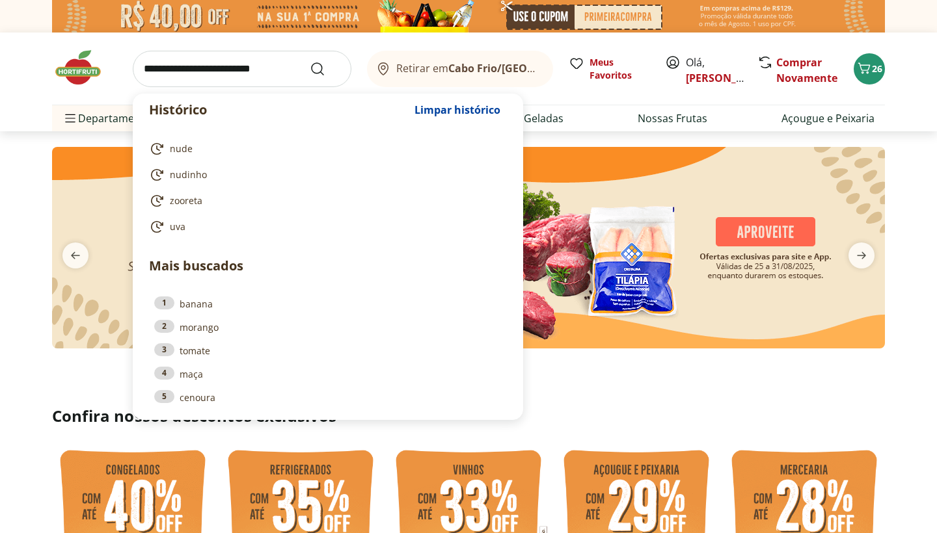
type input "*"
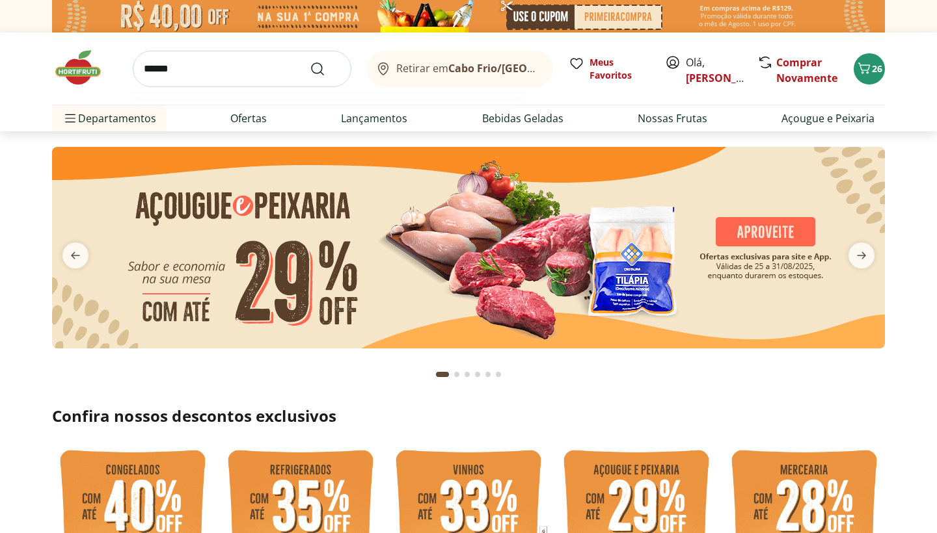
type input "******"
click at [325, 68] on button "Submit Search" at bounding box center [325, 69] width 31 height 16
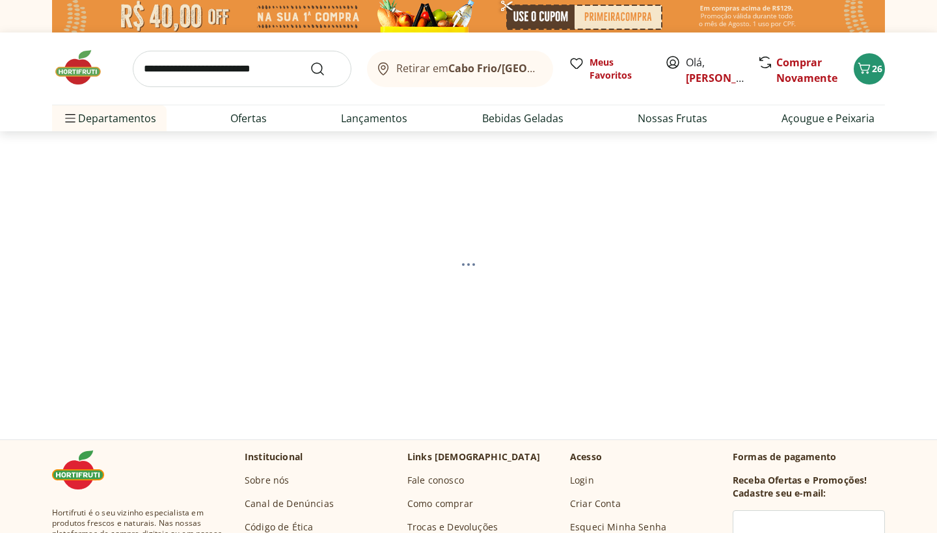
select select "**********"
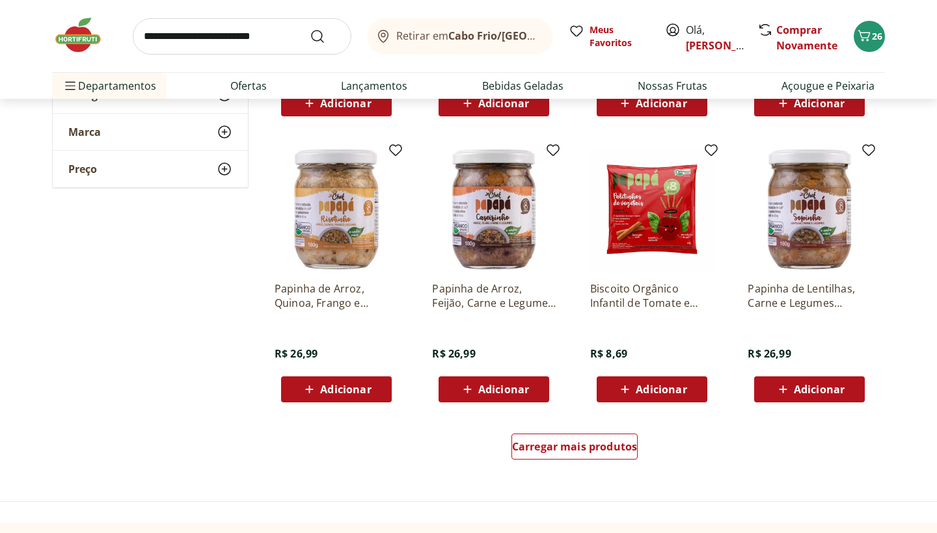
scroll to position [711, 0]
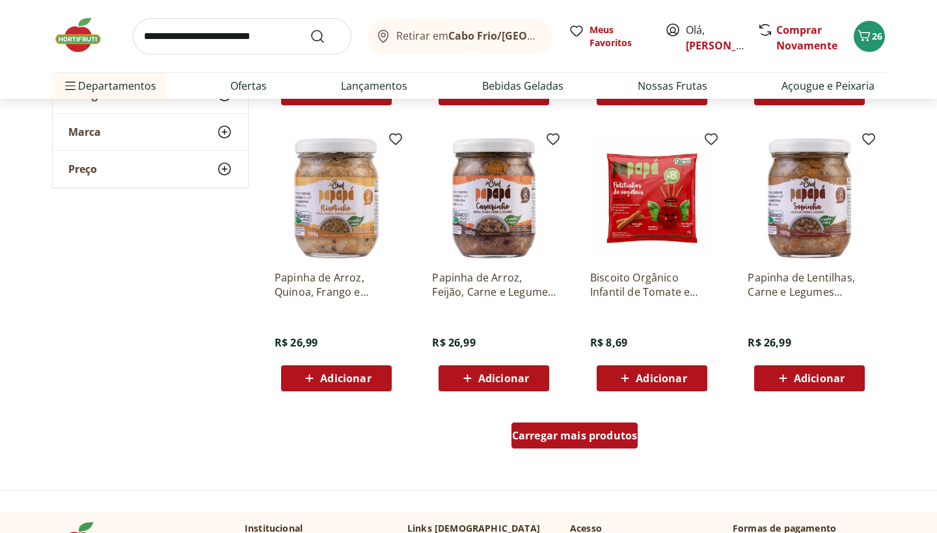
click at [568, 440] on span "Carregar mais produtos" at bounding box center [575, 436] width 126 height 10
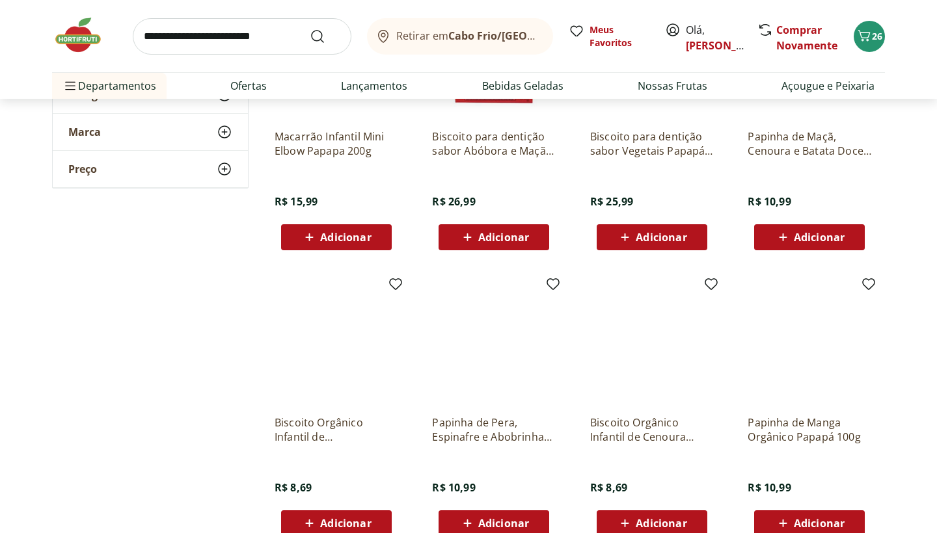
scroll to position [371, 0]
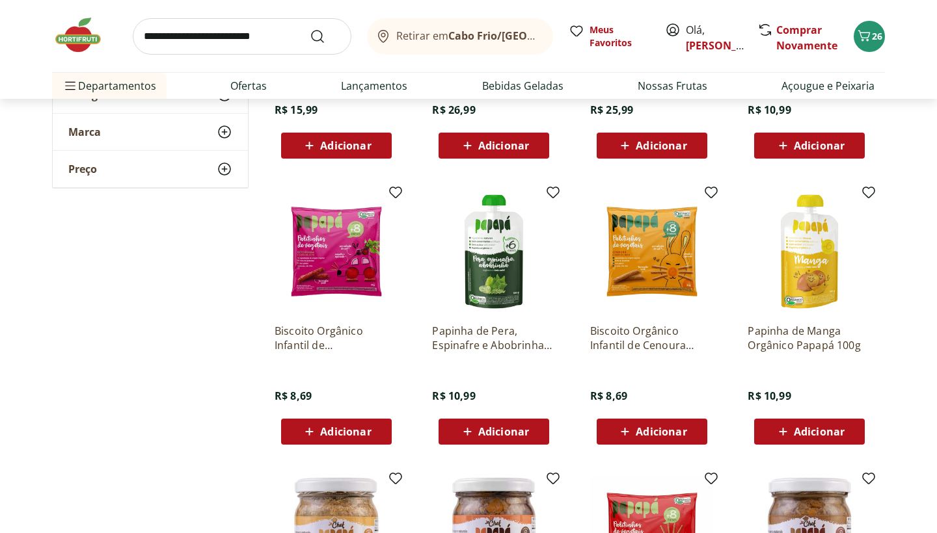
click at [656, 433] on span "Adicionar" at bounding box center [661, 432] width 51 height 10
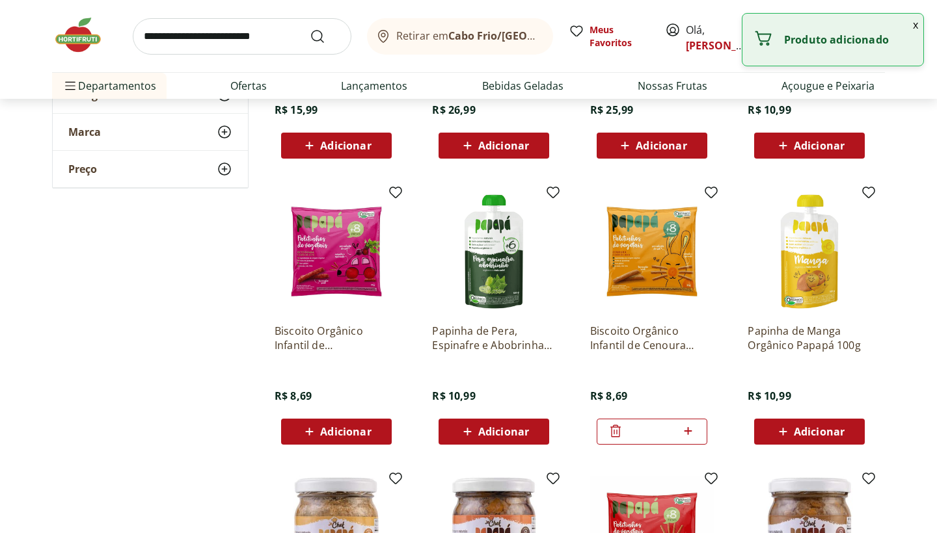
click at [912, 25] on button "x" at bounding box center [915, 25] width 16 height 22
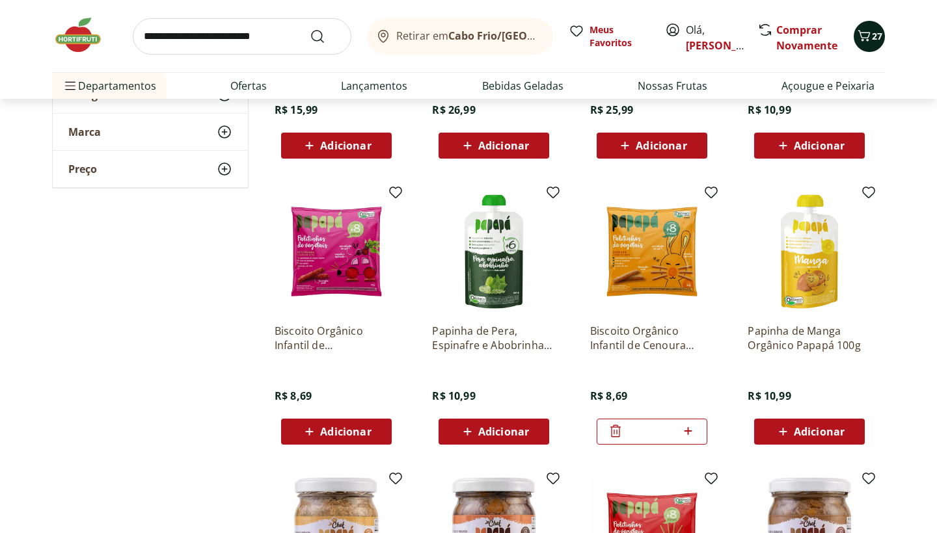
click at [865, 44] on span "Carrinho" at bounding box center [864, 36] width 16 height 17
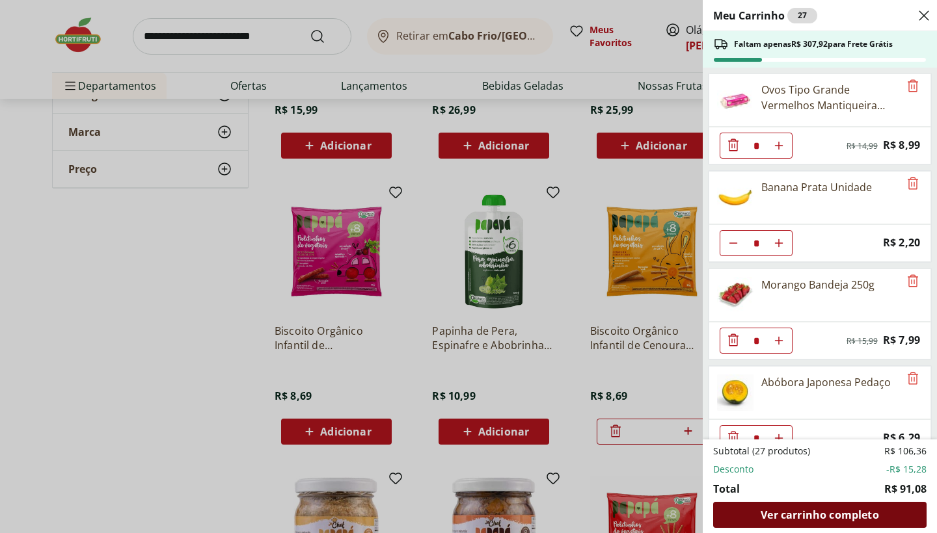
click at [772, 511] on span "Ver carrinho completo" at bounding box center [819, 515] width 118 height 10
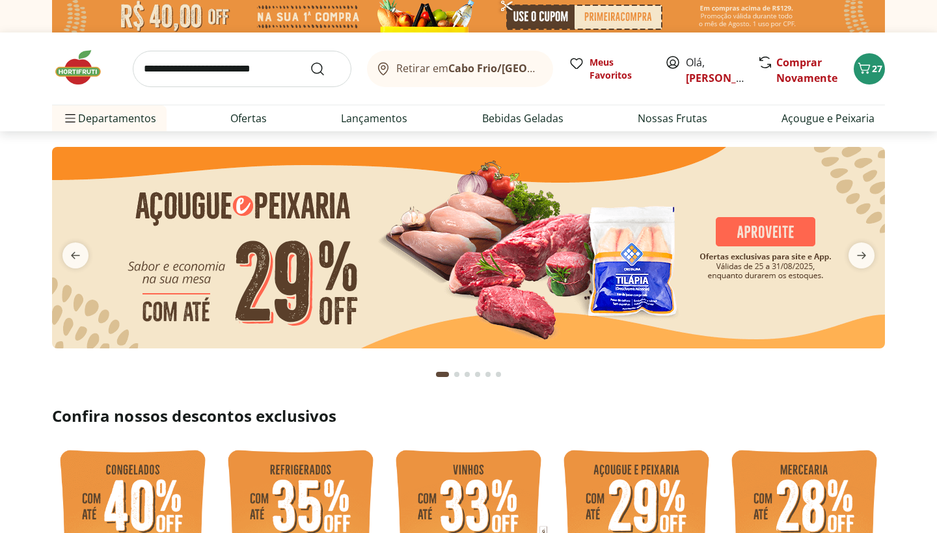
click at [276, 74] on input "search" at bounding box center [242, 69] width 219 height 36
type input "*****"
click at [325, 68] on button "Submit Search" at bounding box center [325, 69] width 31 height 16
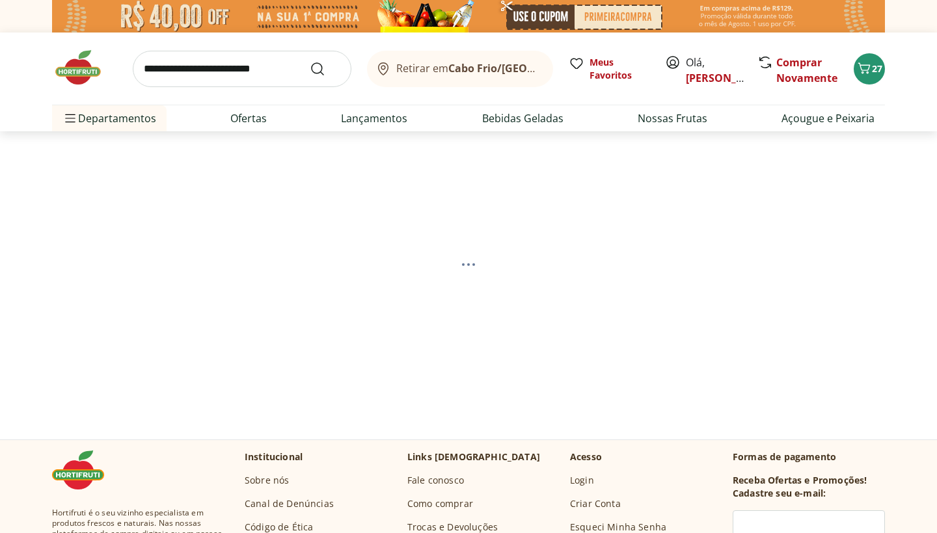
select select "**********"
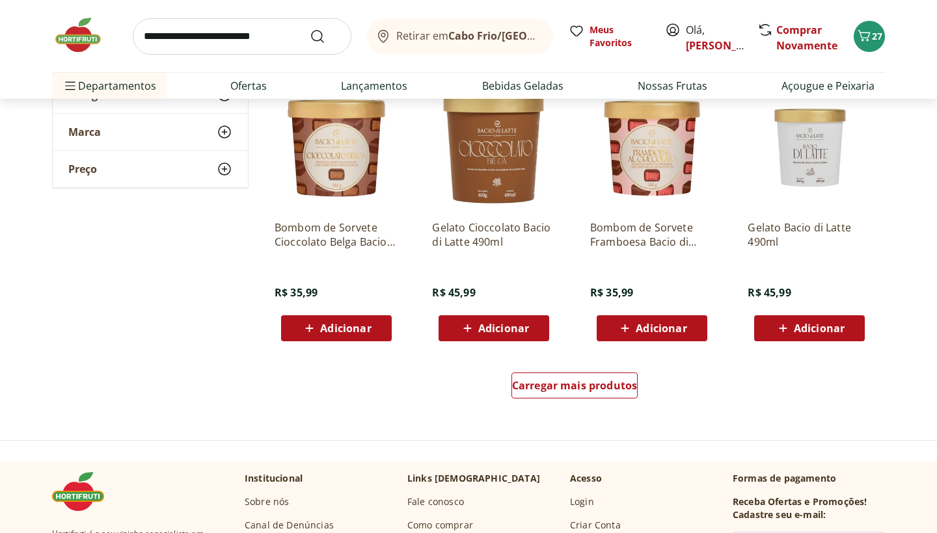
scroll to position [762, 0]
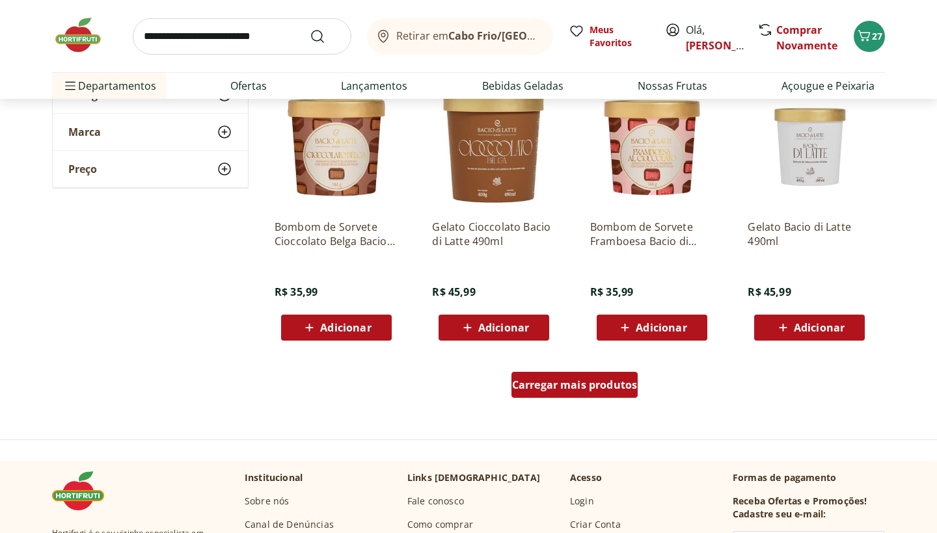
click at [589, 385] on span "Carregar mais produtos" at bounding box center [575, 385] width 126 height 10
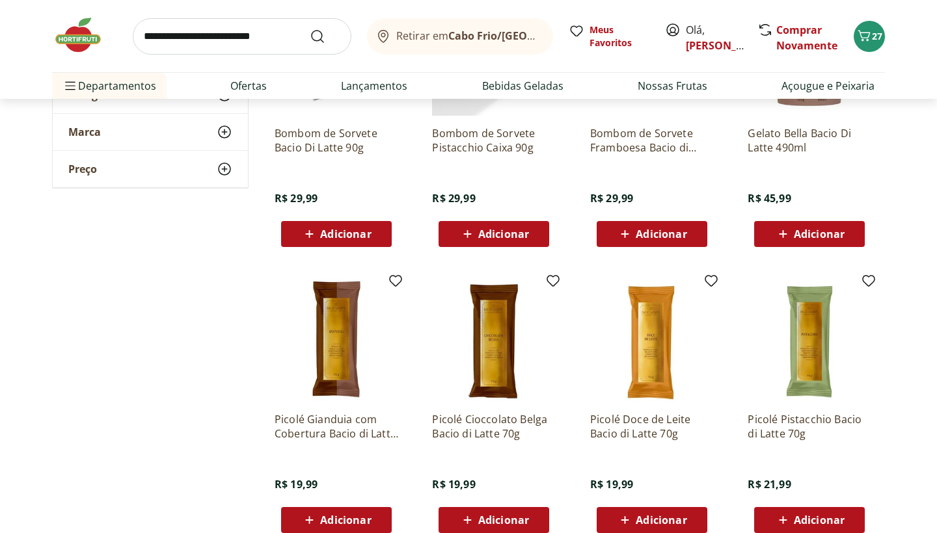
scroll to position [1418, 0]
